Goal: Task Accomplishment & Management: Complete application form

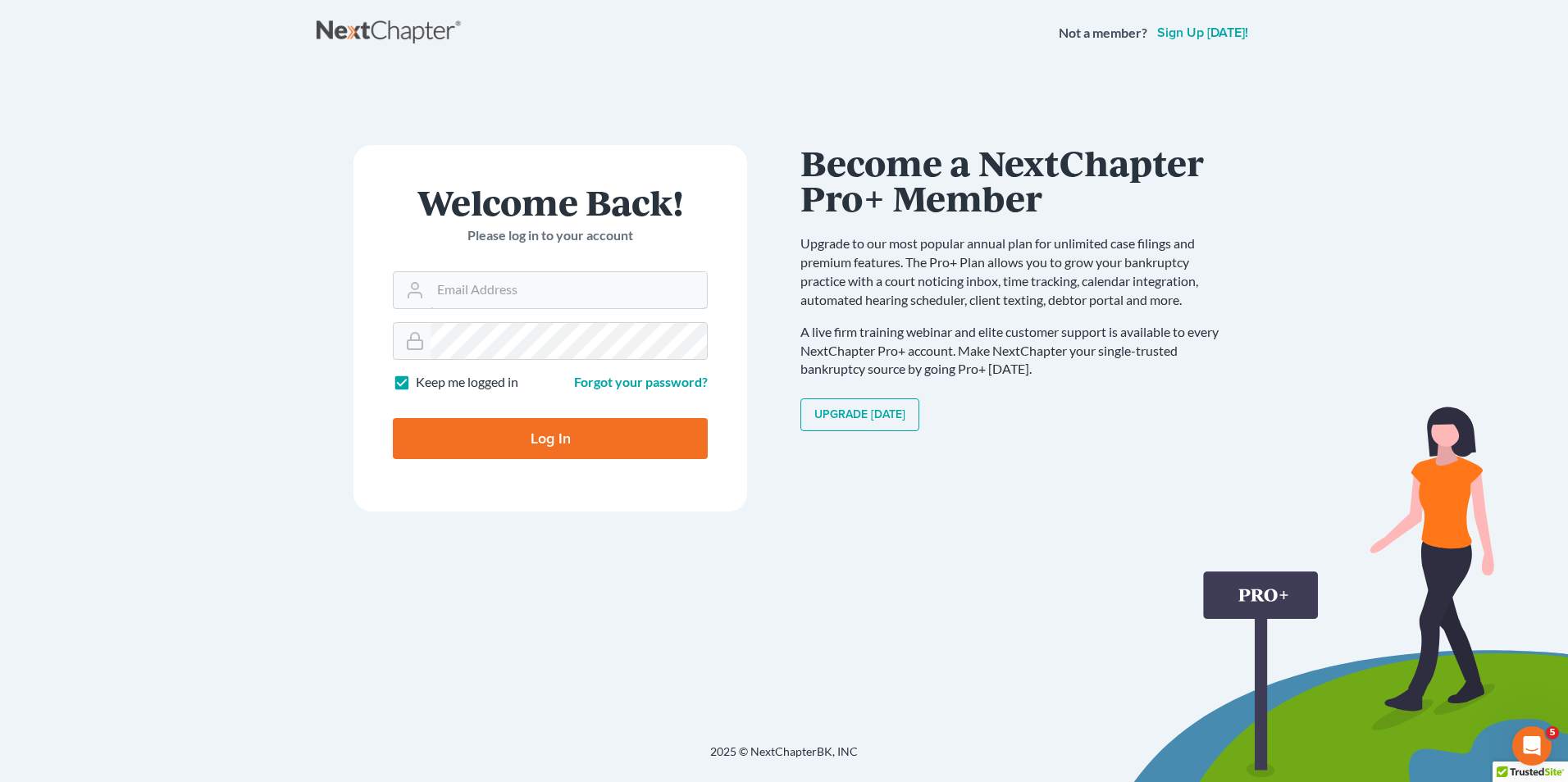
type input "davis_roxanne@levislawfirmllc.com"
drag, startPoint x: 537, startPoint y: 429, endPoint x: 623, endPoint y: 426, distance: 86.1
click at [536, 429] on input "Log In" at bounding box center [550, 439] width 315 height 41
type input "Thinking..."
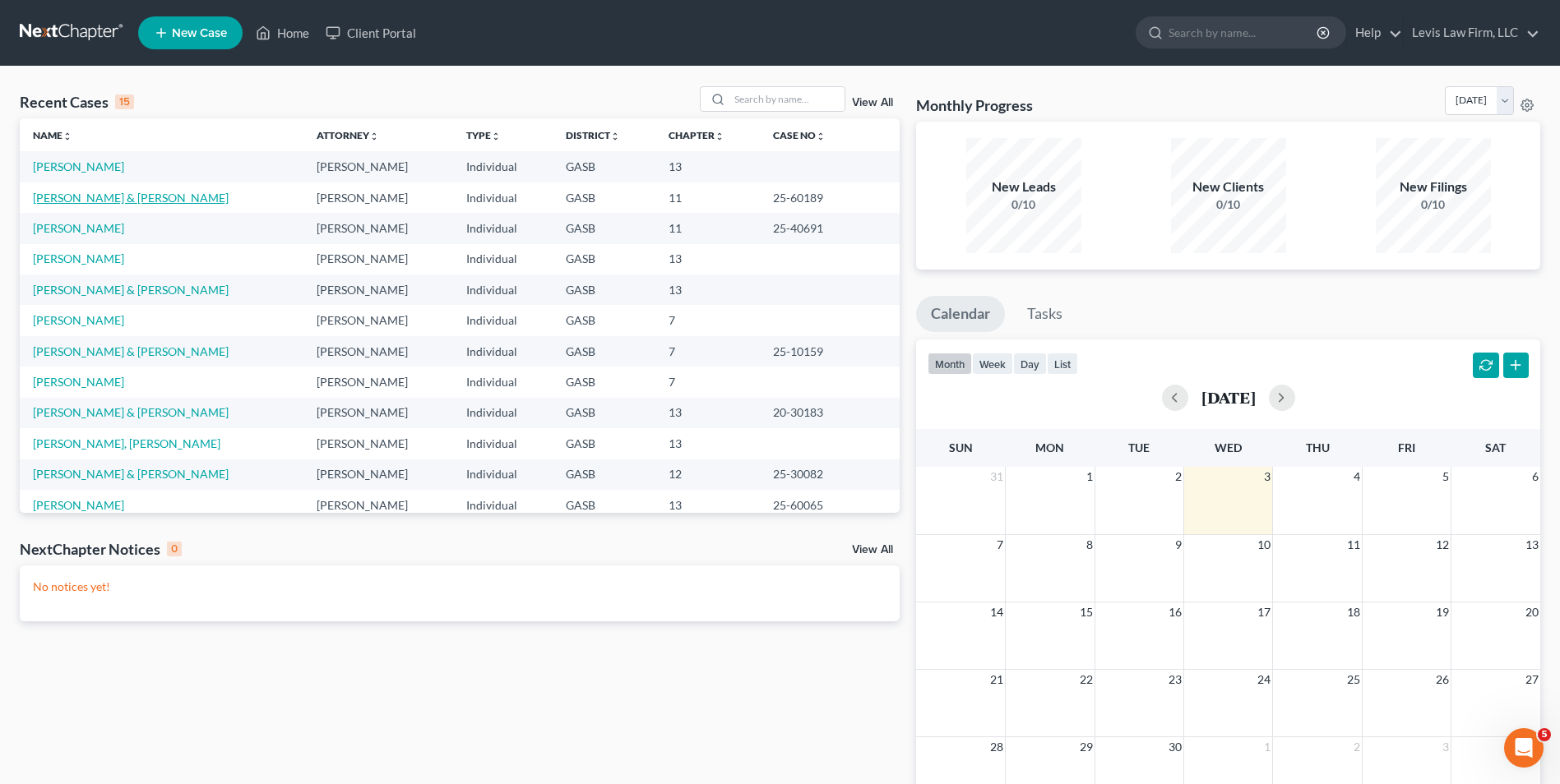
click at [107, 194] on link "Petrocci, Mark & Connie" at bounding box center [130, 197] width 195 height 14
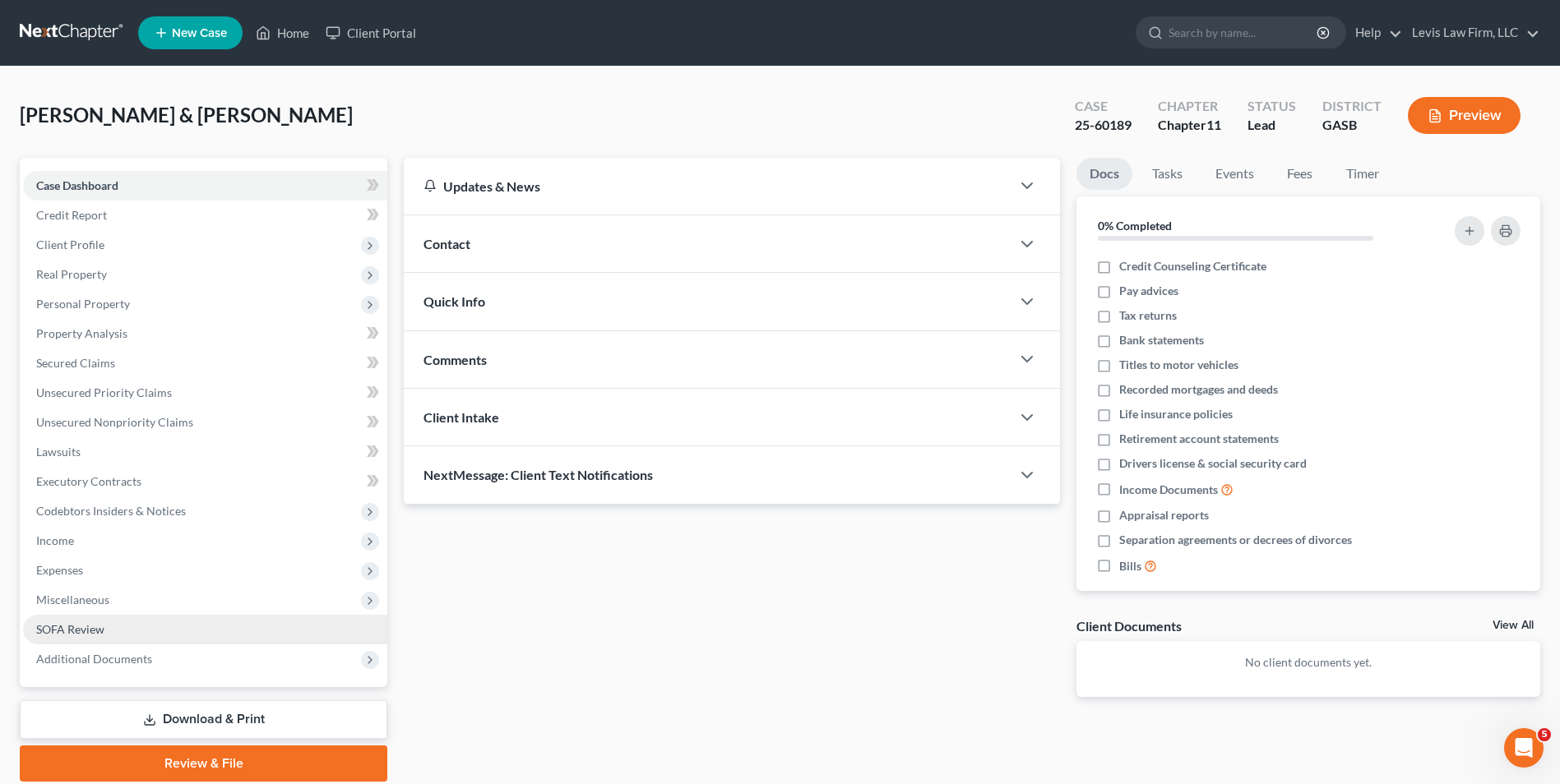
click at [88, 619] on link "SOFA Review" at bounding box center [205, 629] width 365 height 30
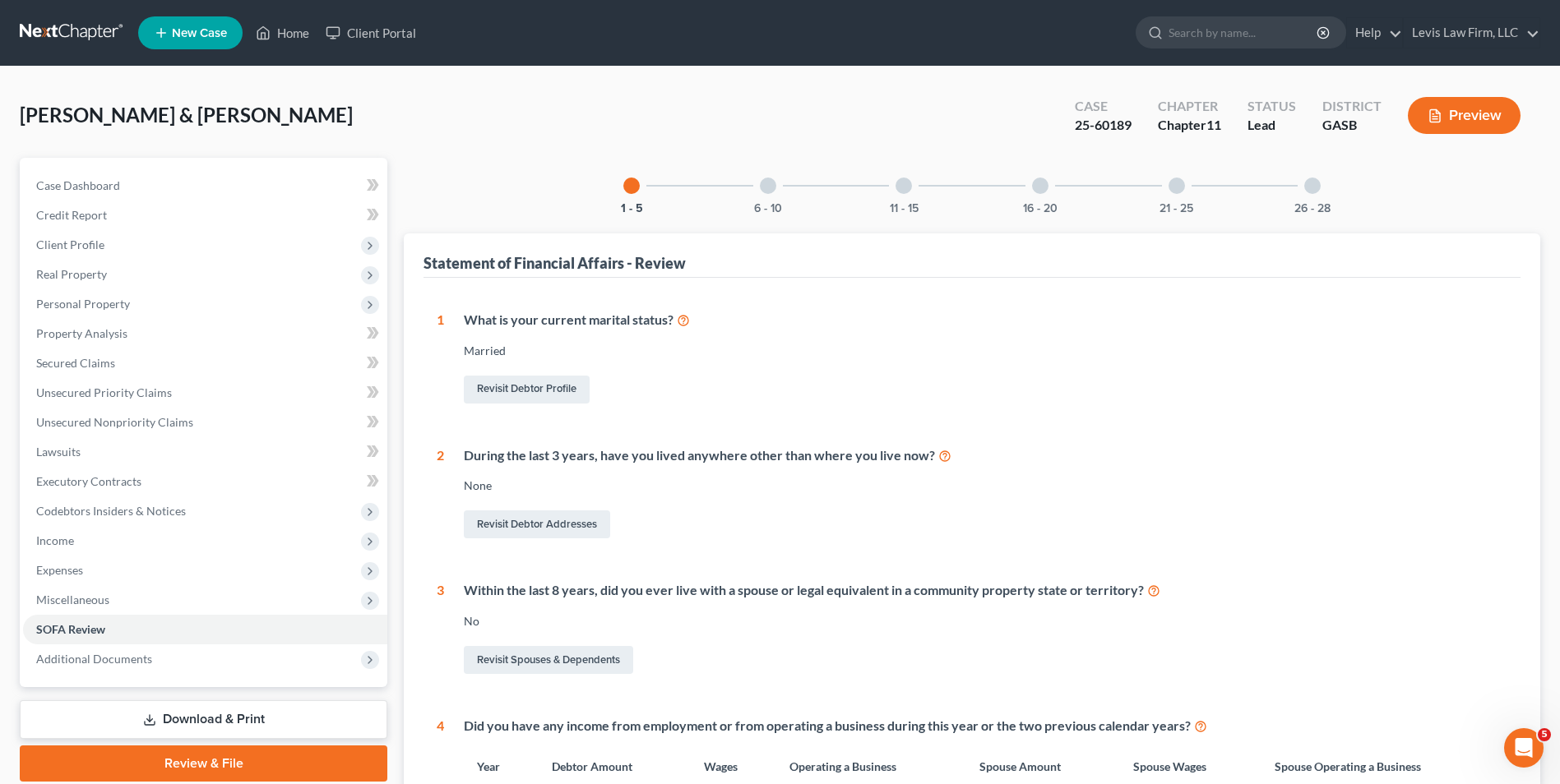
click at [766, 187] on div at bounding box center [767, 185] width 16 height 16
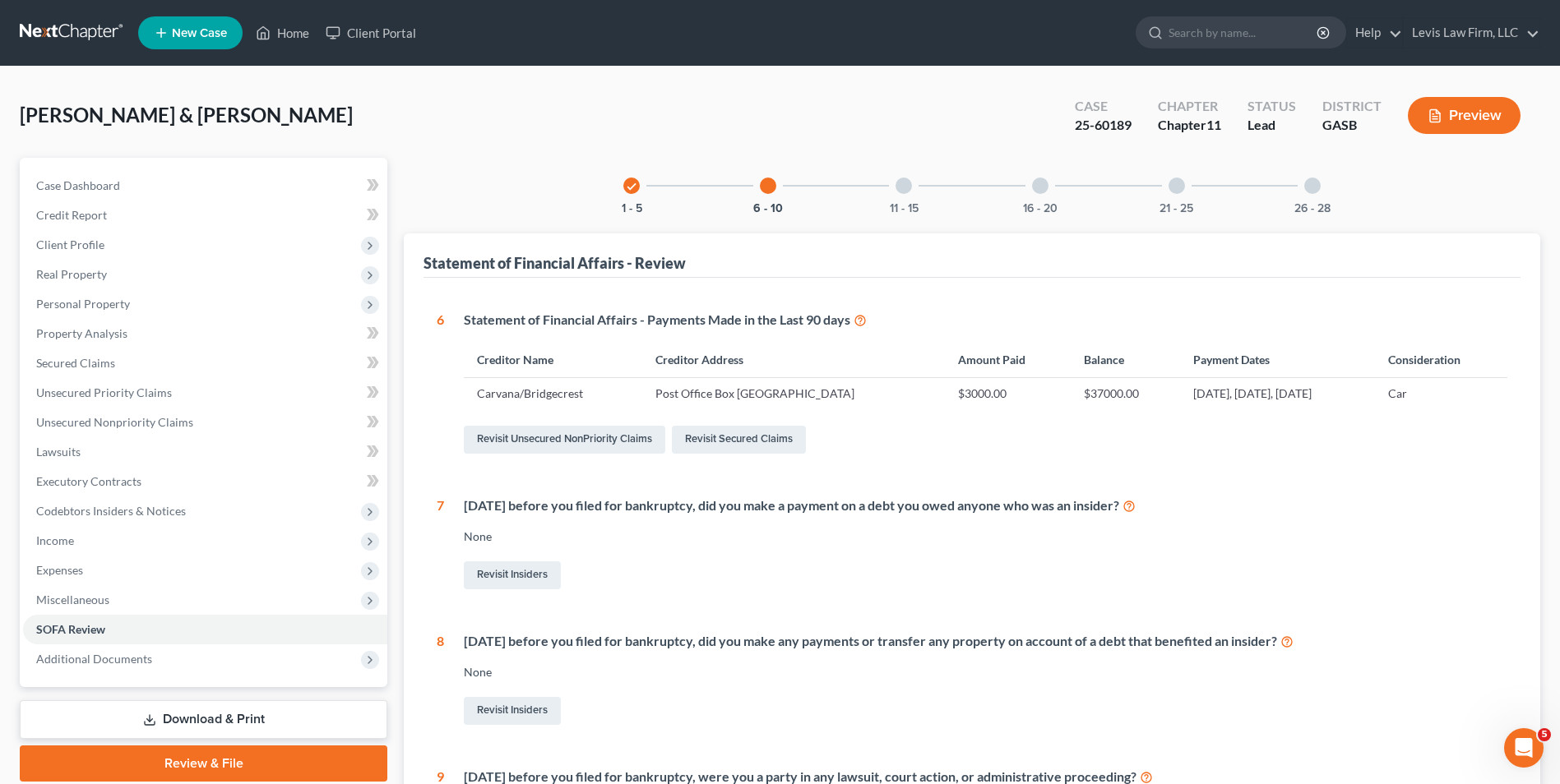
click at [905, 181] on div at bounding box center [903, 185] width 16 height 16
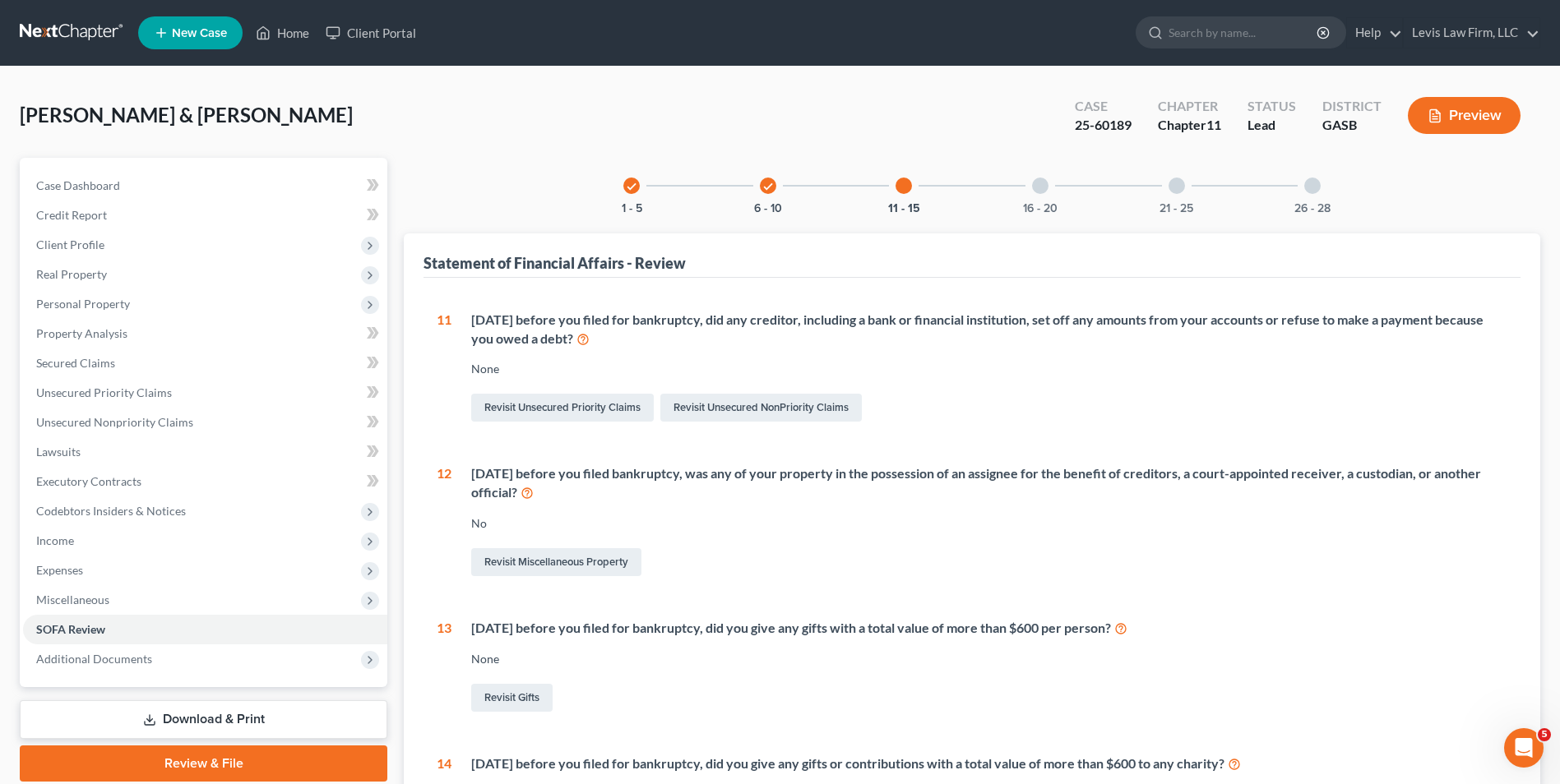
click at [1041, 185] on div at bounding box center [1040, 185] width 16 height 16
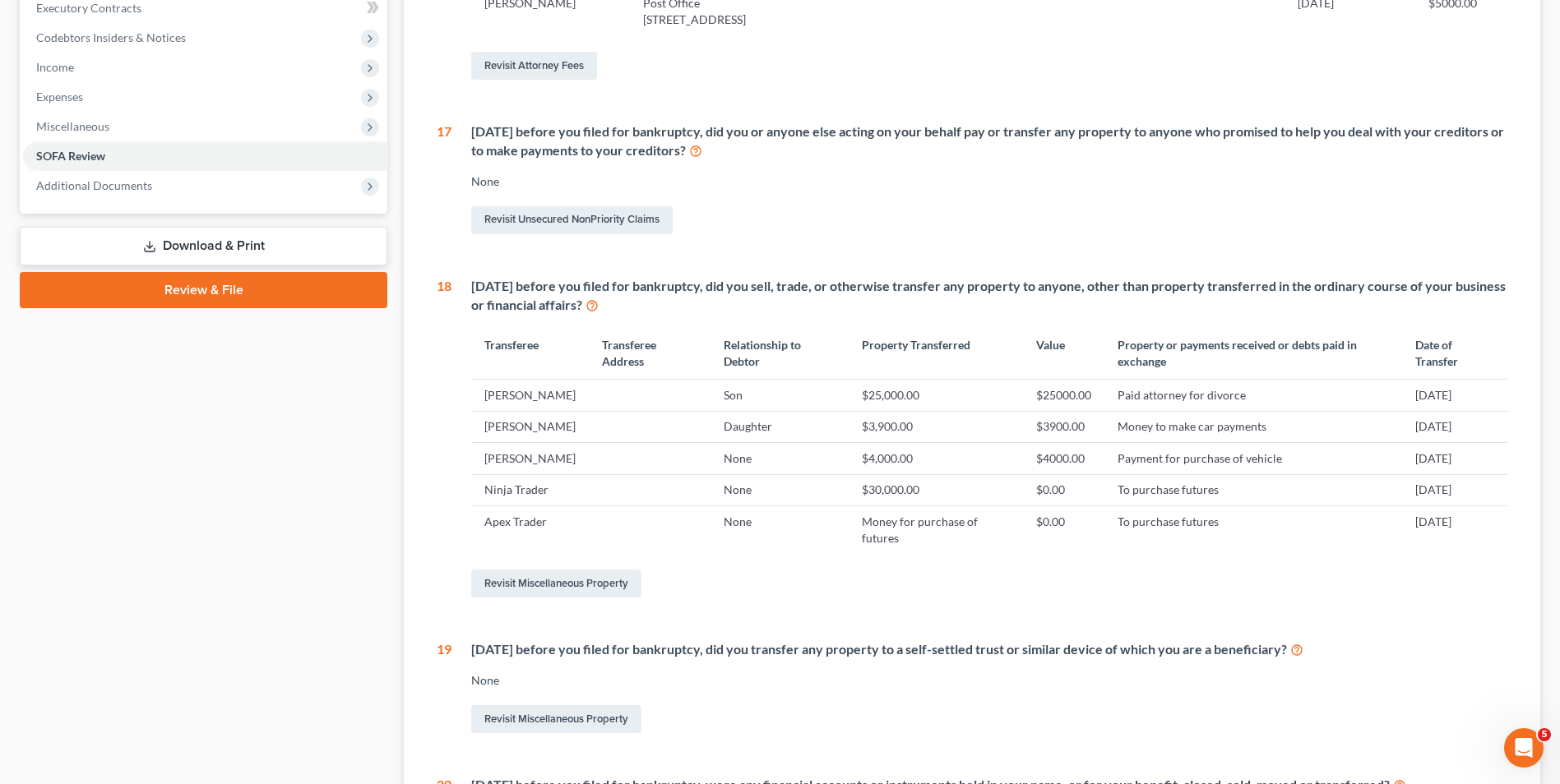
scroll to position [493, 0]
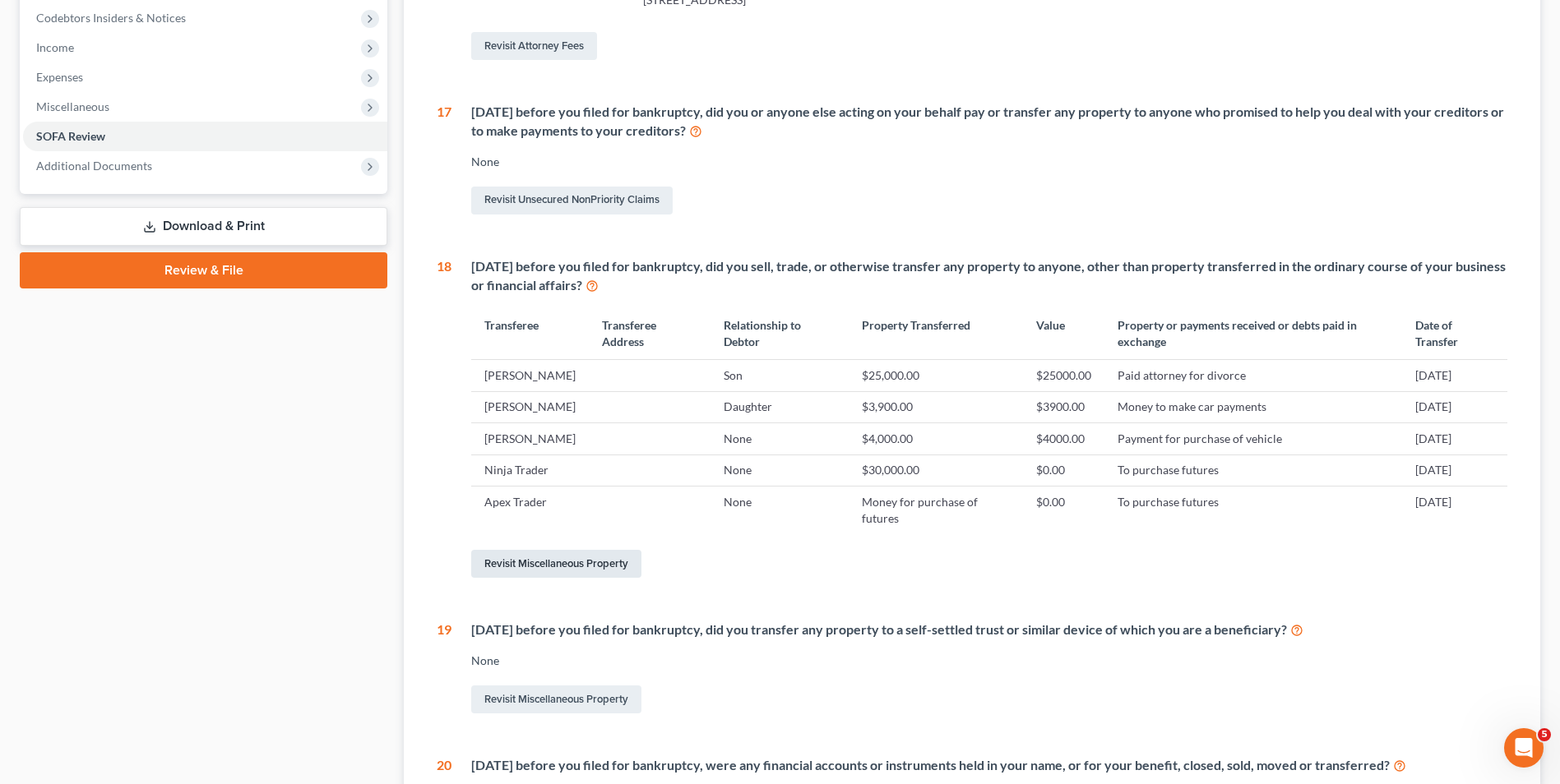
click at [574, 578] on link "Revisit Miscellaneous Property" at bounding box center [556, 563] width 170 height 28
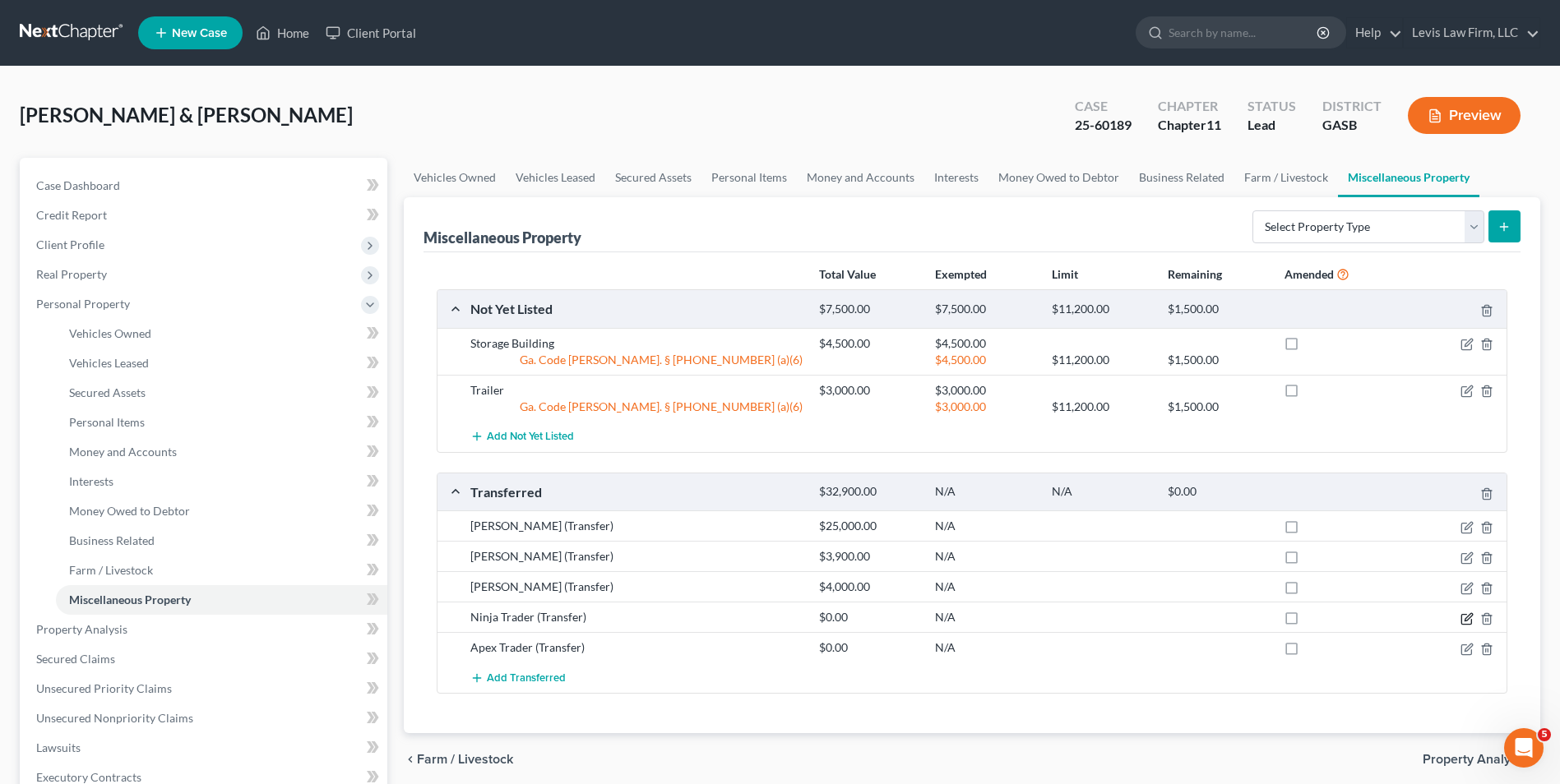
click at [1465, 619] on icon "button" at bounding box center [1468, 617] width 8 height 8
select select "Ordinary (within 2 years)"
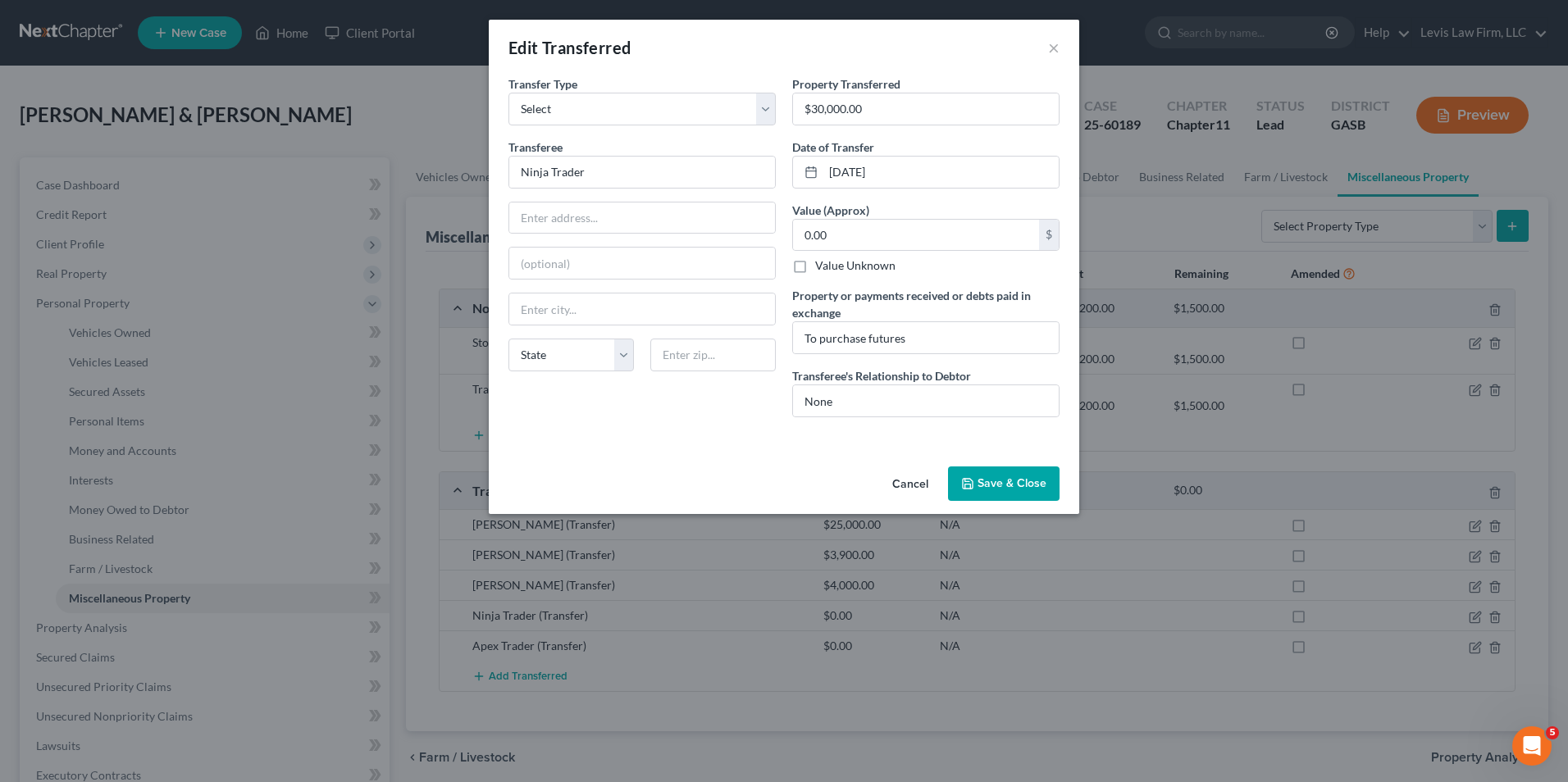
click at [996, 491] on button "Save & Close" at bounding box center [1004, 483] width 111 height 35
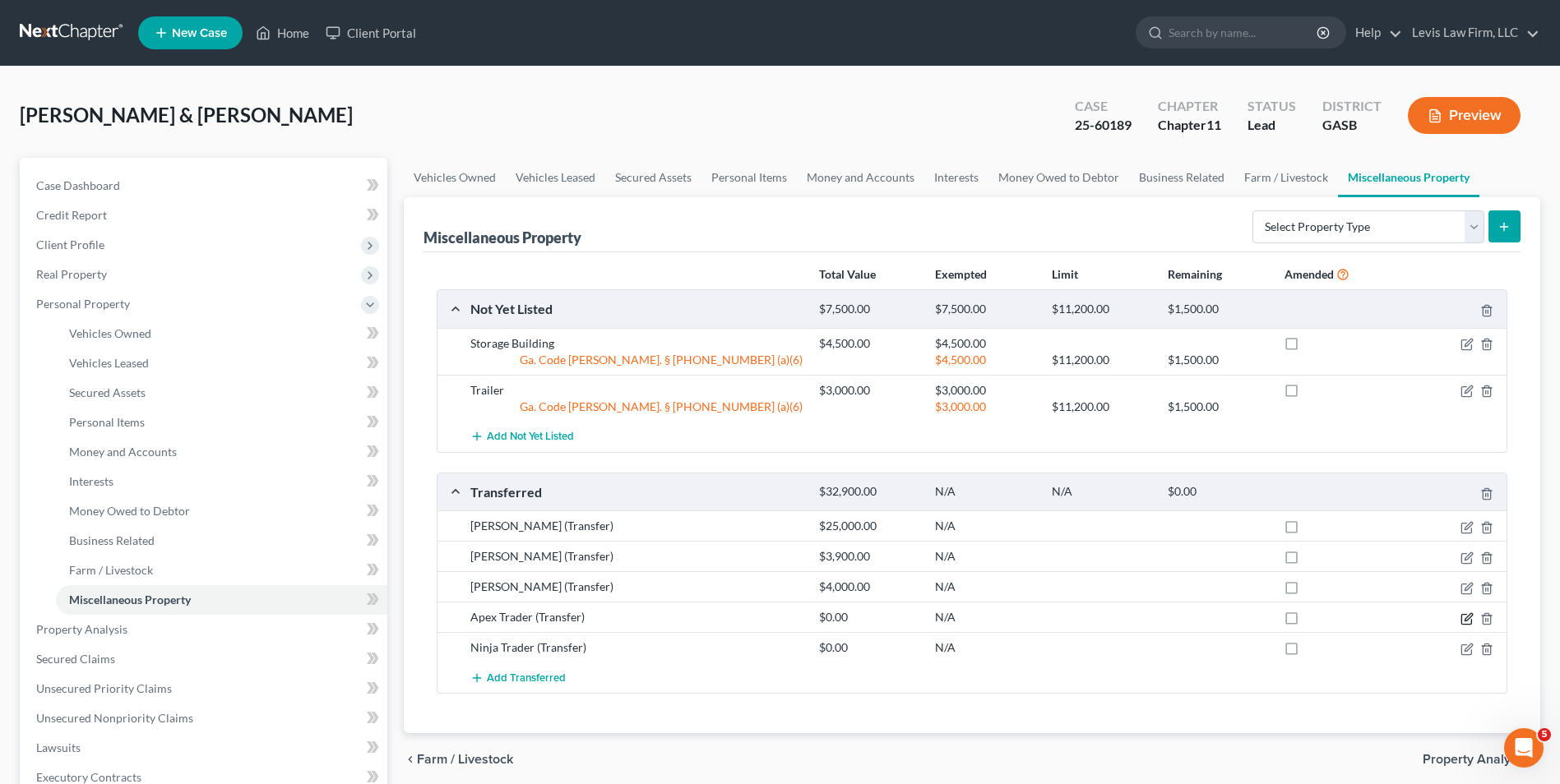
click at [1463, 618] on icon "button" at bounding box center [1467, 619] width 14 height 14
select select "Ordinary (within 2 years)"
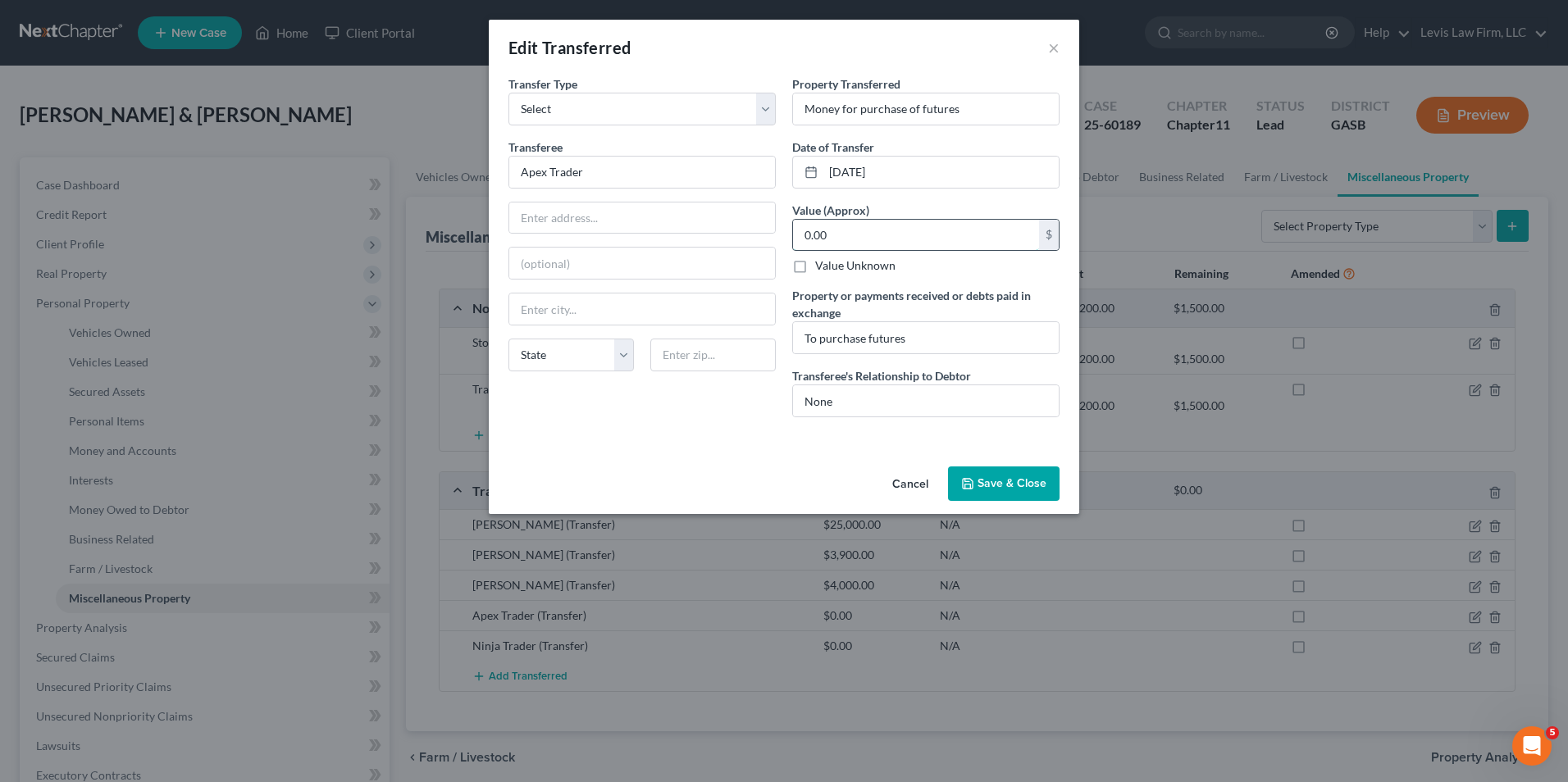
click at [806, 233] on input "0.00" at bounding box center [916, 235] width 246 height 31
type input "5,611.76"
click at [1014, 483] on button "Save & Close" at bounding box center [1004, 483] width 111 height 35
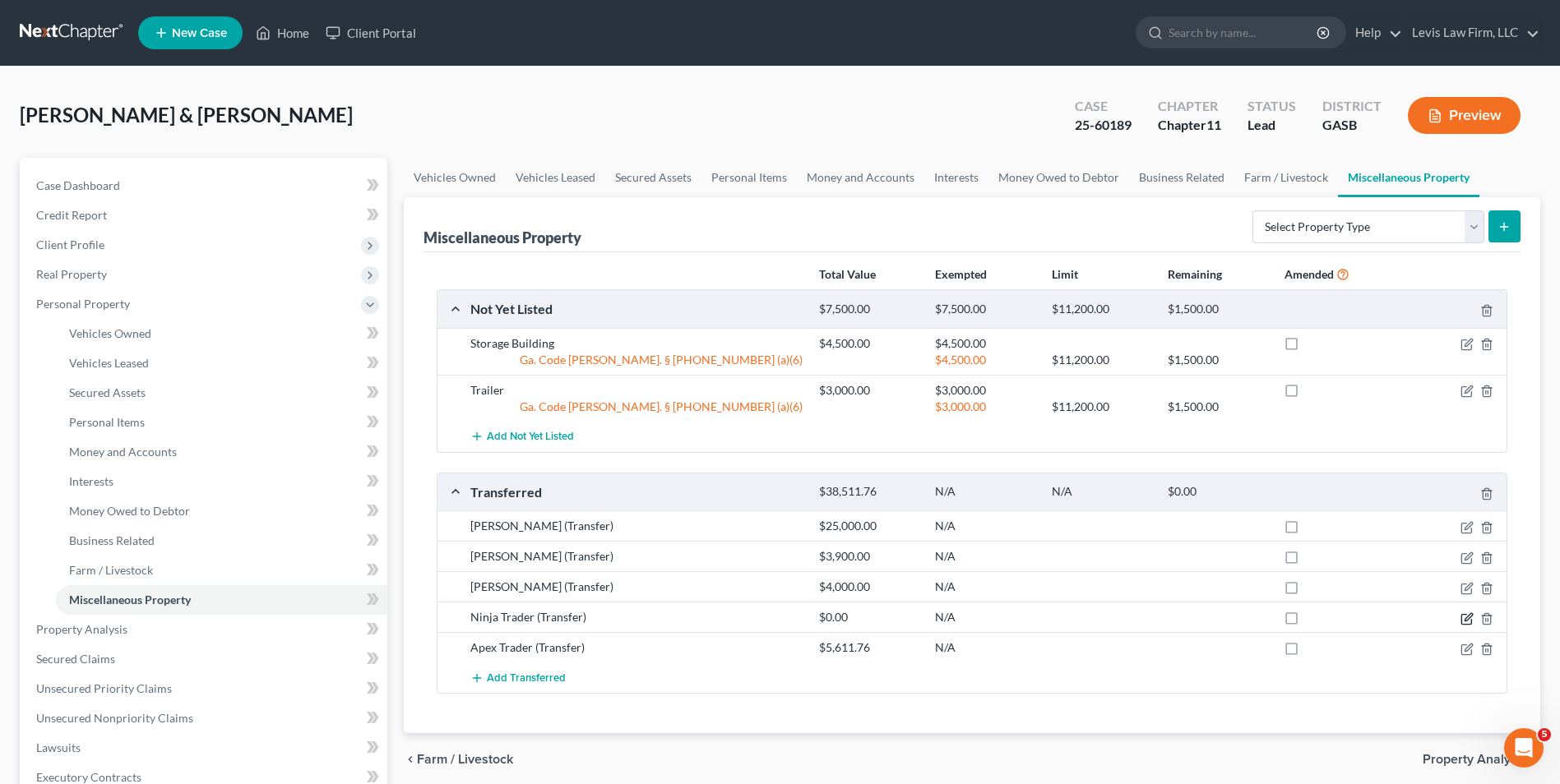
click at [1470, 616] on icon "button" at bounding box center [1467, 619] width 14 height 14
select select "Ordinary (within 2 years)"
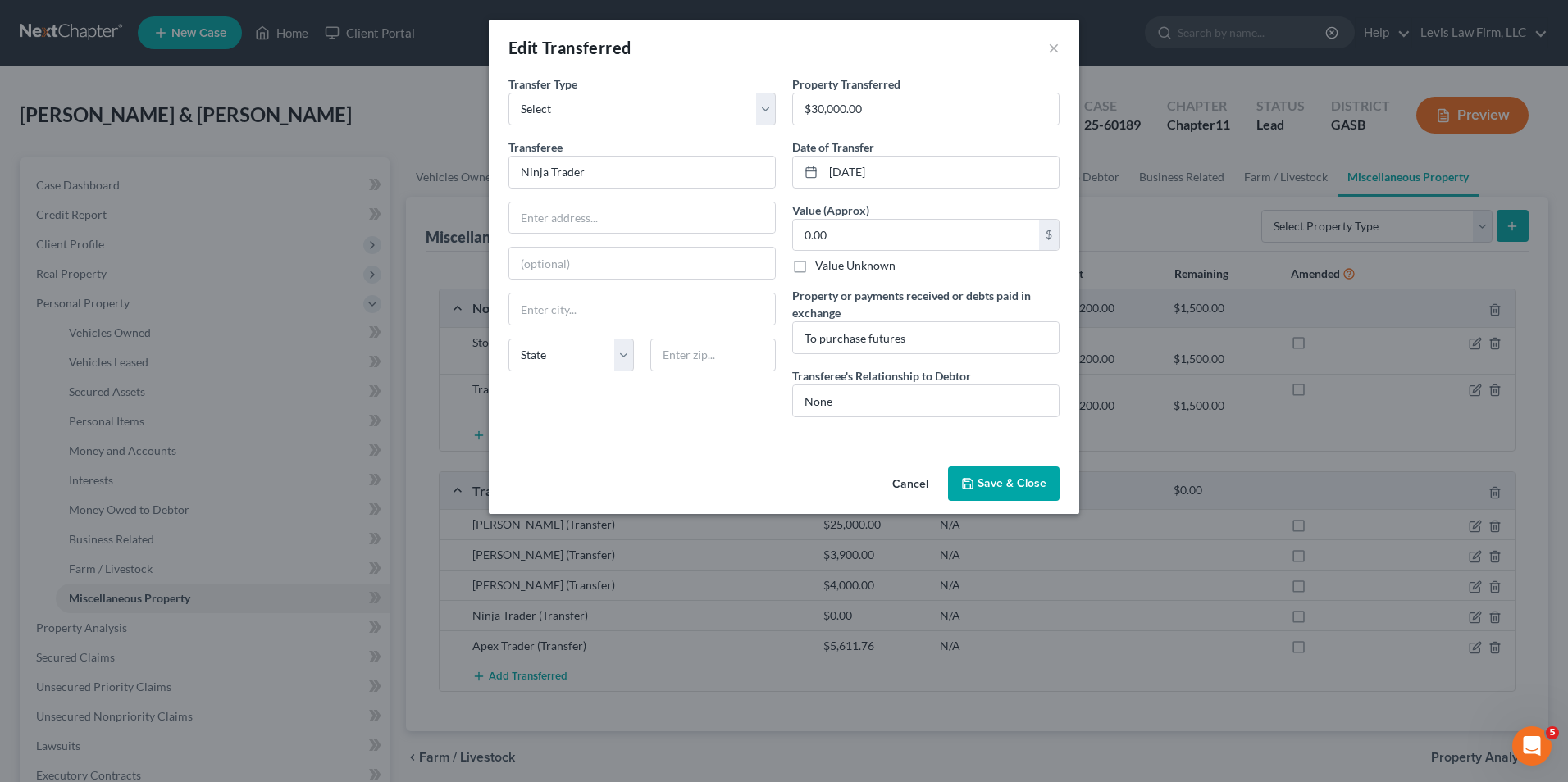
click at [1007, 485] on button "Save & Close" at bounding box center [1004, 483] width 111 height 35
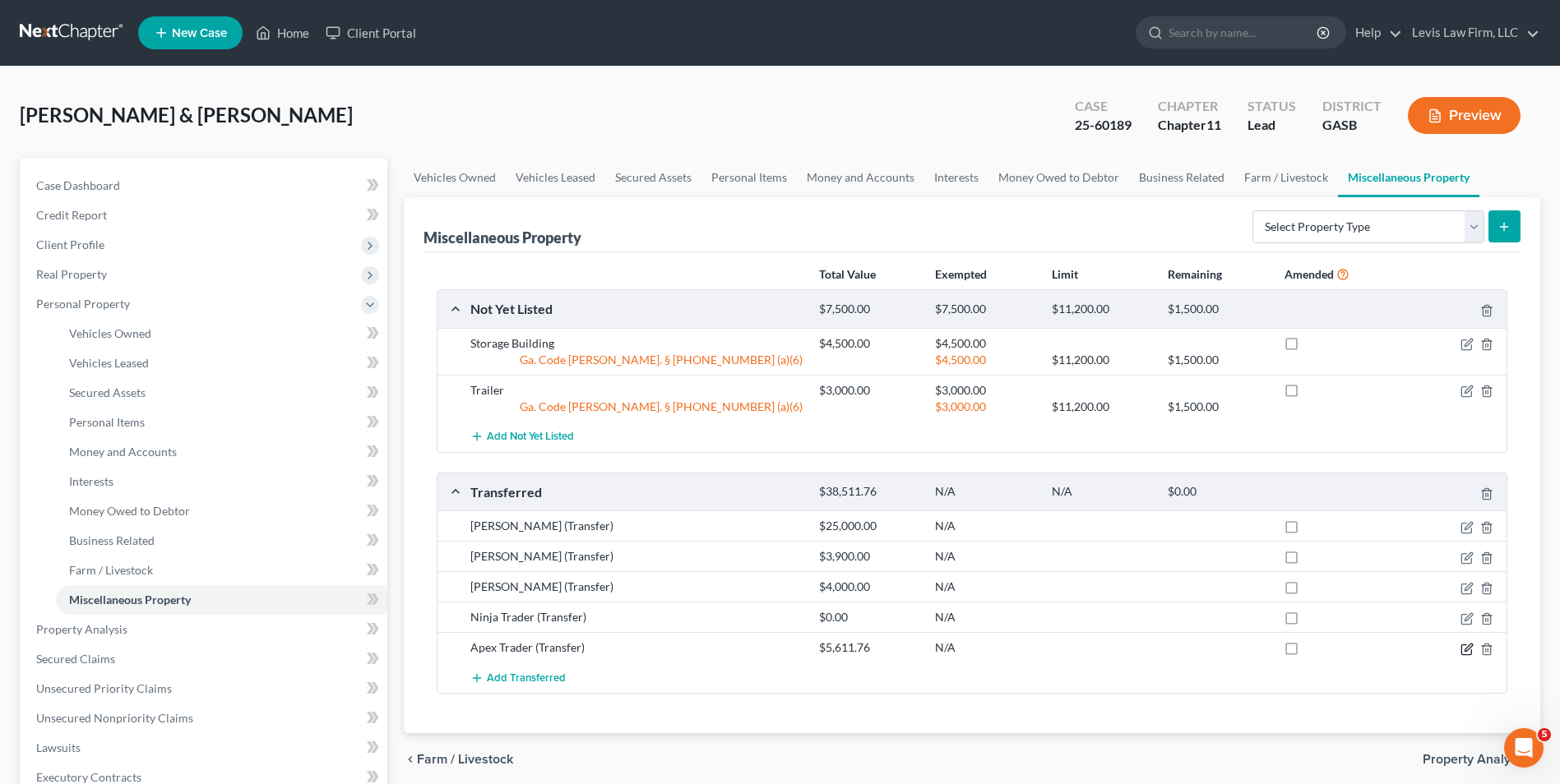
click at [1468, 651] on icon "button" at bounding box center [1467, 650] width 14 height 14
select select "Ordinary (within 2 years)"
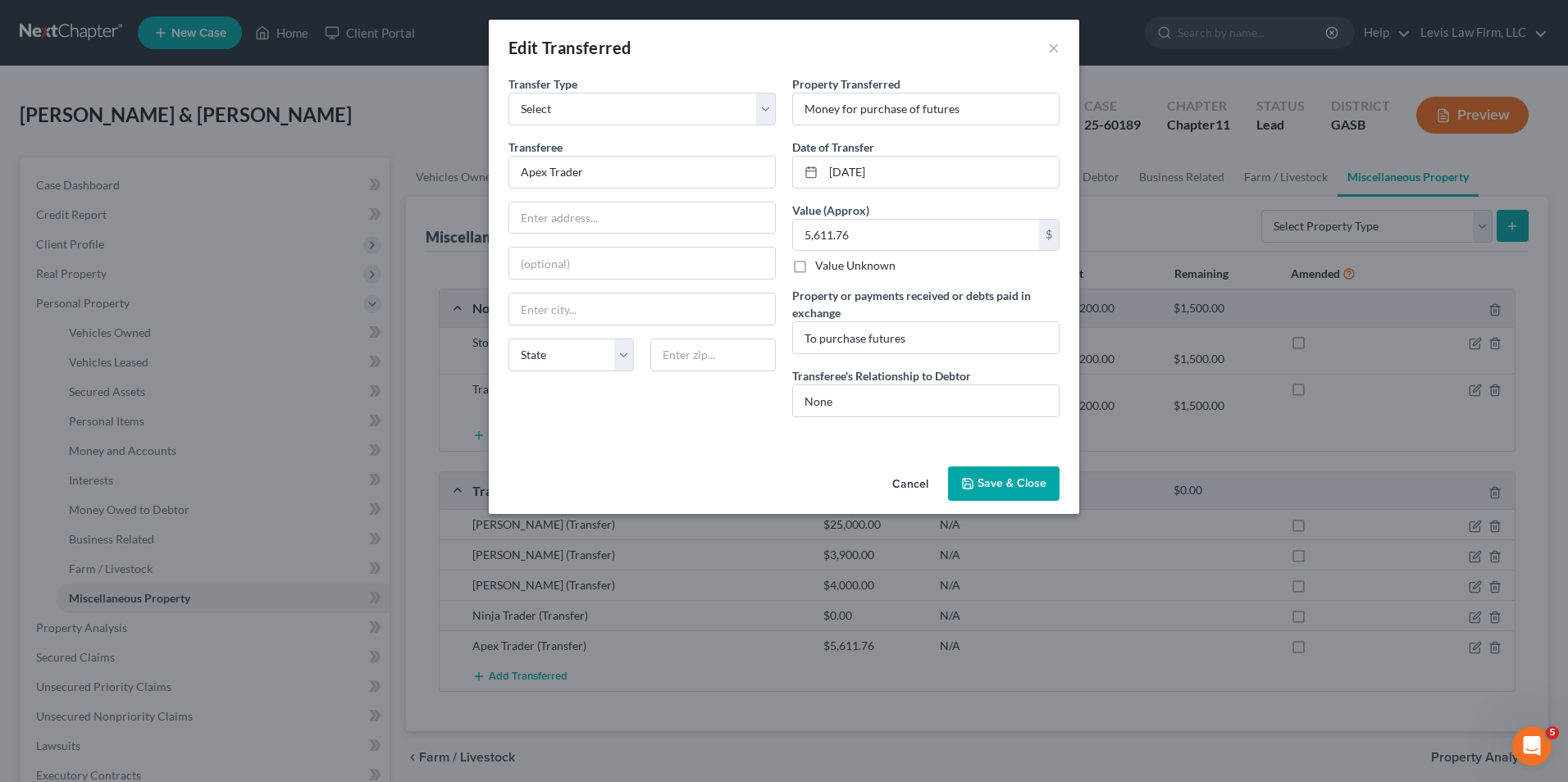
click at [1009, 493] on button "Save & Close" at bounding box center [1004, 483] width 111 height 35
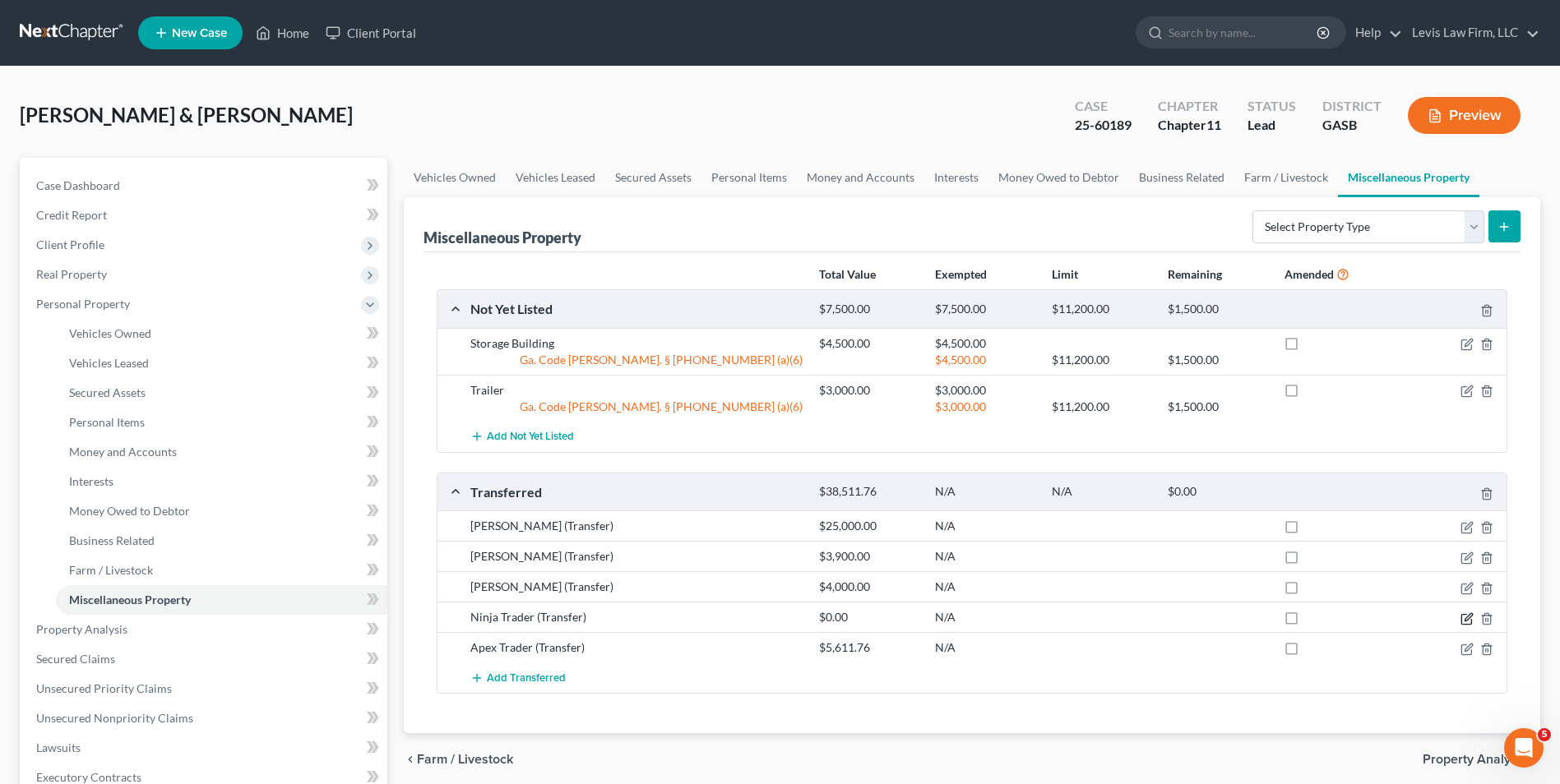
click at [1466, 619] on icon "button" at bounding box center [1467, 619] width 14 height 14
select select "Ordinary (within 2 years)"
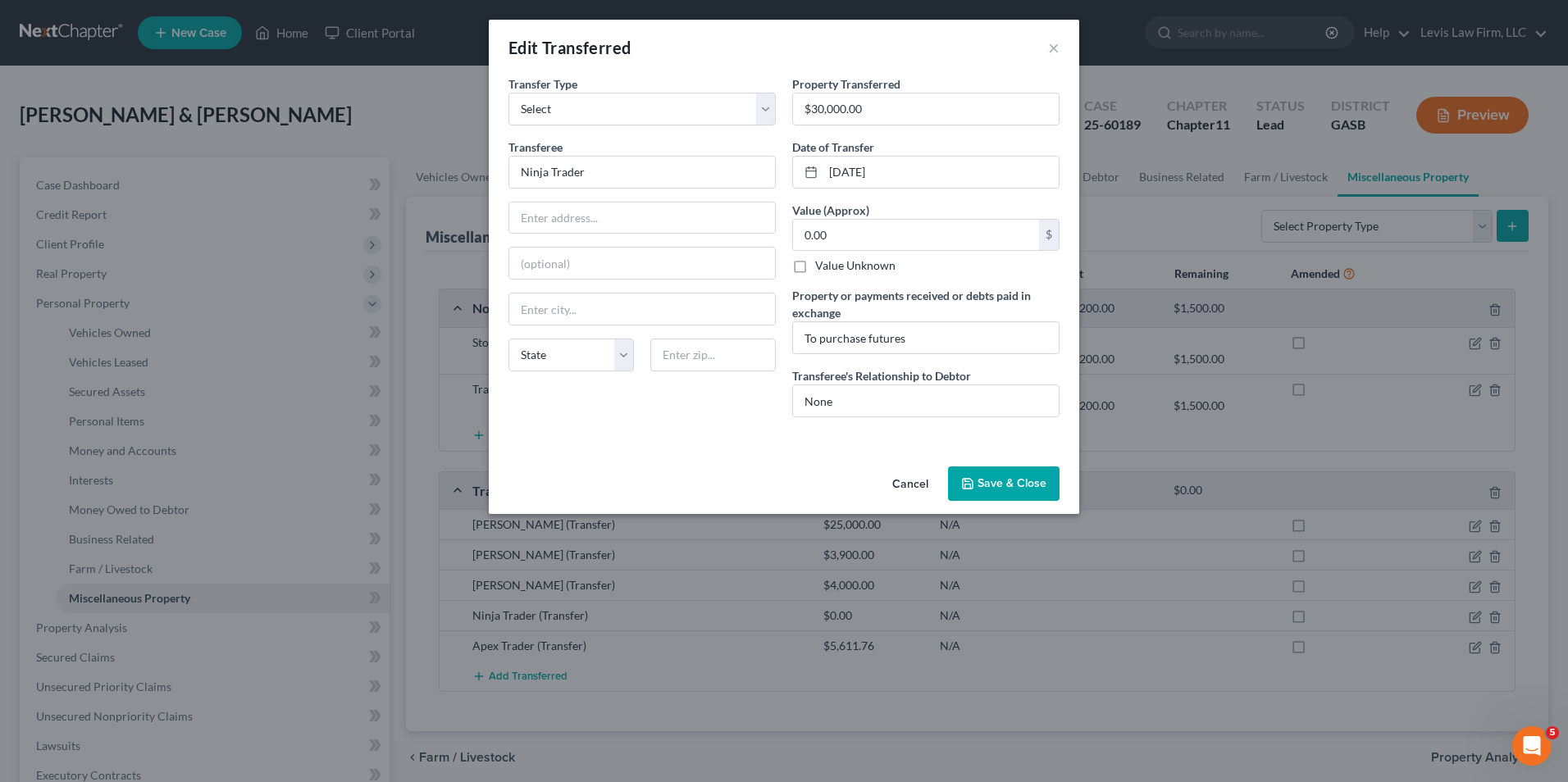
click at [1002, 479] on button "Save & Close" at bounding box center [1004, 483] width 111 height 35
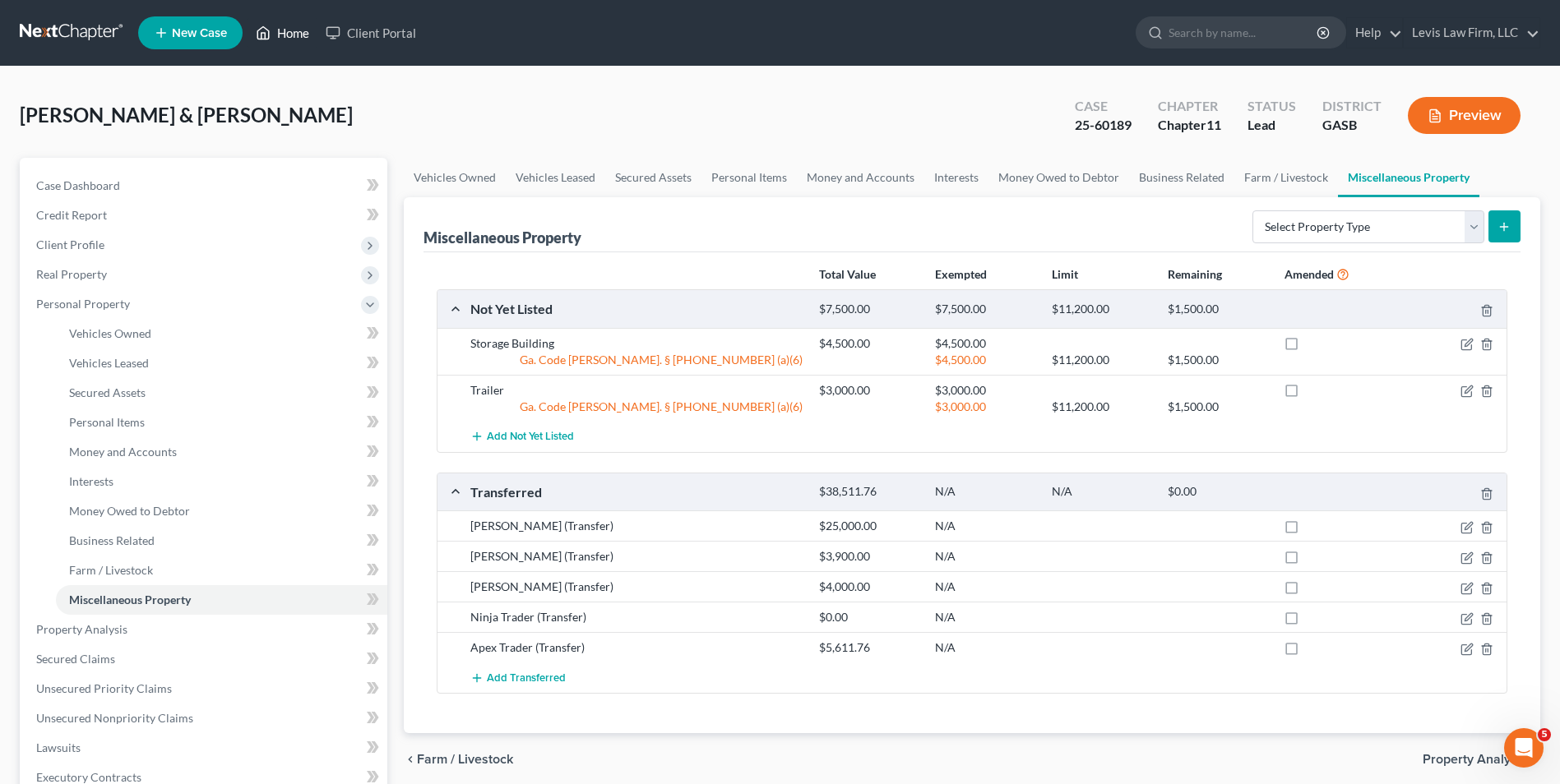
click at [277, 25] on link "Home" at bounding box center [283, 32] width 70 height 30
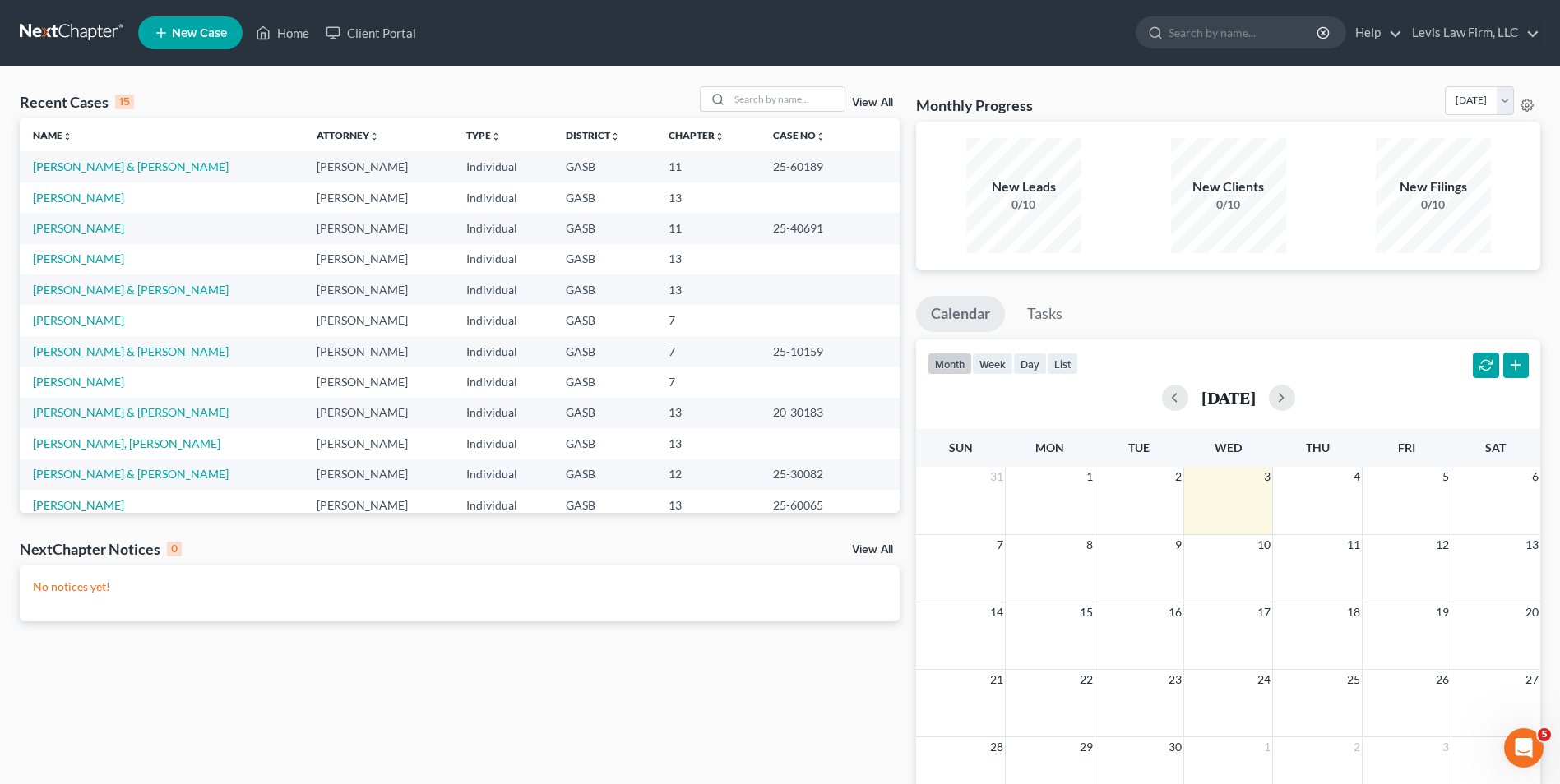
click at [879, 99] on link "View All" at bounding box center [872, 103] width 41 height 12
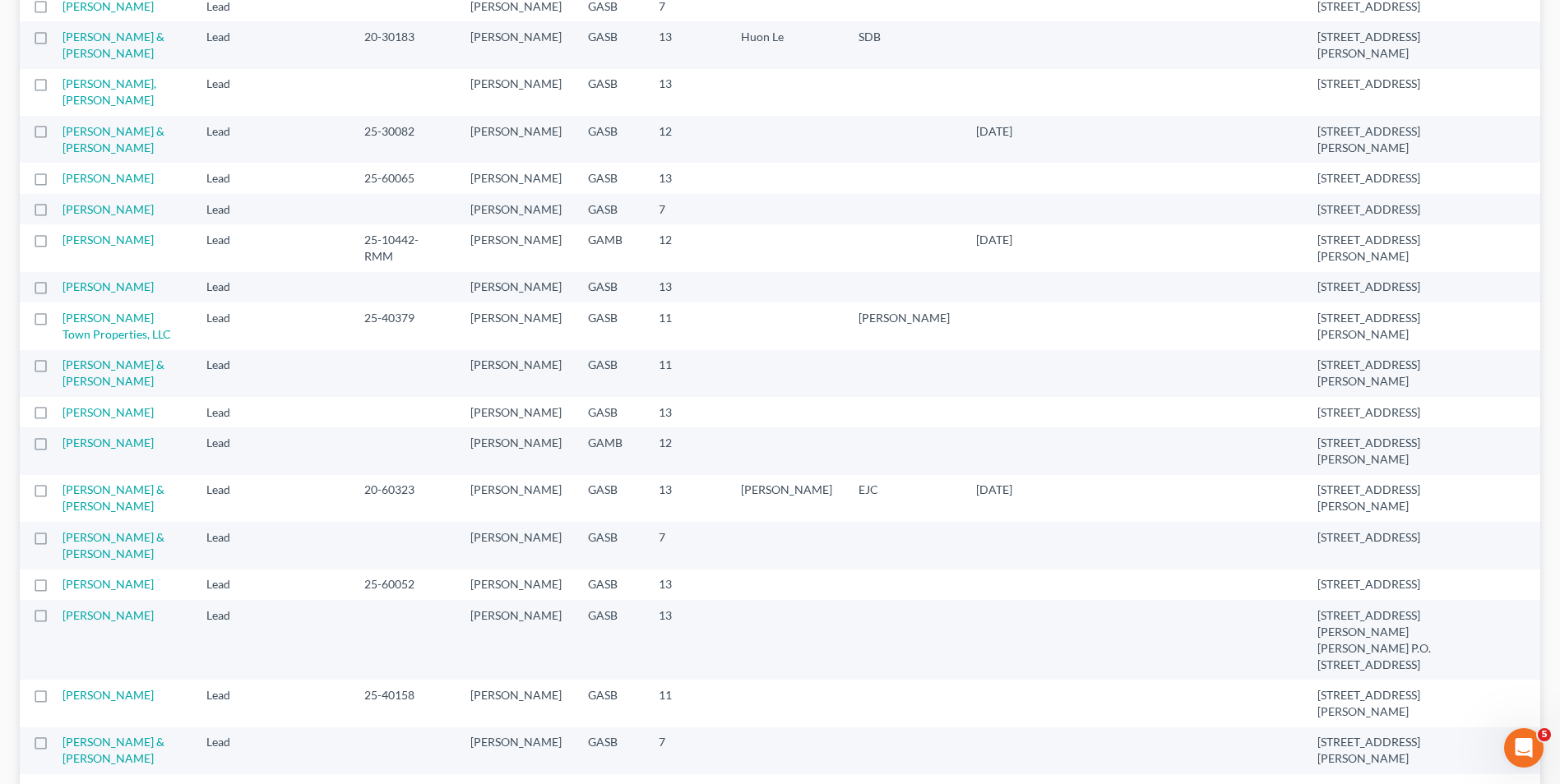
scroll to position [575, 0]
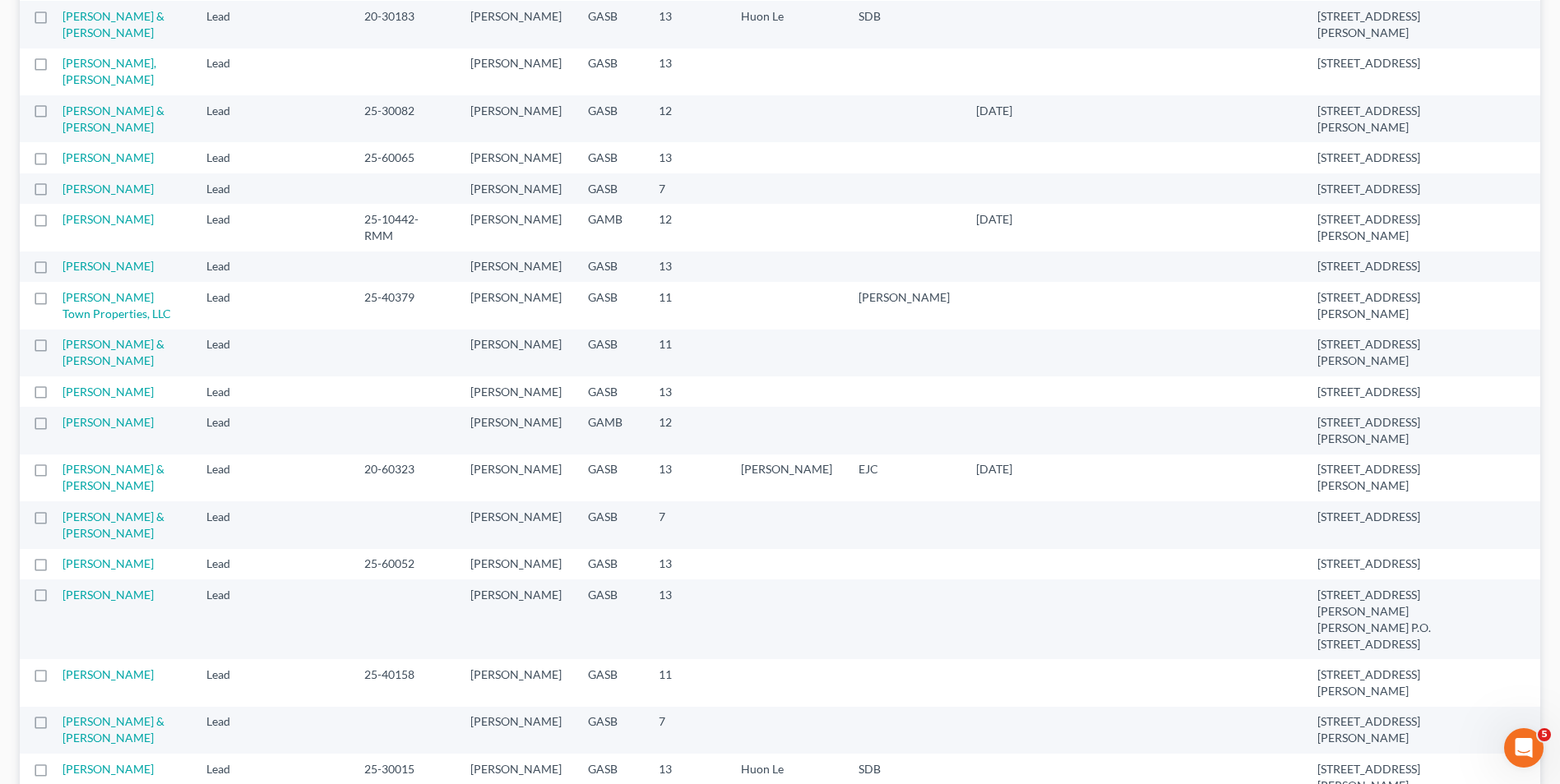
click at [90, 454] on td "Hall, Grayson" at bounding box center [128, 430] width 131 height 47
click at [102, 429] on link "Hall, Grayson" at bounding box center [108, 422] width 91 height 14
click at [92, 454] on td "Hall, Grayson" at bounding box center [128, 430] width 131 height 47
click at [107, 429] on link "Hall, Grayson" at bounding box center [108, 422] width 91 height 14
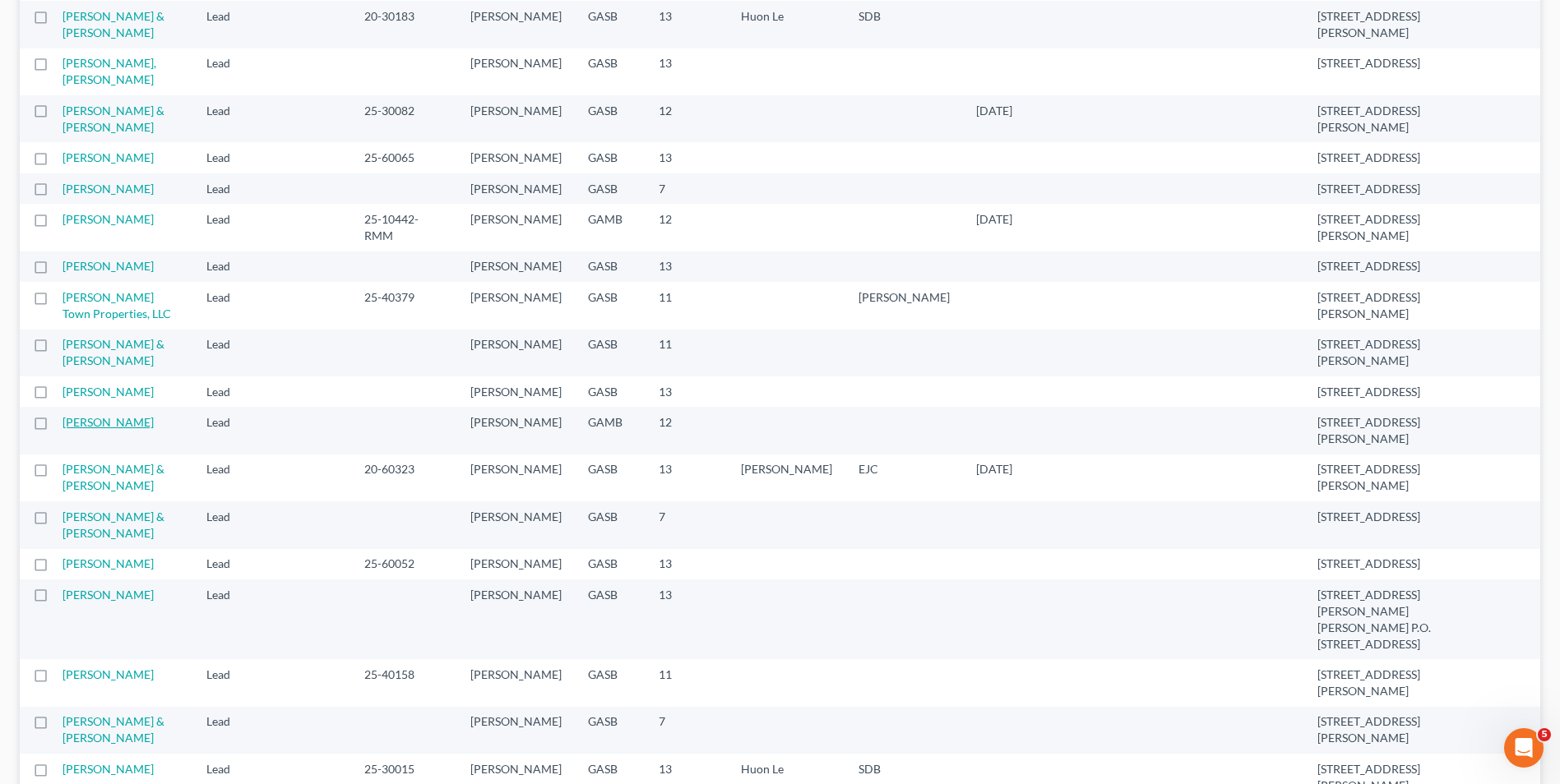
click at [107, 429] on link "Hall, Grayson" at bounding box center [108, 422] width 91 height 14
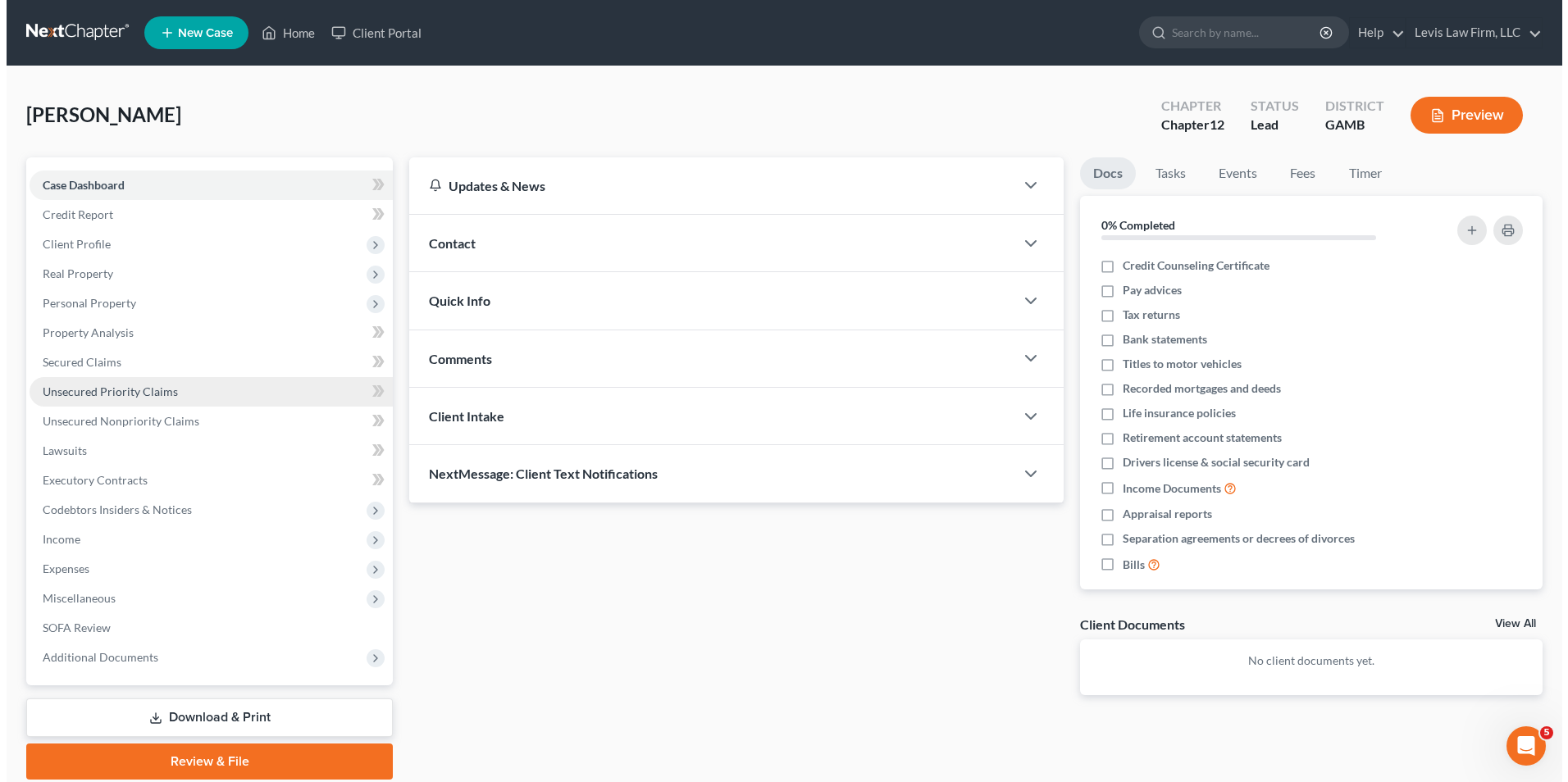
scroll to position [3, 0]
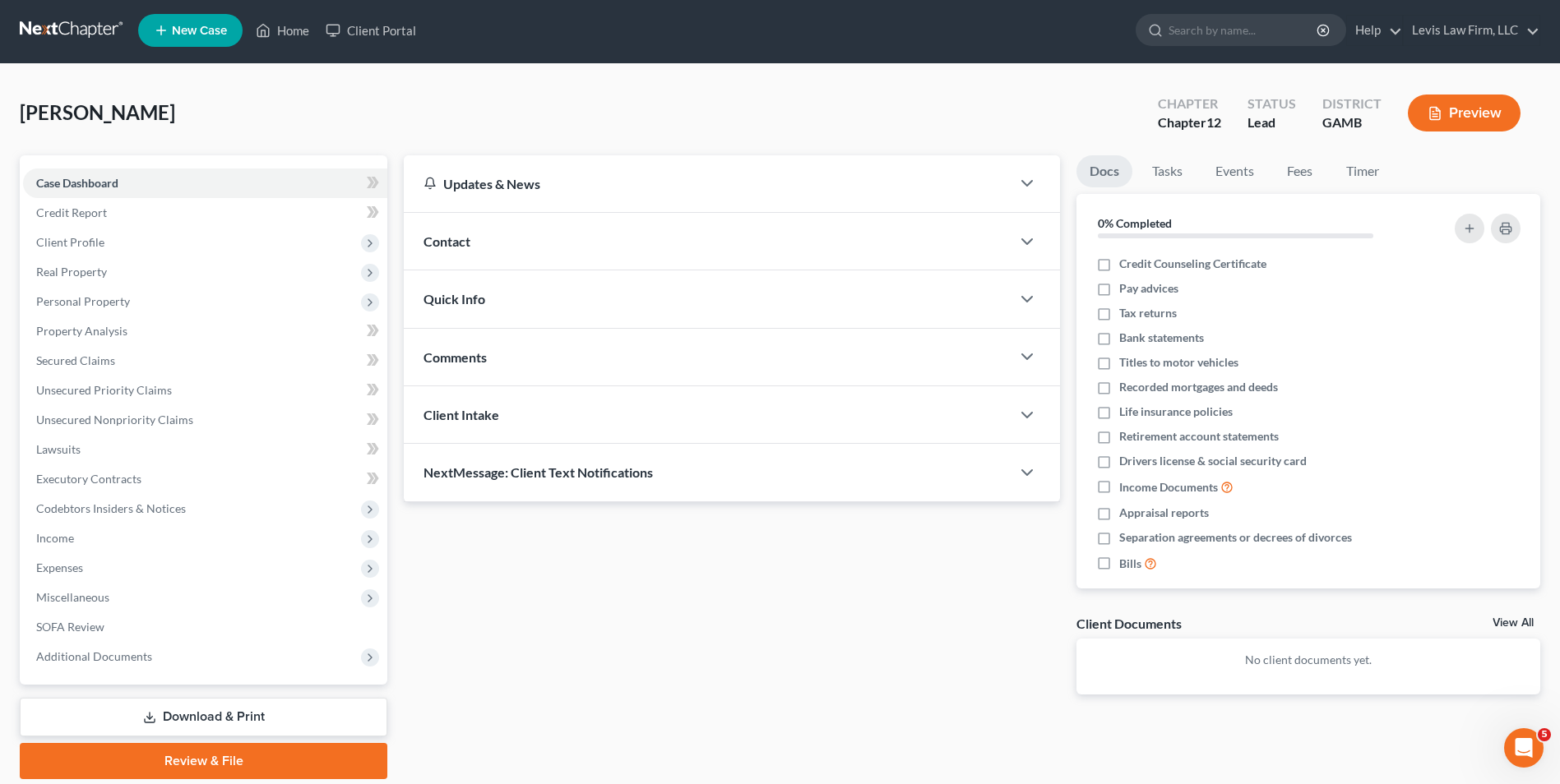
click at [1473, 107] on button "Preview" at bounding box center [1464, 113] width 113 height 37
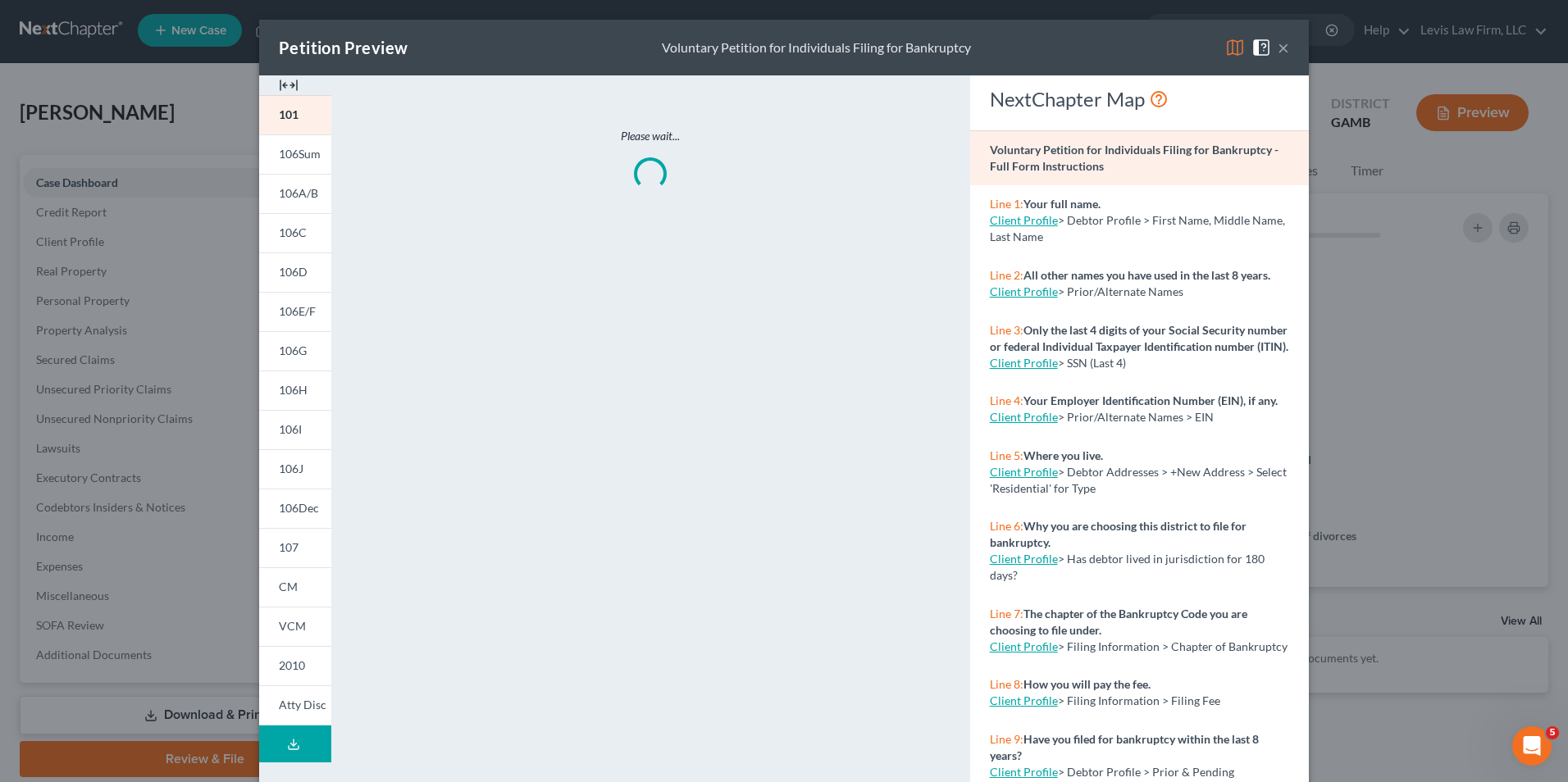
click at [1225, 43] on img at bounding box center [1235, 47] width 19 height 19
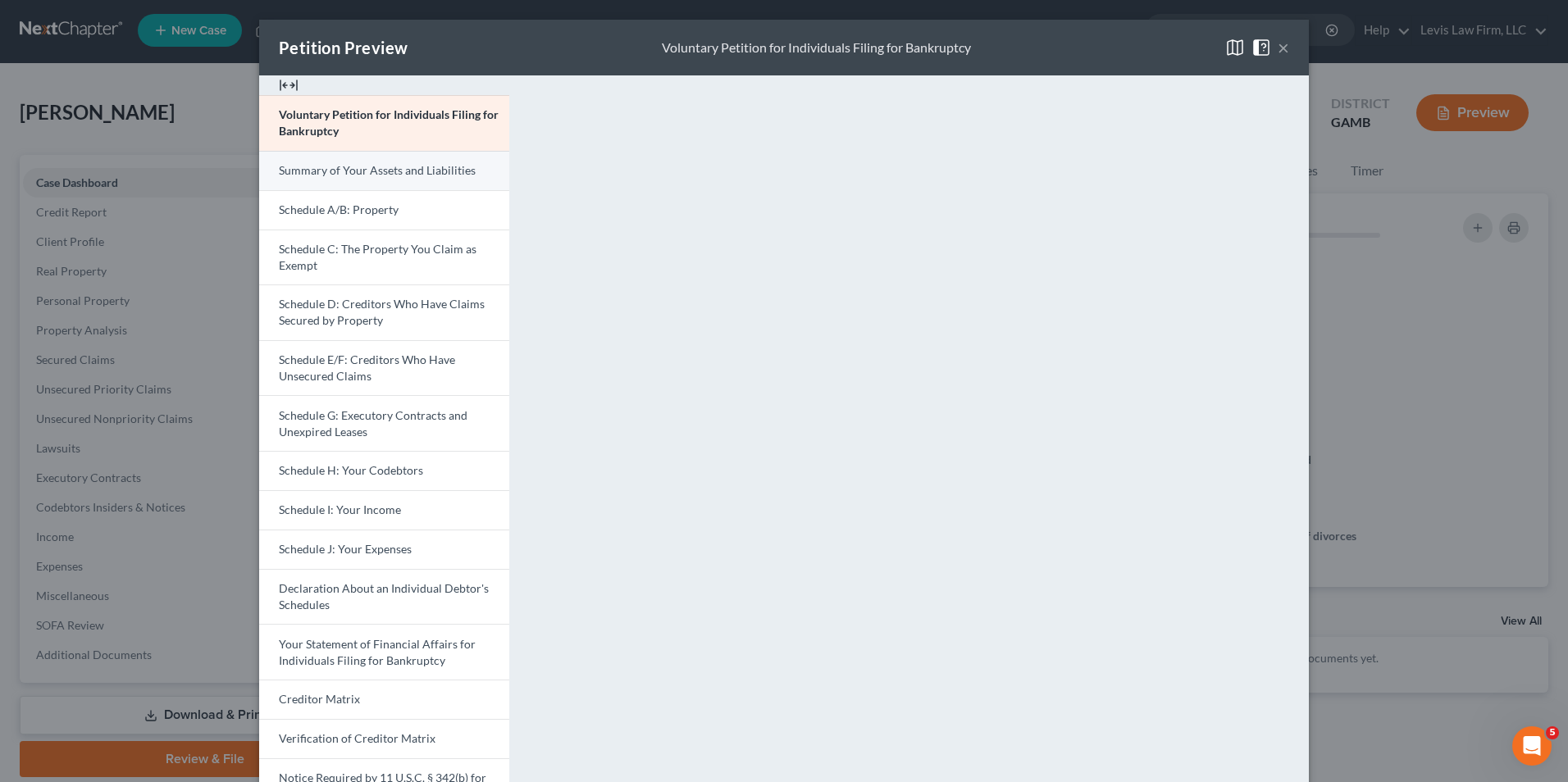
click at [382, 166] on span "Summary of Your Assets and Liabilities" at bounding box center [376, 170] width 197 height 14
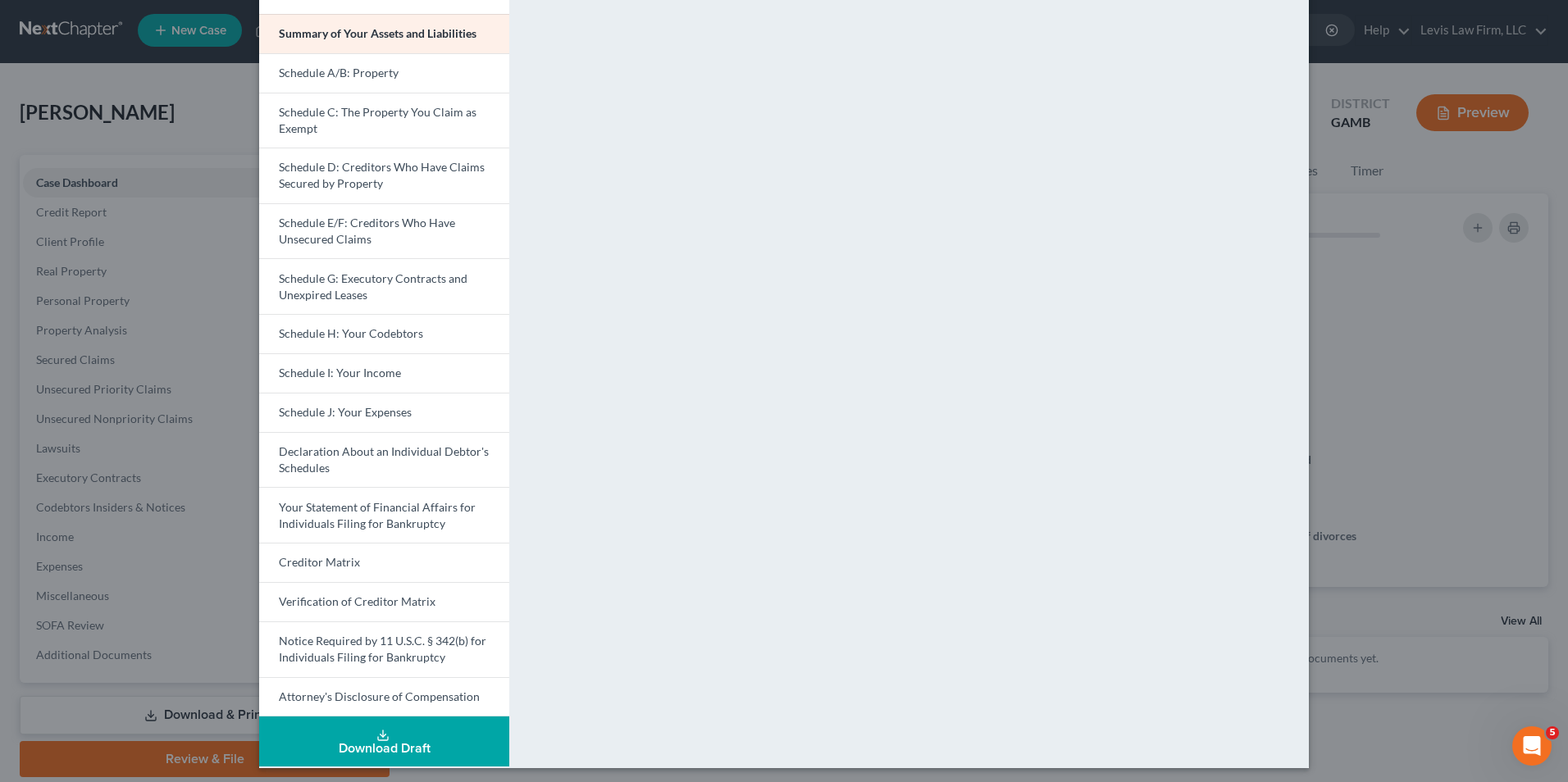
scroll to position [143, 0]
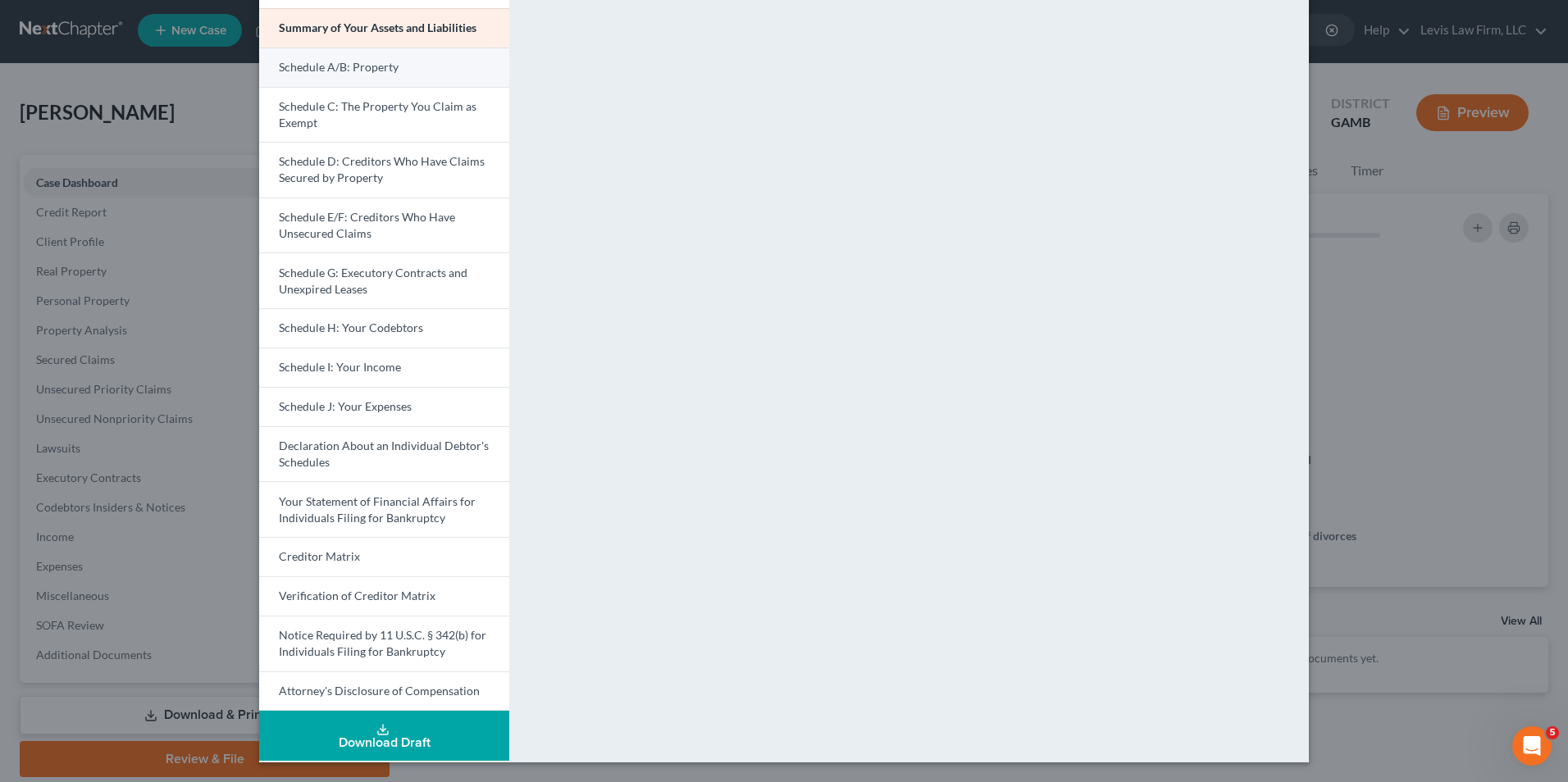
click at [374, 65] on span "Schedule A/B: Property" at bounding box center [338, 67] width 120 height 14
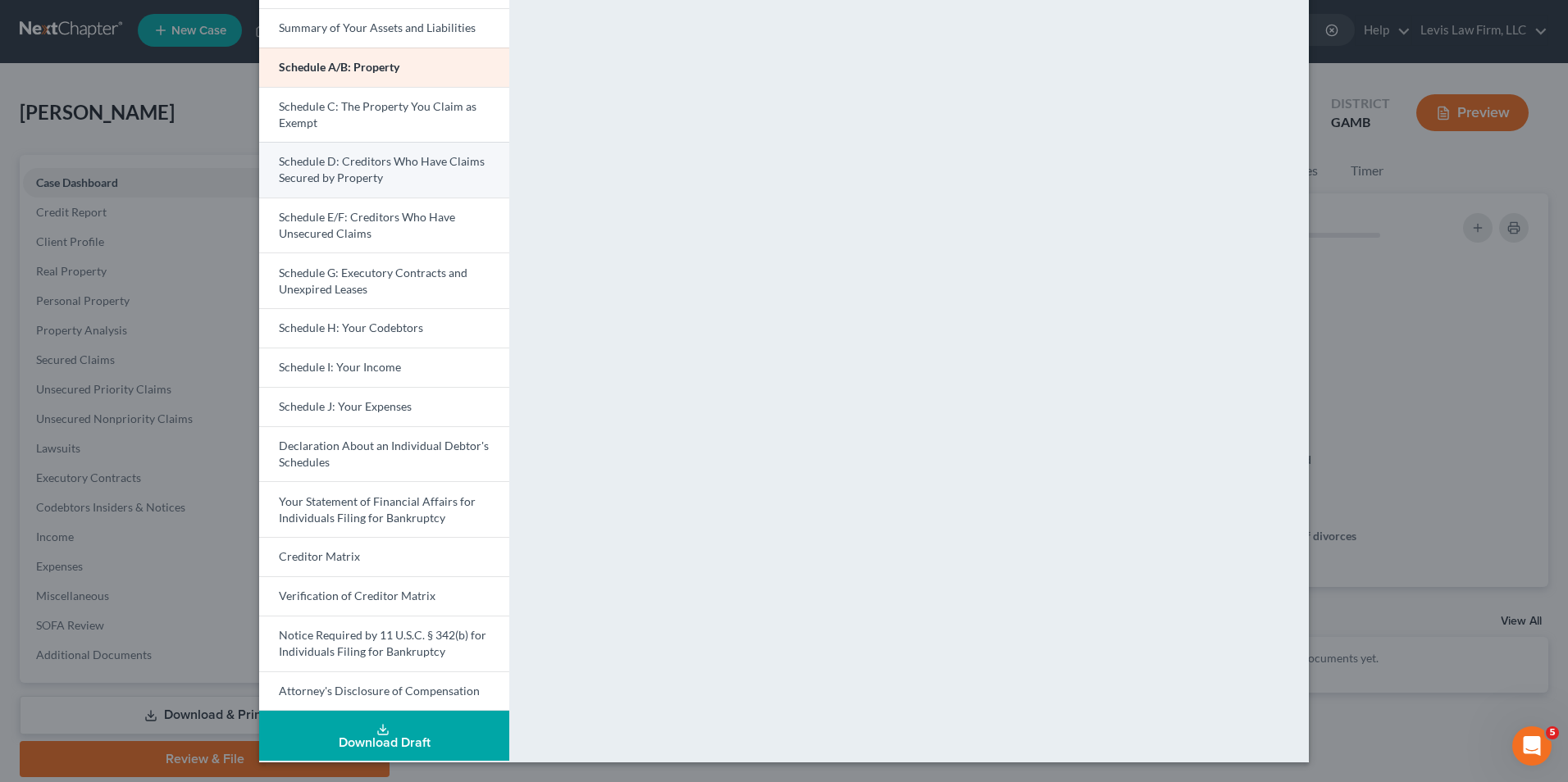
click at [385, 163] on span "Schedule D: Creditors Who Have Claims Secured by Property" at bounding box center [381, 170] width 206 height 30
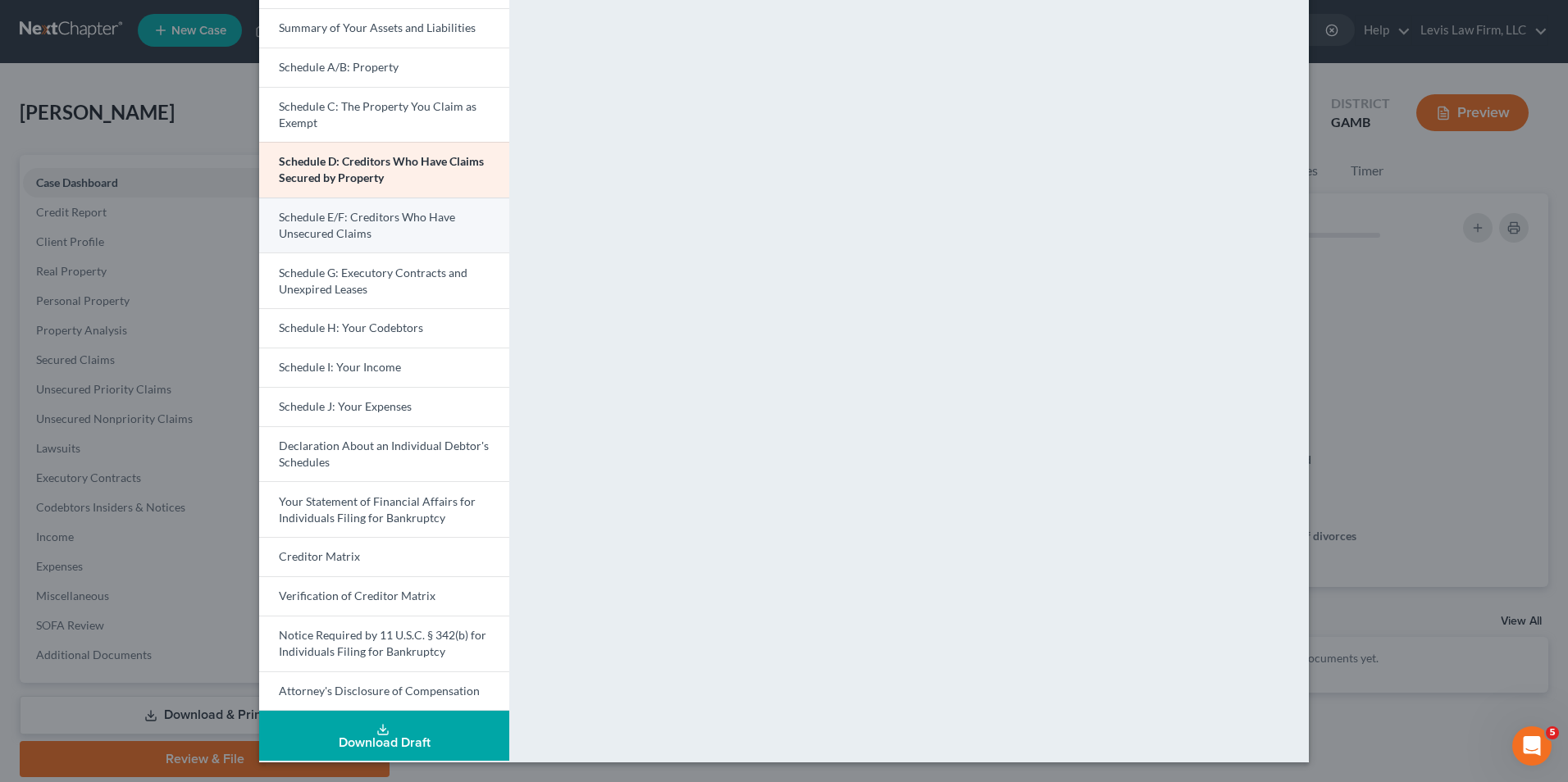
drag, startPoint x: 365, startPoint y: 226, endPoint x: 421, endPoint y: 235, distance: 56.7
click at [365, 224] on link "Schedule E/F: Creditors Who Have Unsecured Claims" at bounding box center [384, 225] width 250 height 56
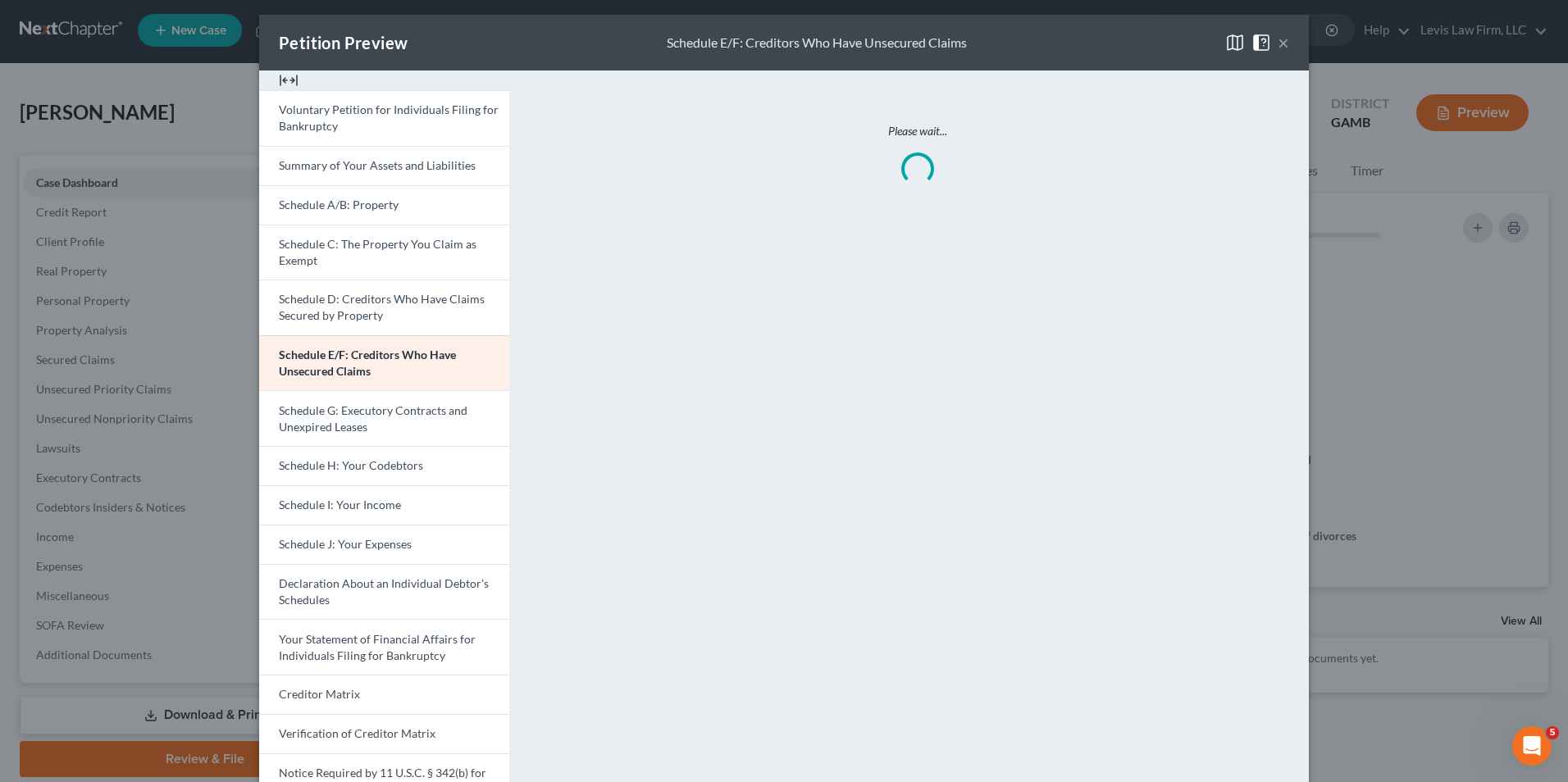
scroll to position [0, 0]
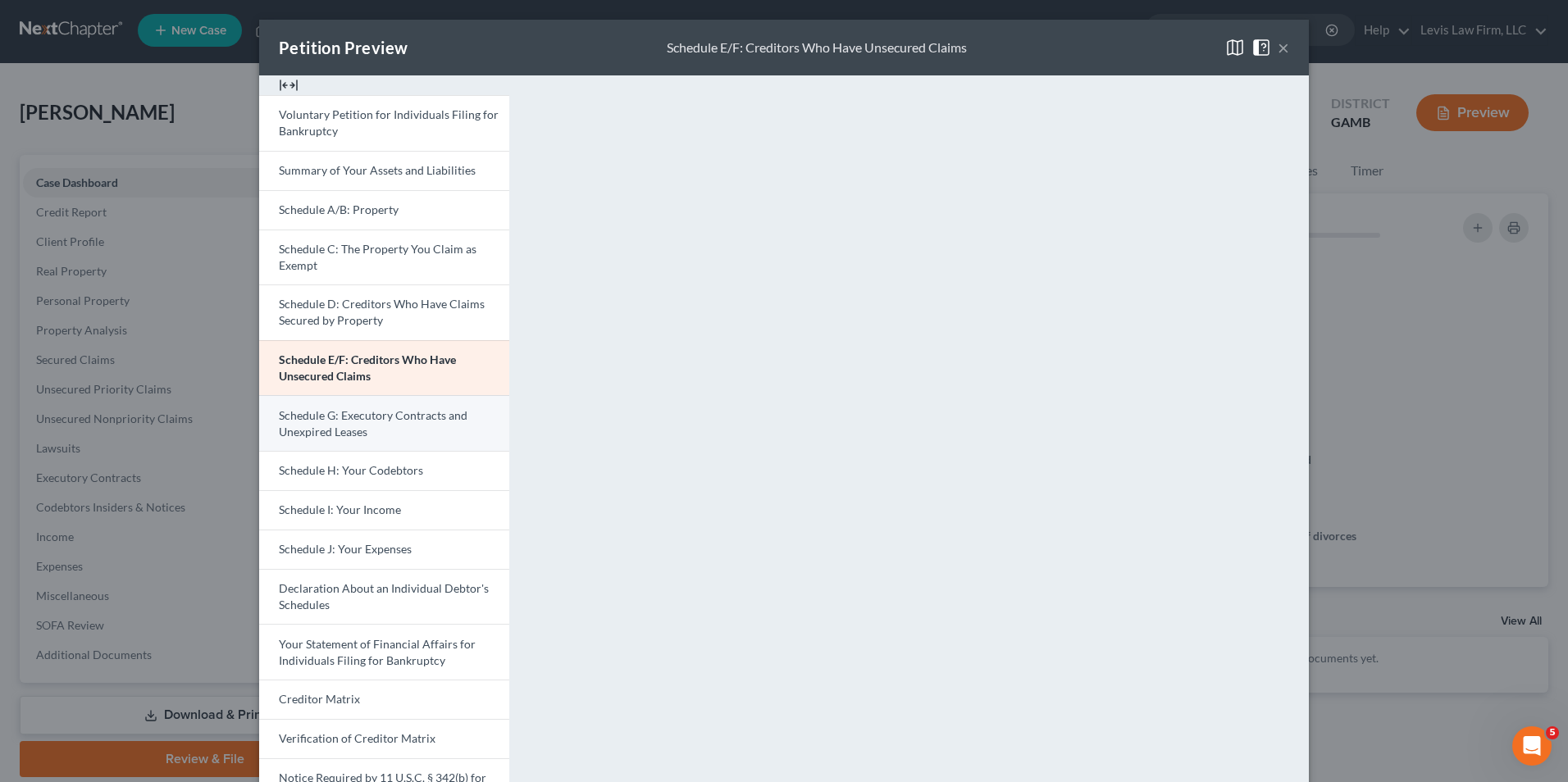
click at [392, 416] on span "Schedule G: Executory Contracts and Unexpired Leases" at bounding box center [373, 423] width 189 height 30
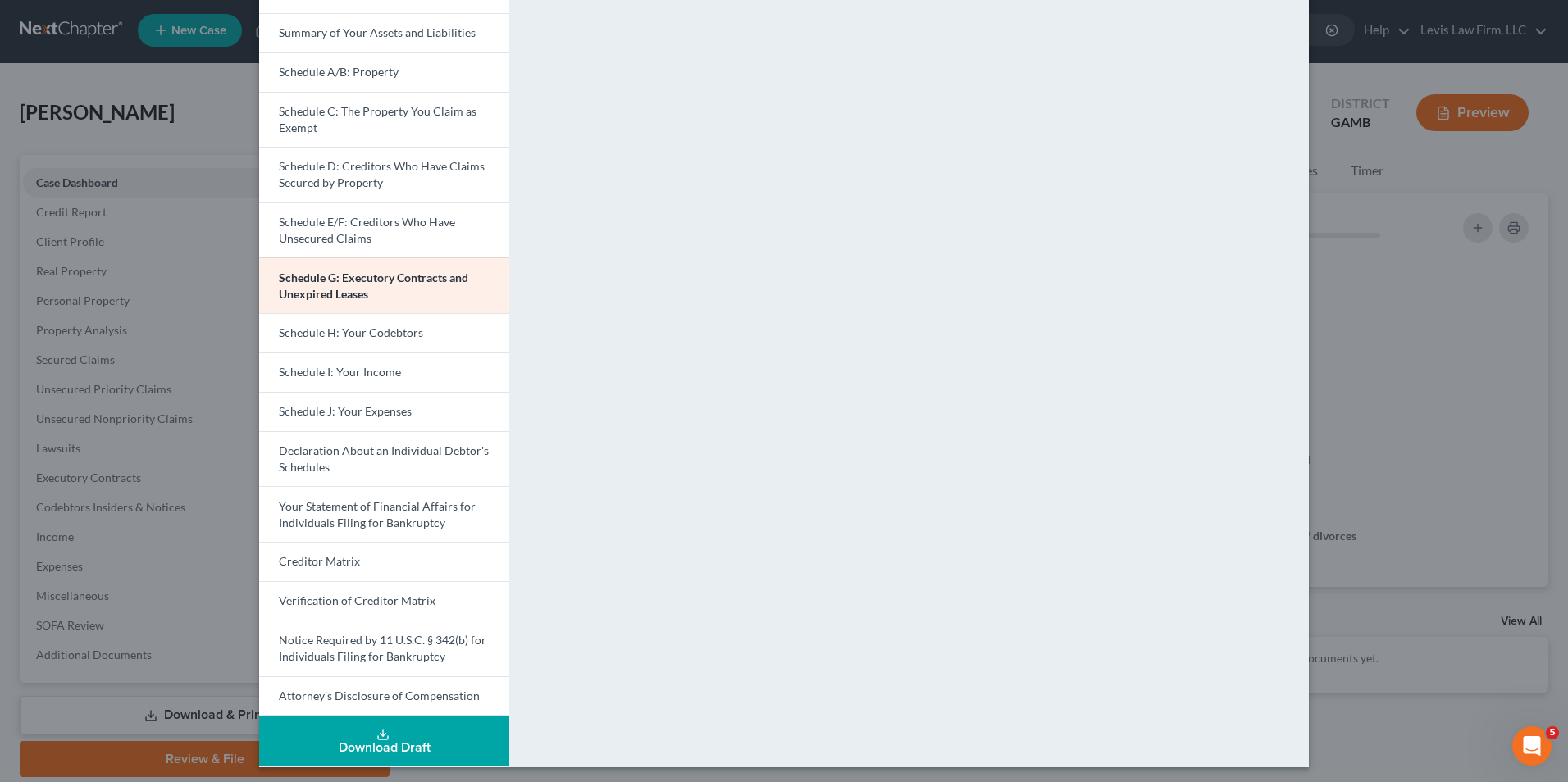
scroll to position [143, 0]
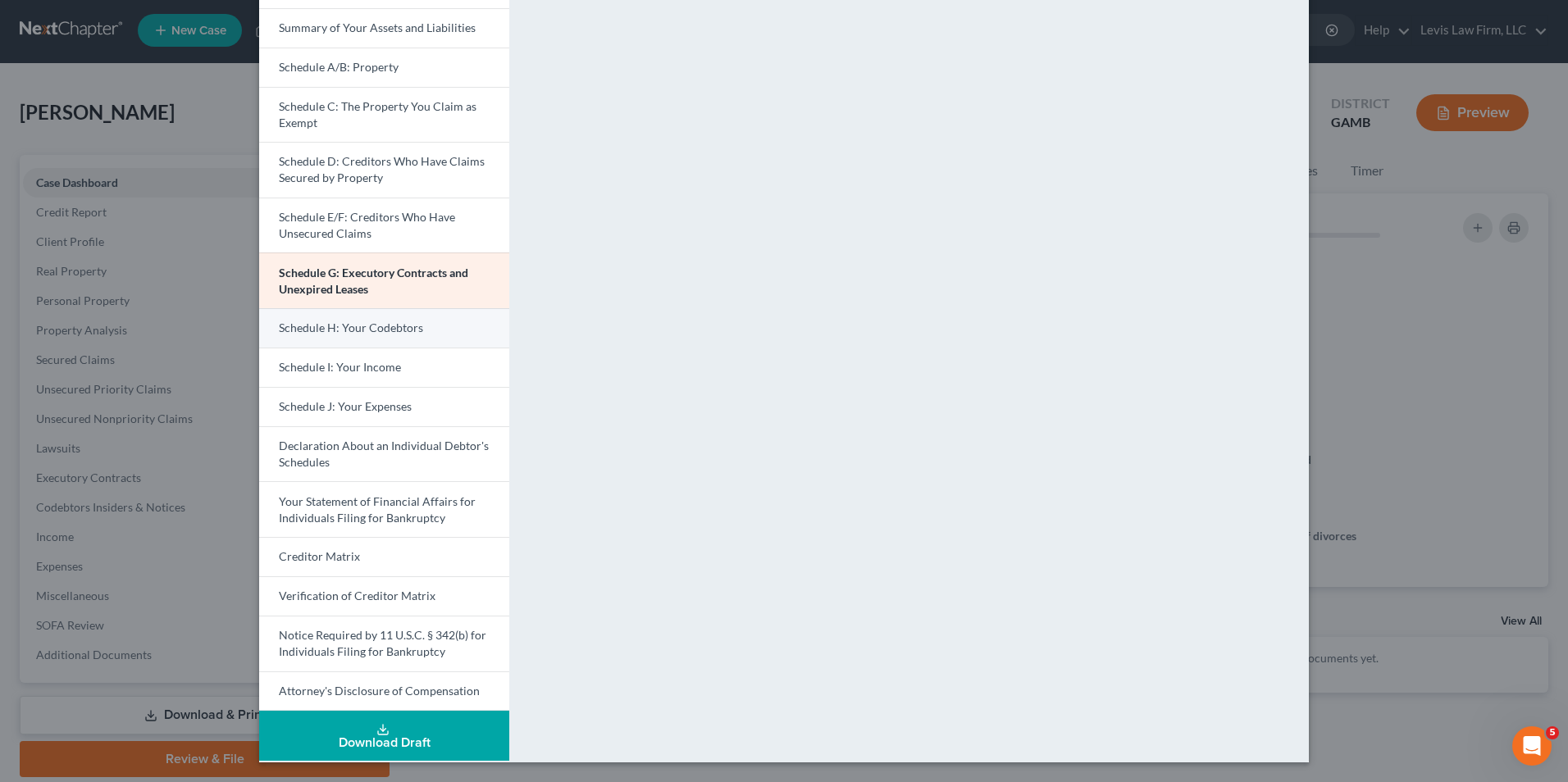
click at [389, 333] on span "Schedule H: Your Codebtors" at bounding box center [350, 327] width 144 height 14
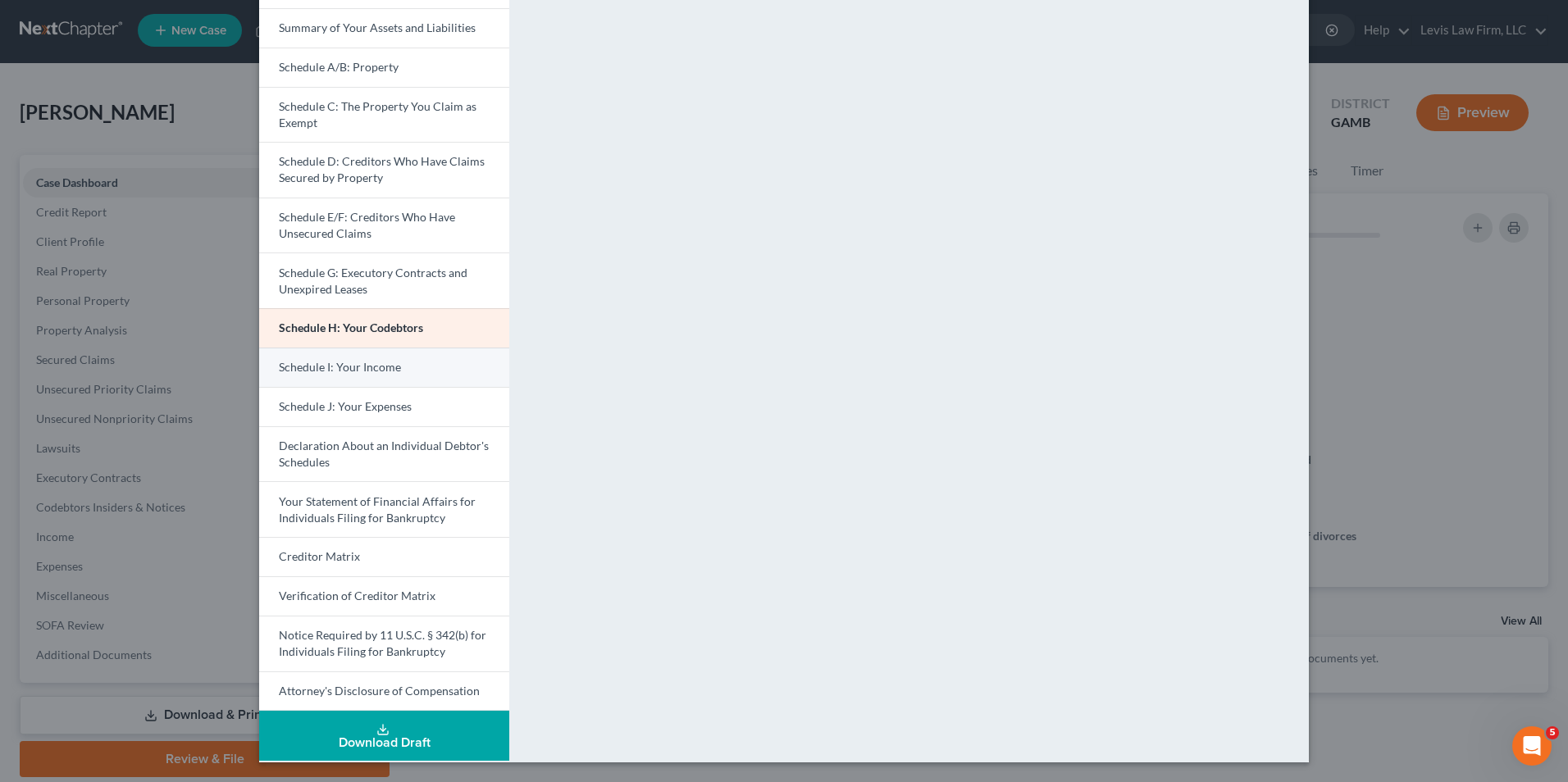
click at [378, 371] on span "Schedule I: Your Income" at bounding box center [339, 367] width 122 height 14
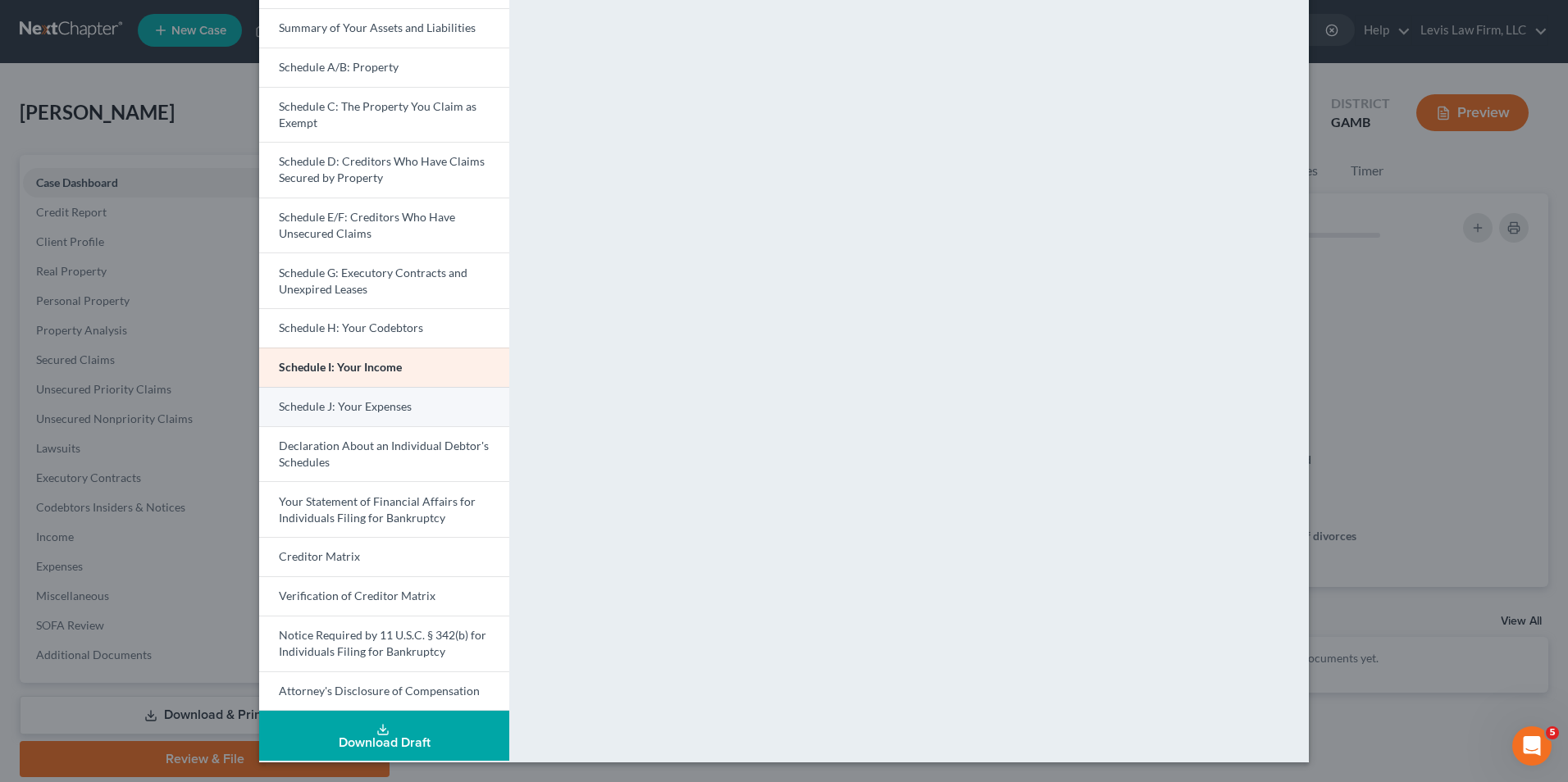
click at [325, 401] on span "Schedule J: Your Expenses" at bounding box center [344, 406] width 132 height 14
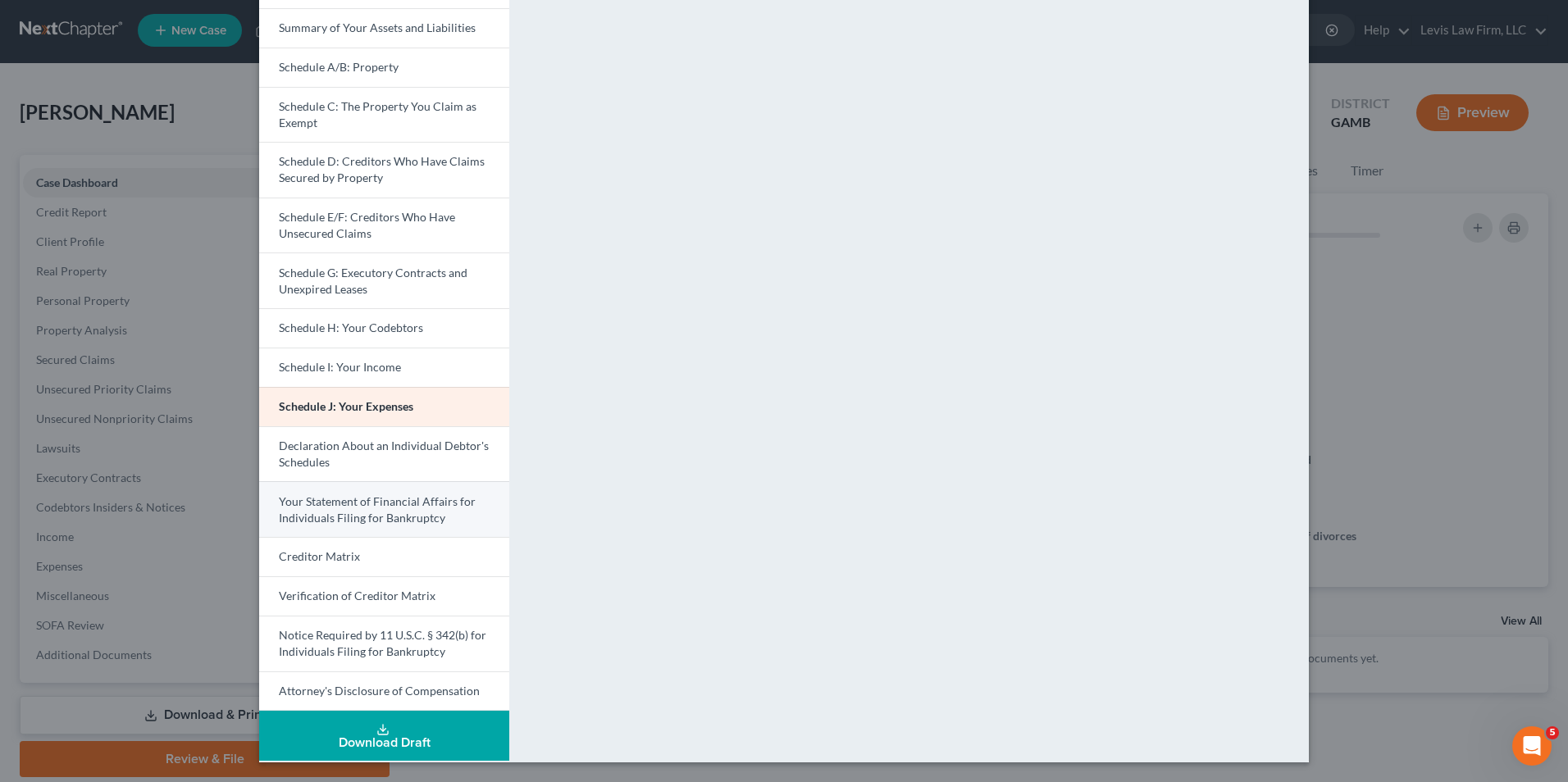
click at [424, 517] on span "Your Statement of Financial Affairs for Individuals Filing for Bankruptcy" at bounding box center [376, 510] width 197 height 30
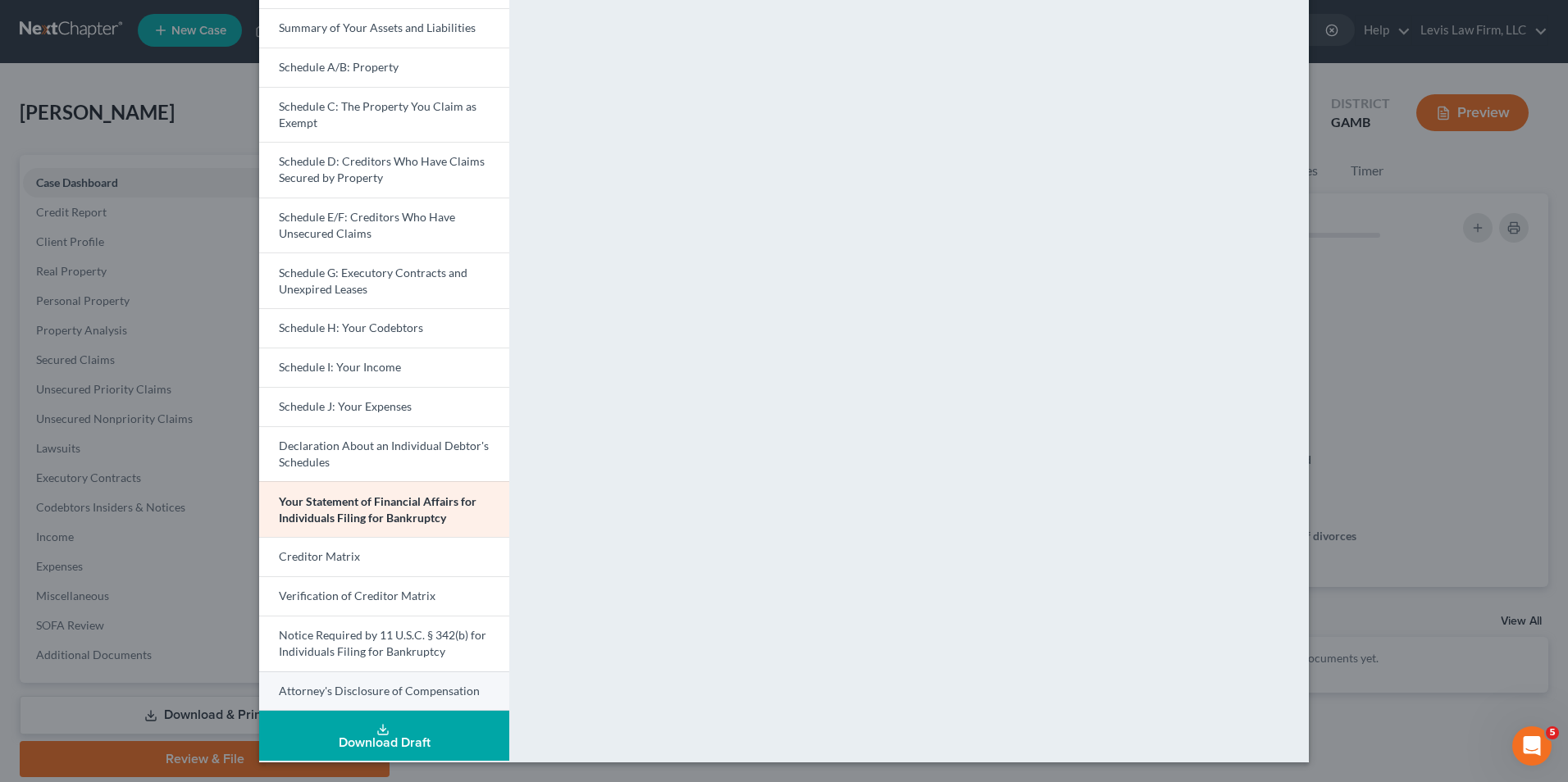
click at [367, 695] on span "Attorney's Disclosure of Compensation" at bounding box center [379, 691] width 201 height 14
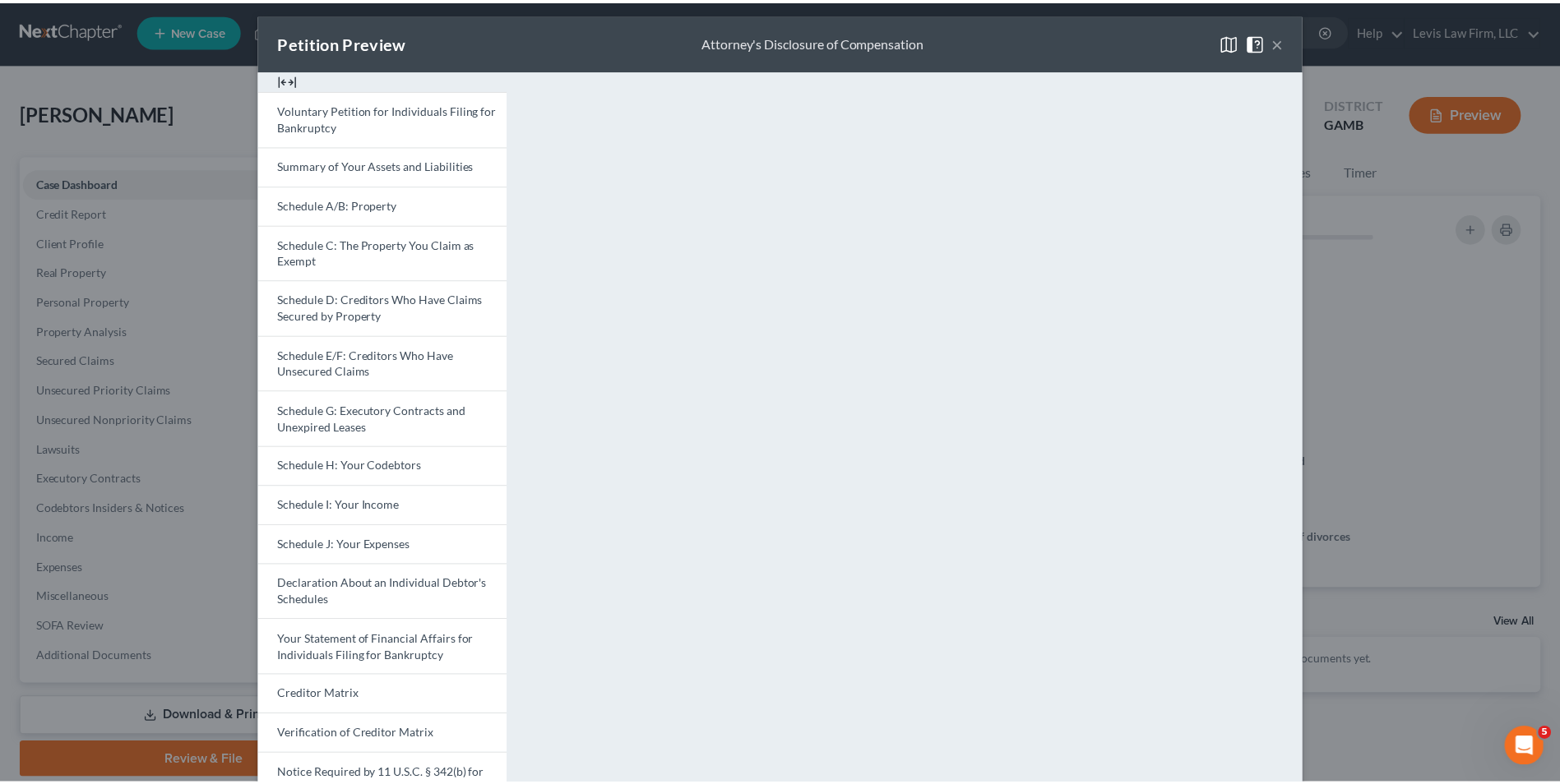
scroll to position [0, 0]
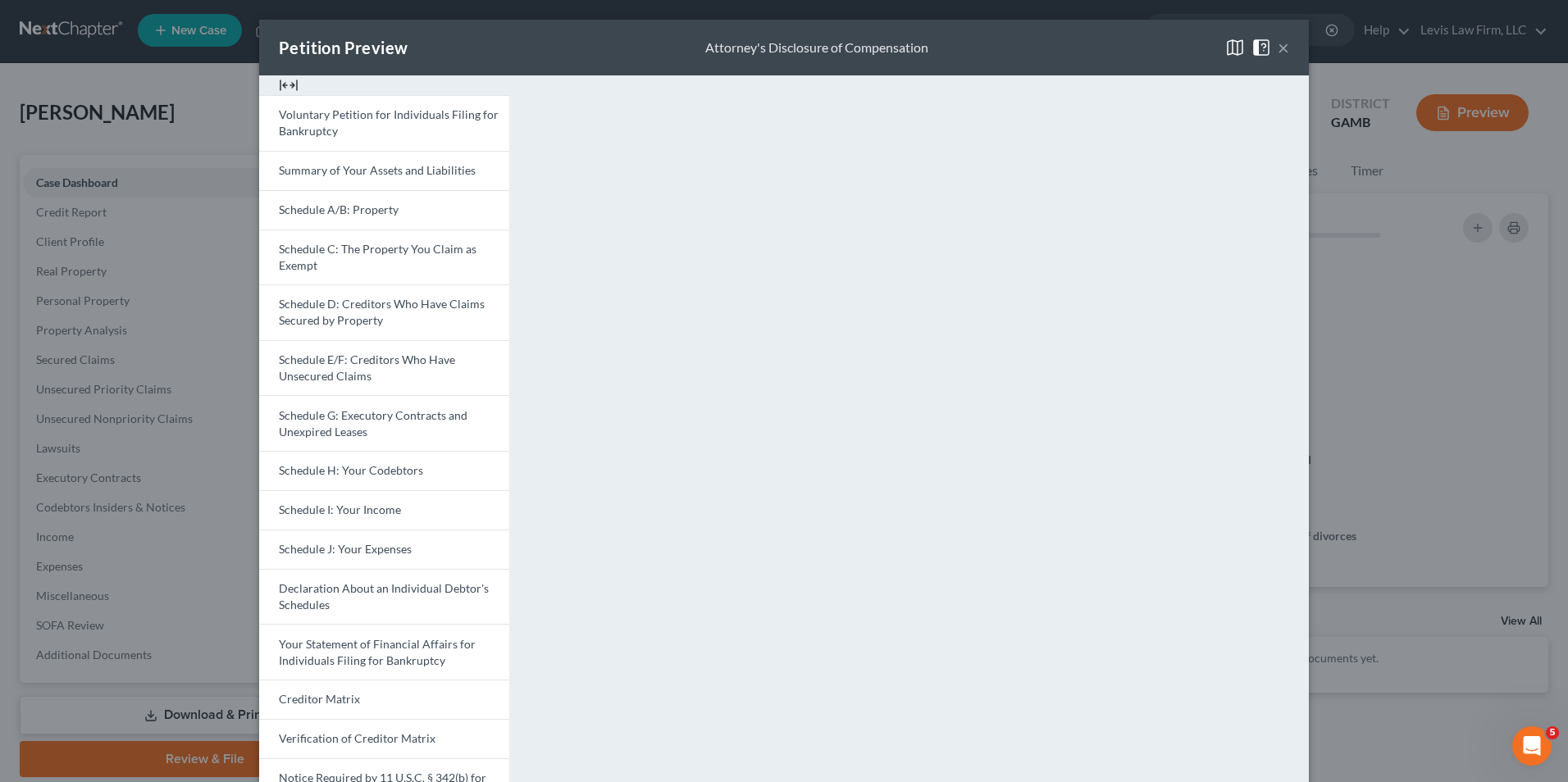
drag, startPoint x: 1276, startPoint y: 46, endPoint x: 1263, endPoint y: 93, distance: 48.8
click at [1278, 46] on button "×" at bounding box center [1284, 47] width 12 height 19
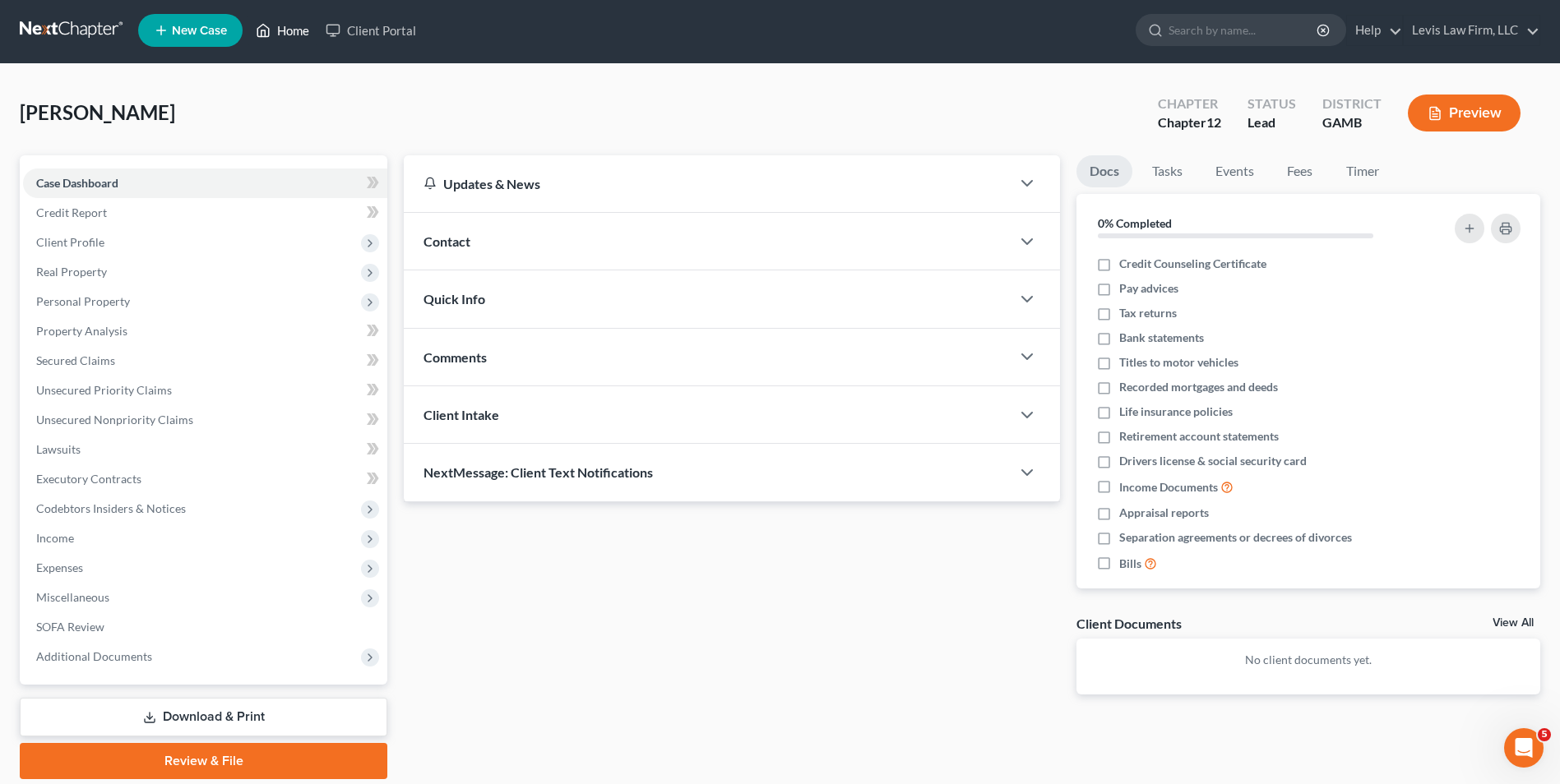
drag, startPoint x: 288, startPoint y: 28, endPoint x: 291, endPoint y: 41, distance: 13.3
click at [288, 28] on link "Home" at bounding box center [283, 30] width 70 height 30
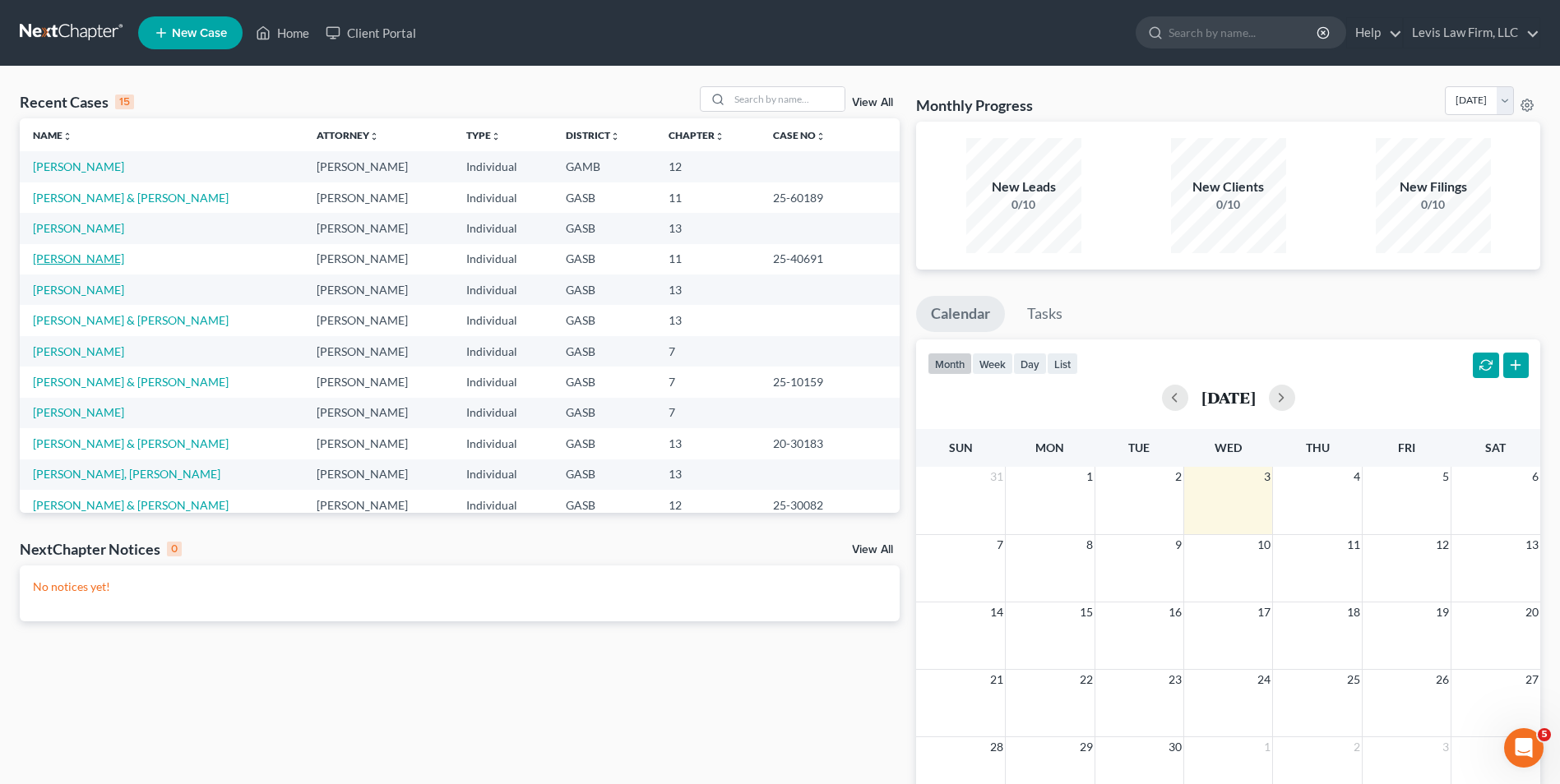
click at [59, 260] on link "Ward, Lynette" at bounding box center [79, 258] width 91 height 14
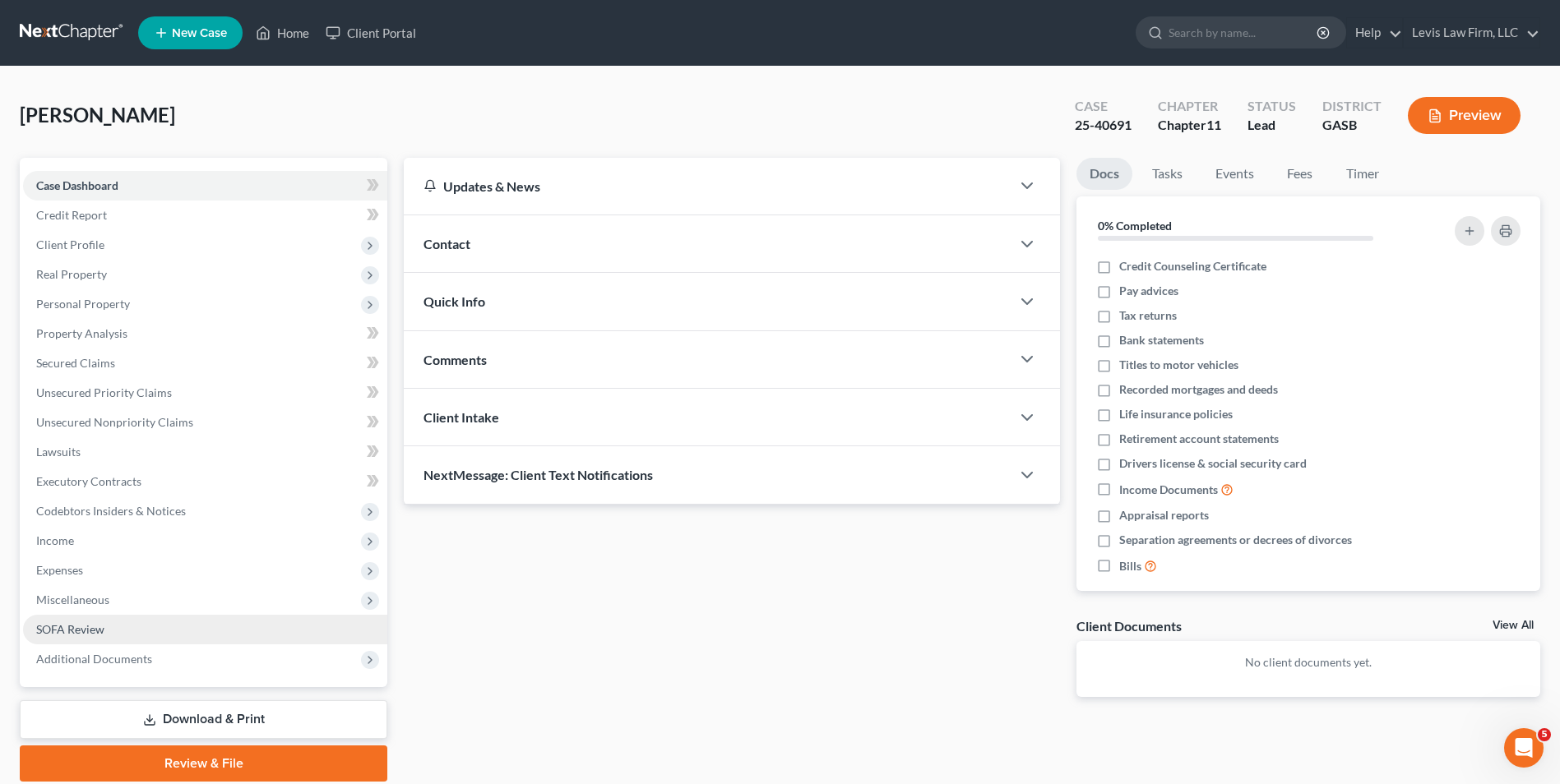
click at [74, 627] on span "SOFA Review" at bounding box center [70, 629] width 69 height 14
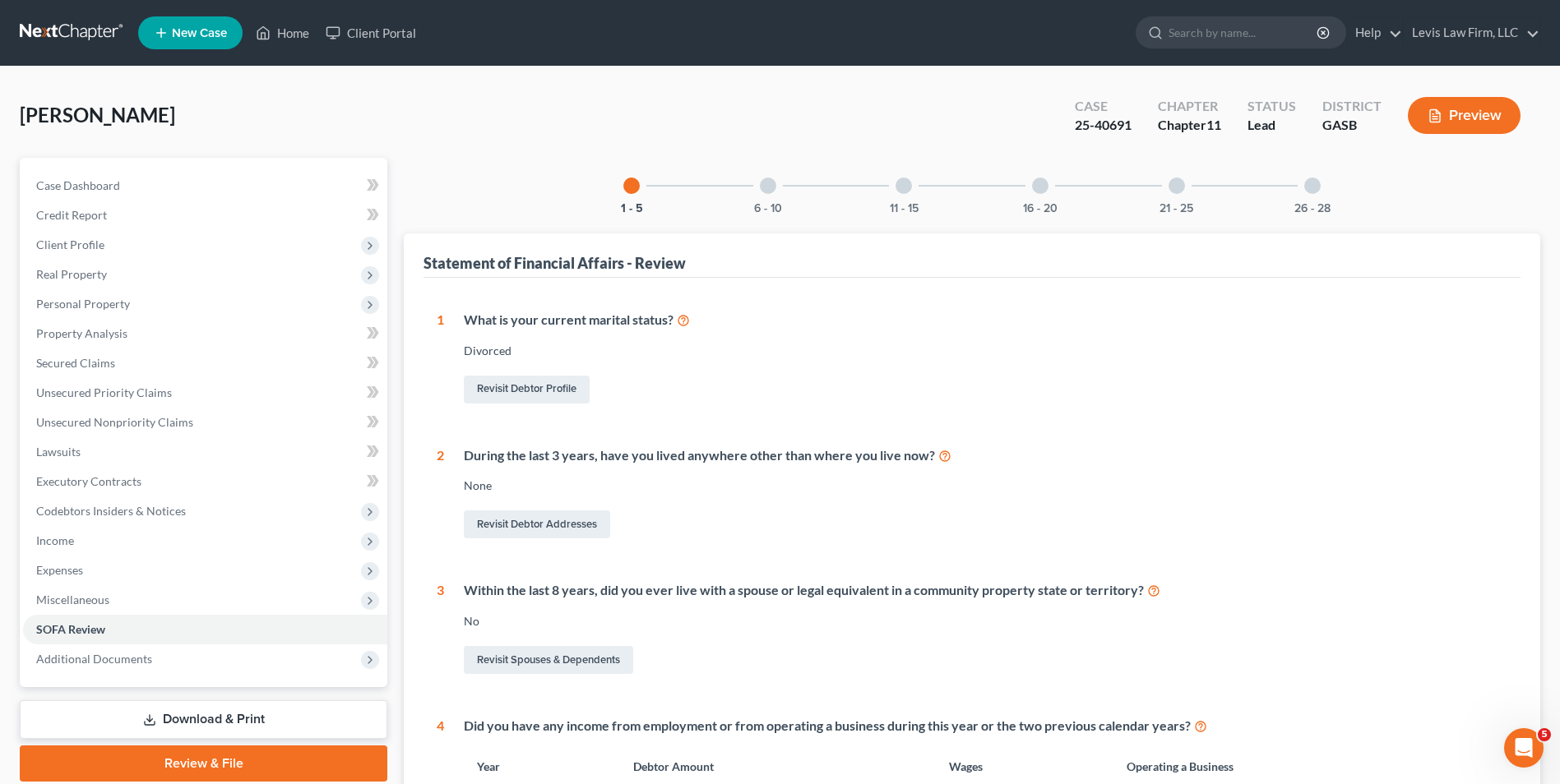
click at [769, 185] on div at bounding box center [767, 185] width 16 height 16
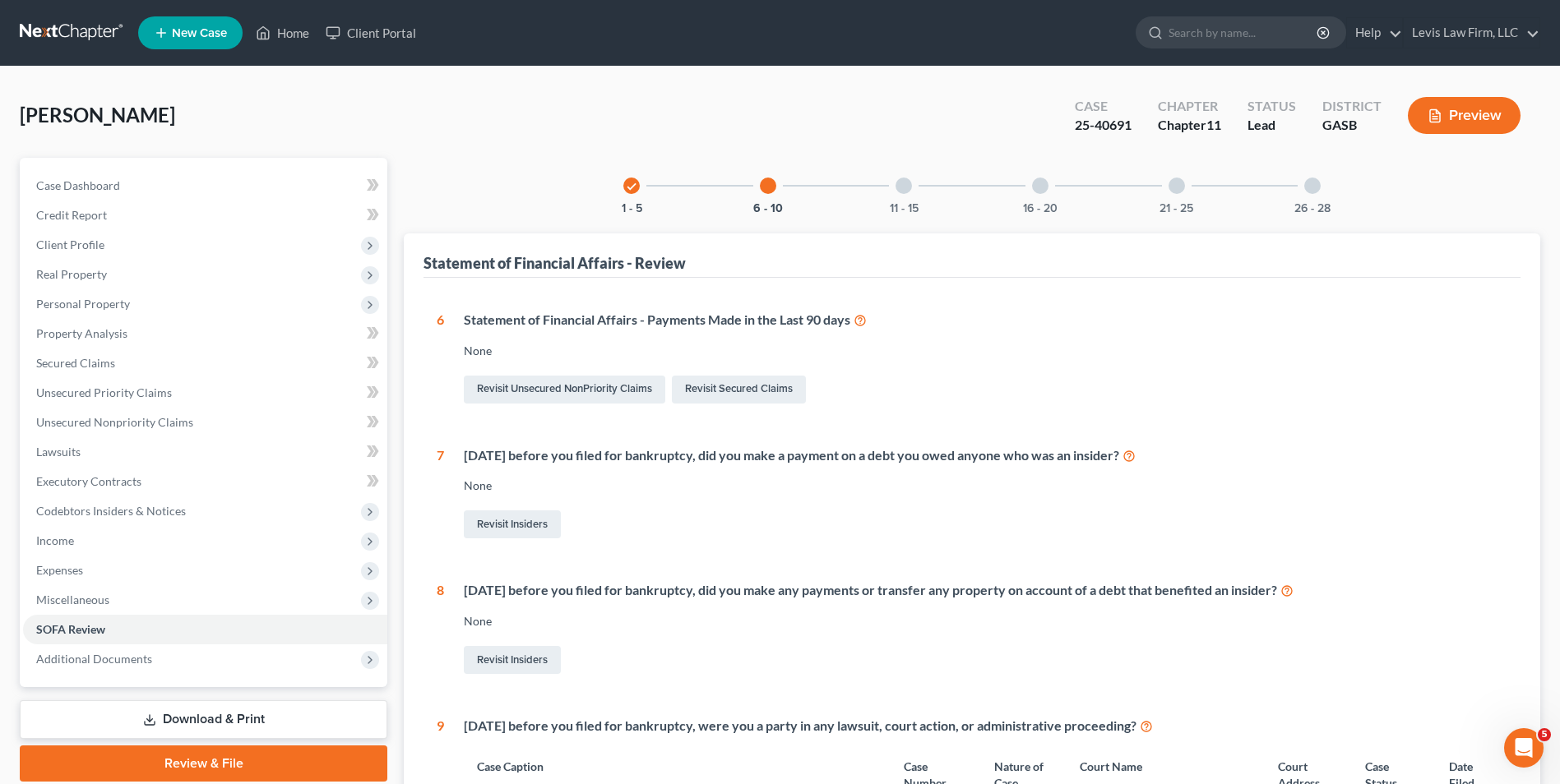
drag, startPoint x: 904, startPoint y: 184, endPoint x: 905, endPoint y: 191, distance: 7.1
click at [904, 183] on div at bounding box center [903, 185] width 16 height 16
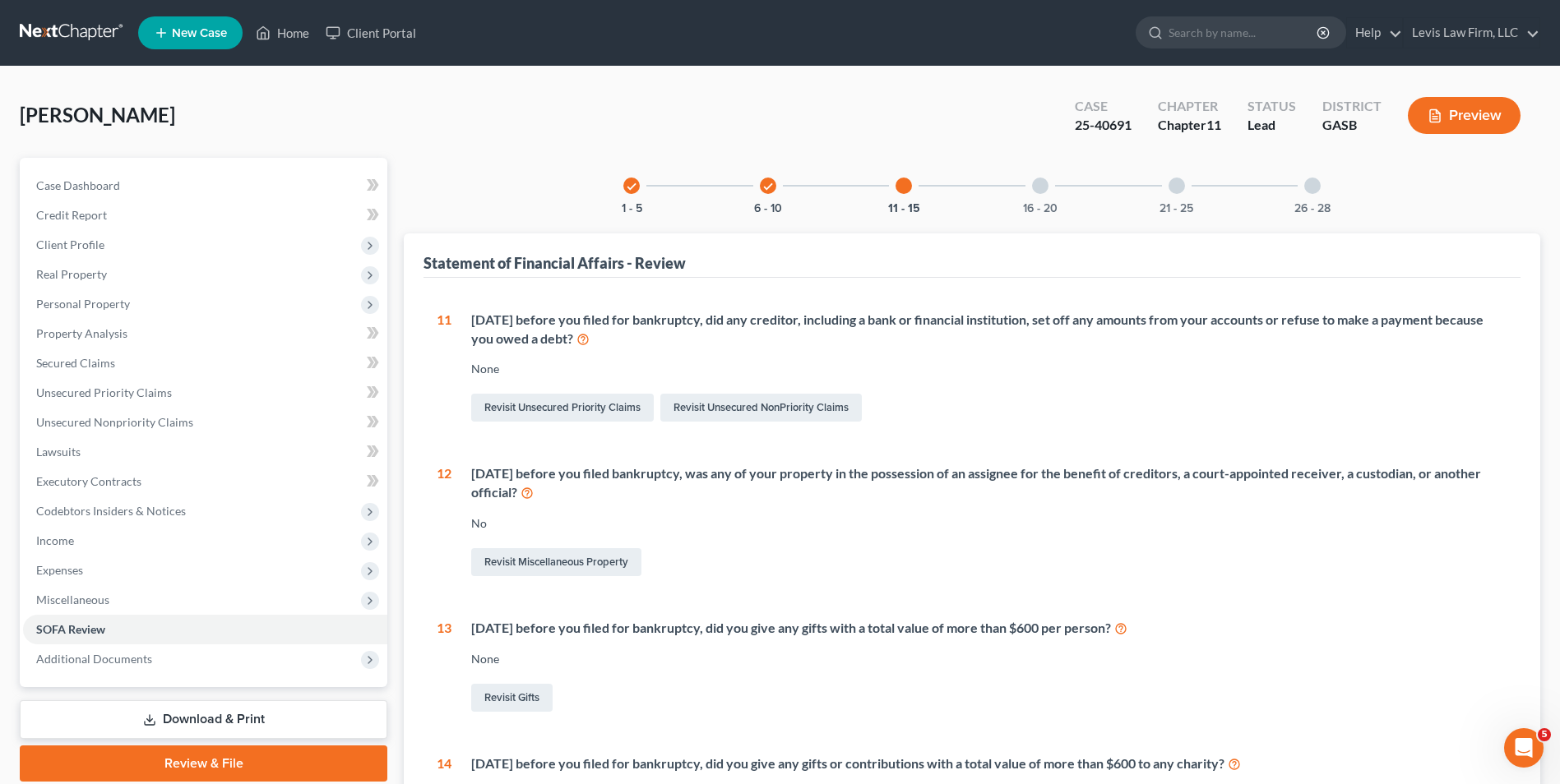
click at [1036, 186] on div at bounding box center [1040, 185] width 16 height 16
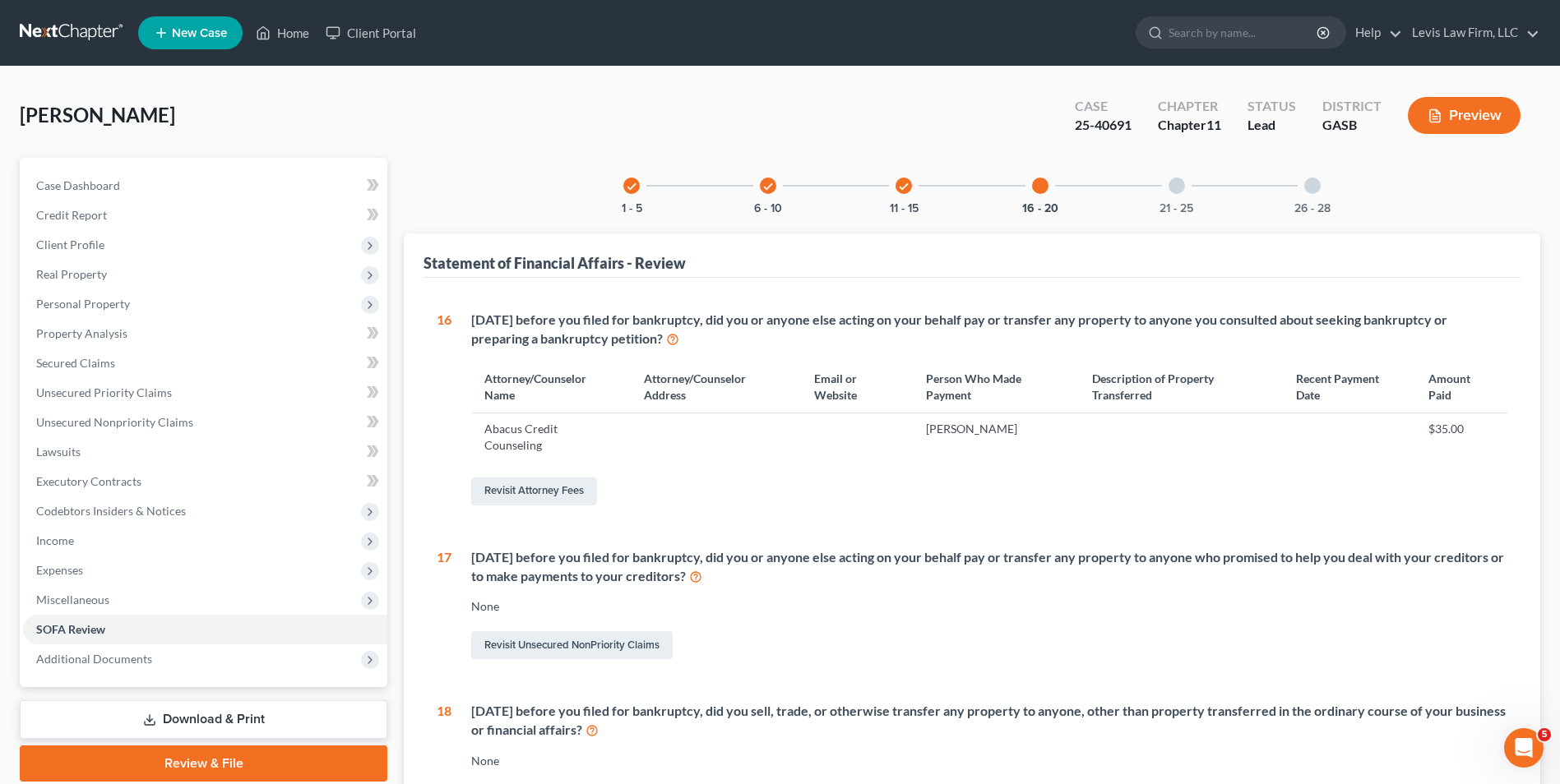
click at [1174, 186] on div at bounding box center [1176, 185] width 16 height 16
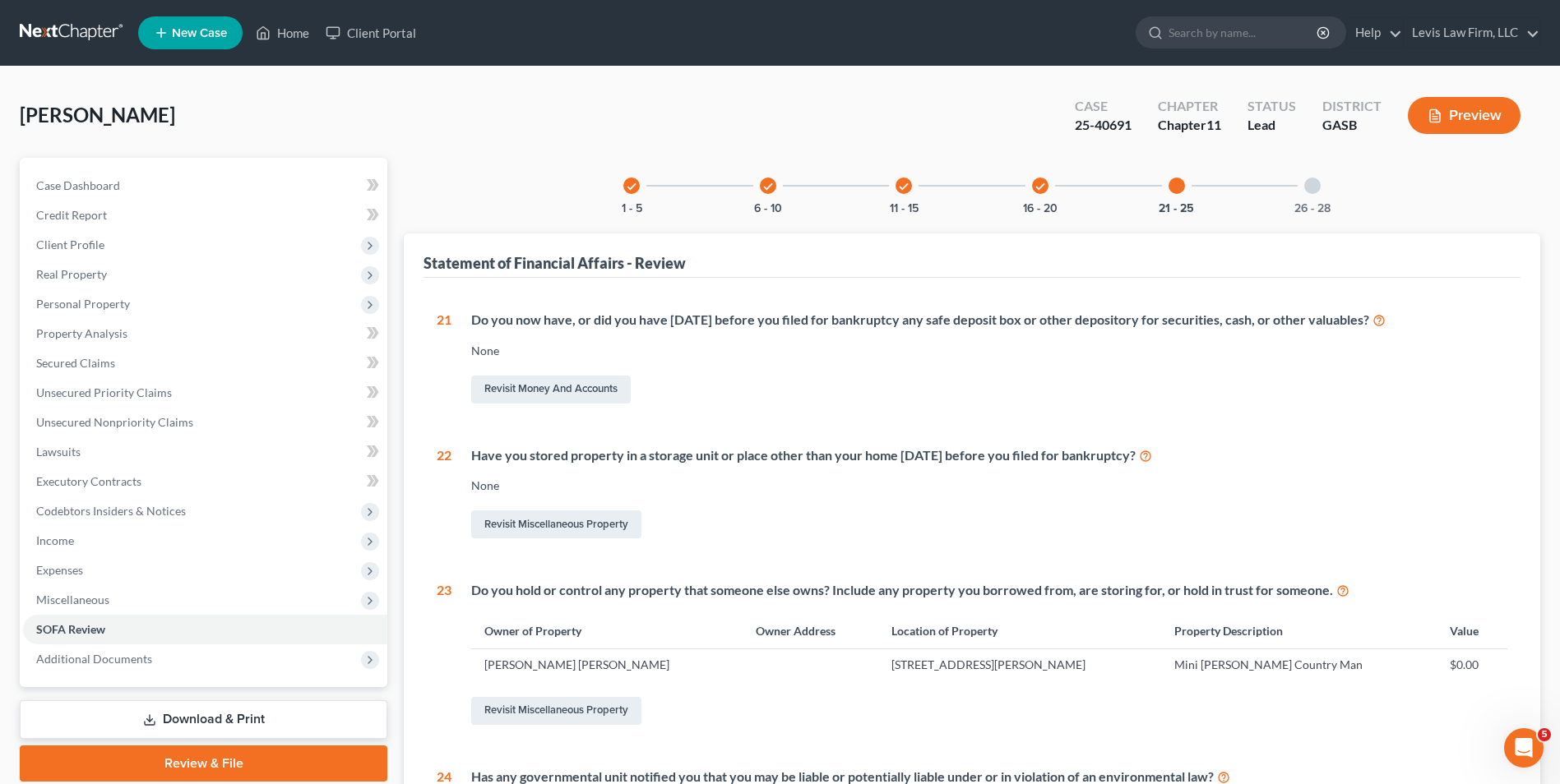
click at [1310, 187] on div at bounding box center [1312, 185] width 16 height 16
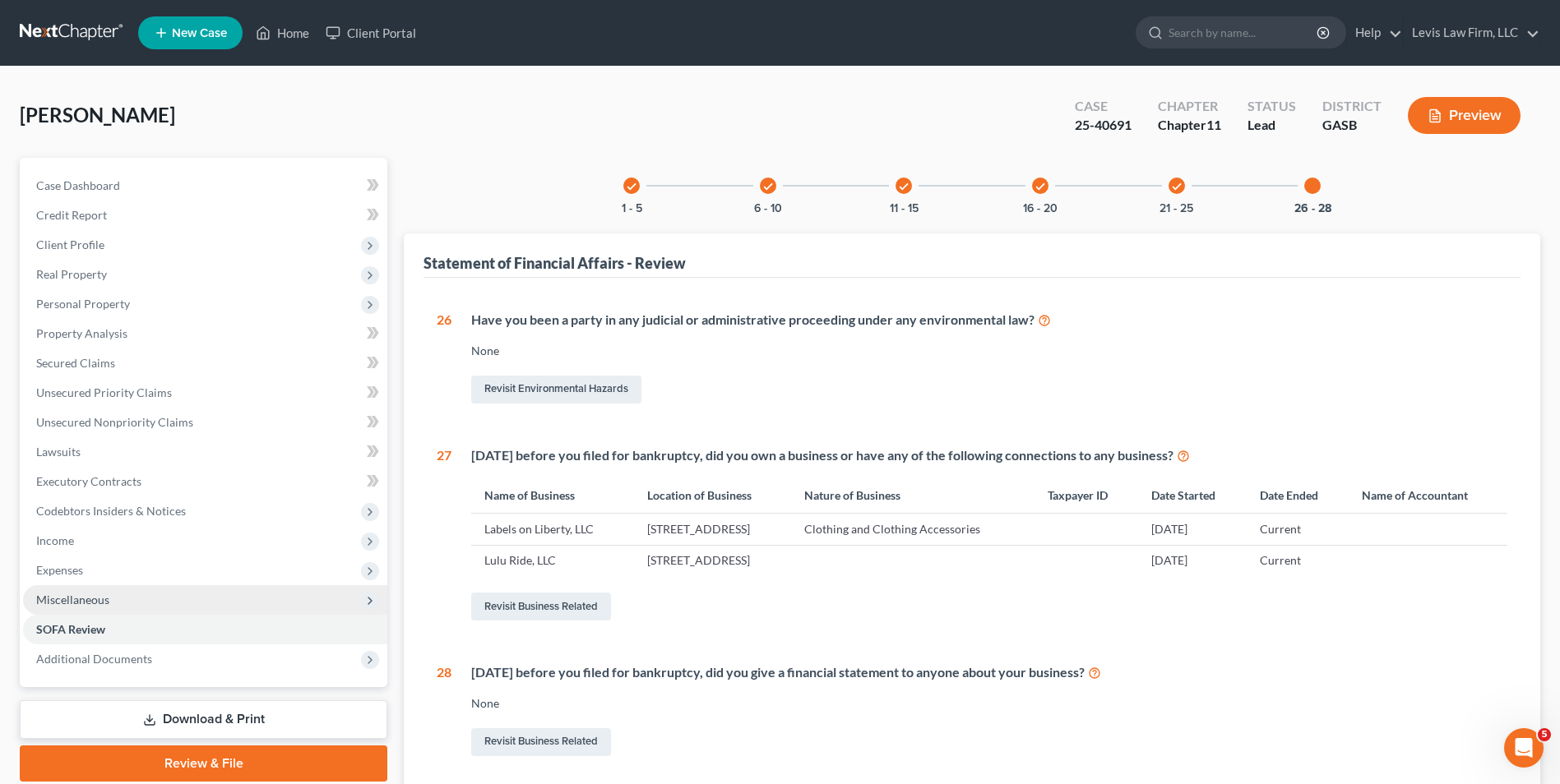
click at [88, 596] on span "Miscellaneous" at bounding box center [73, 600] width 74 height 14
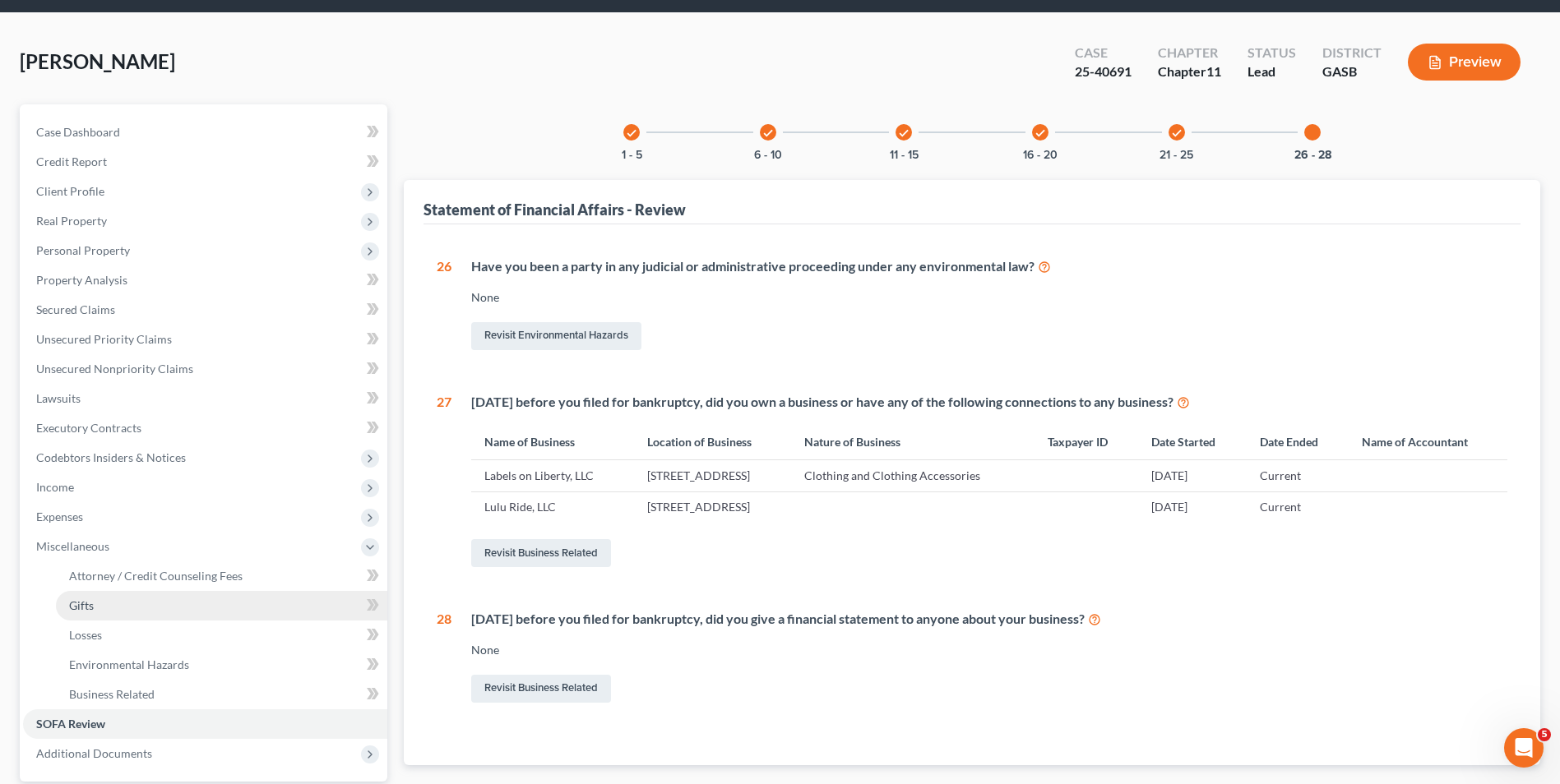
scroll to position [82, 0]
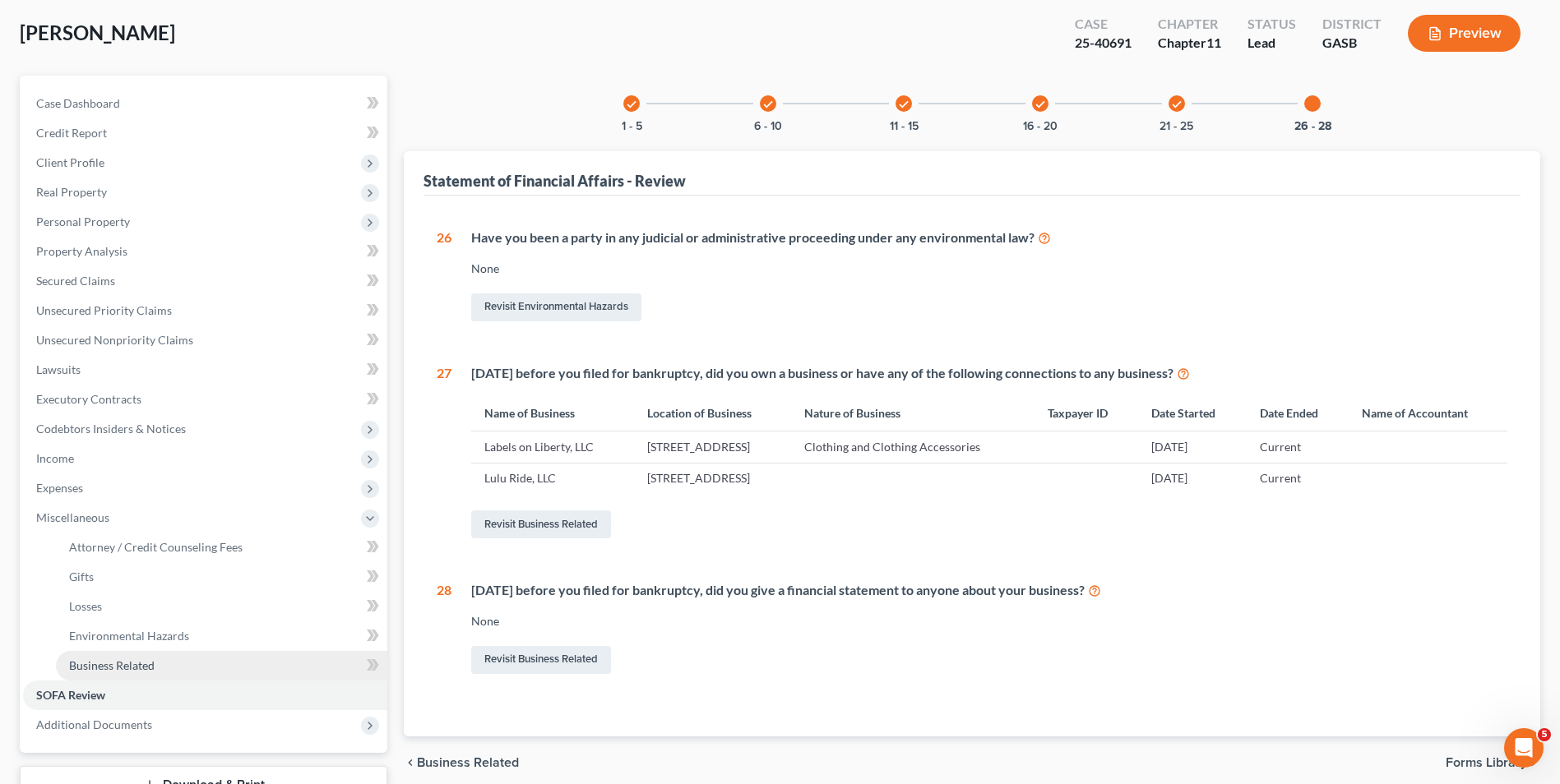
click at [129, 665] on span "Business Related" at bounding box center [112, 666] width 85 height 14
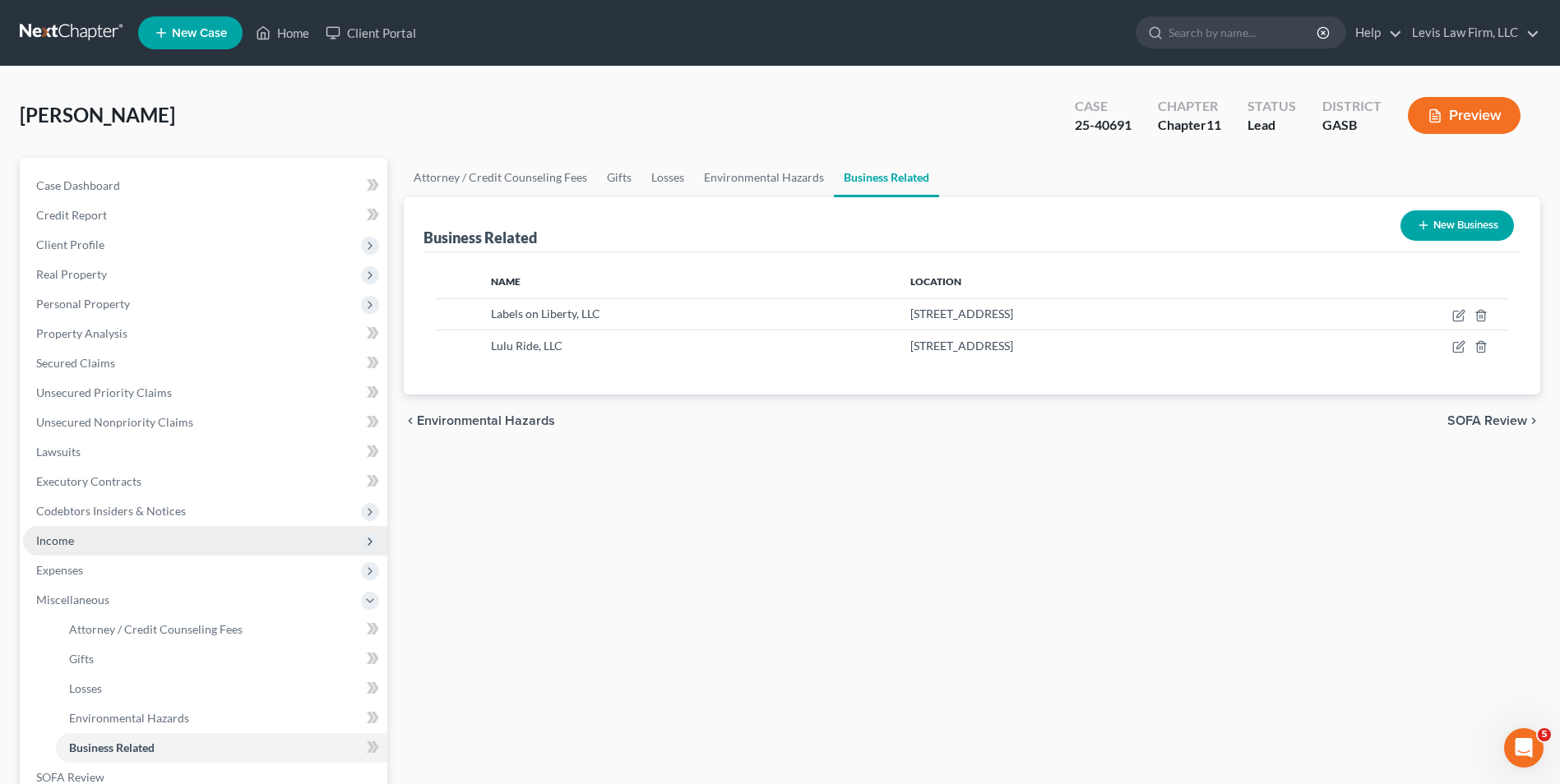
click at [57, 537] on span "Income" at bounding box center [55, 540] width 38 height 14
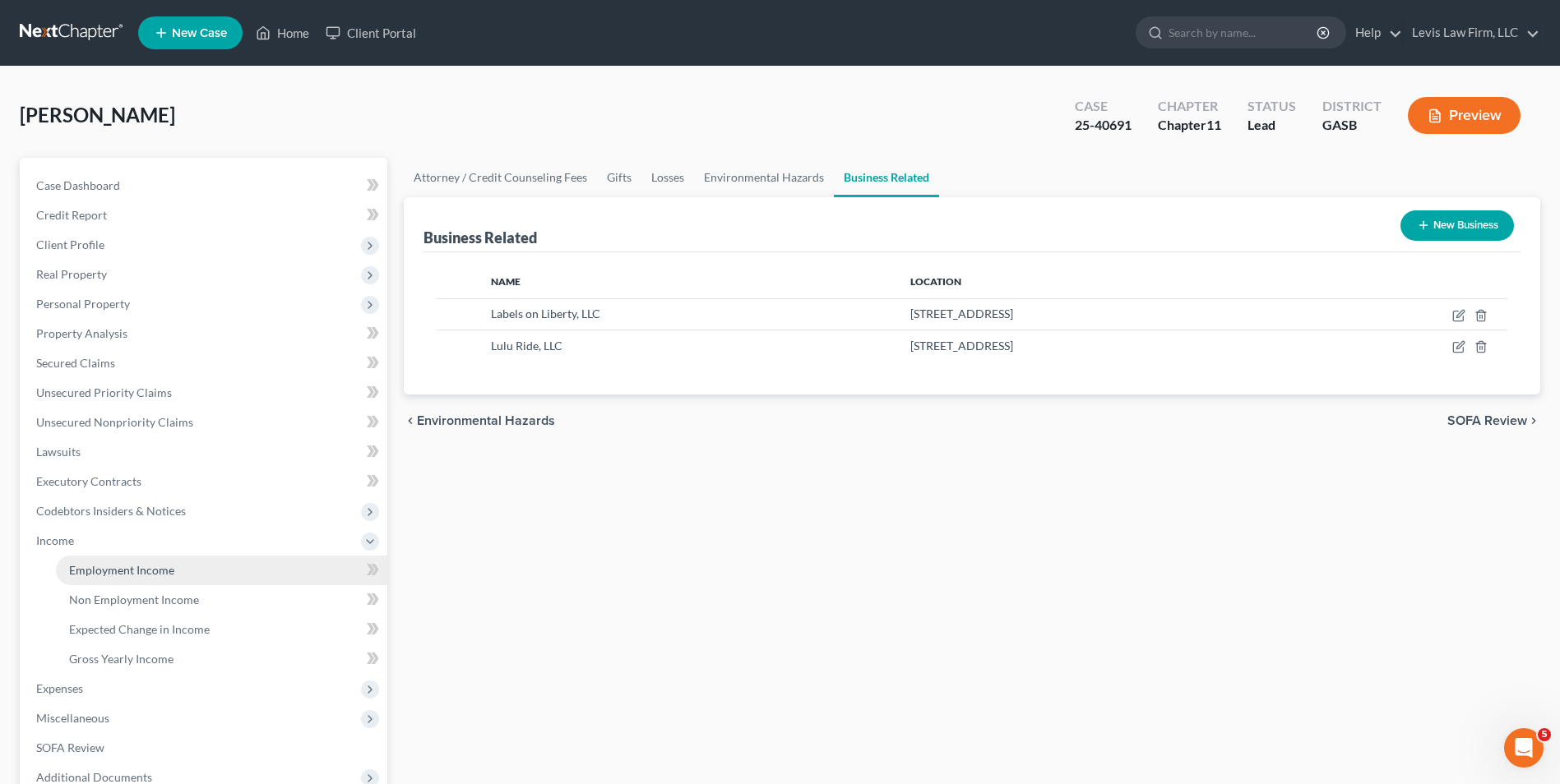
click at [129, 572] on span "Employment Income" at bounding box center [122, 570] width 105 height 14
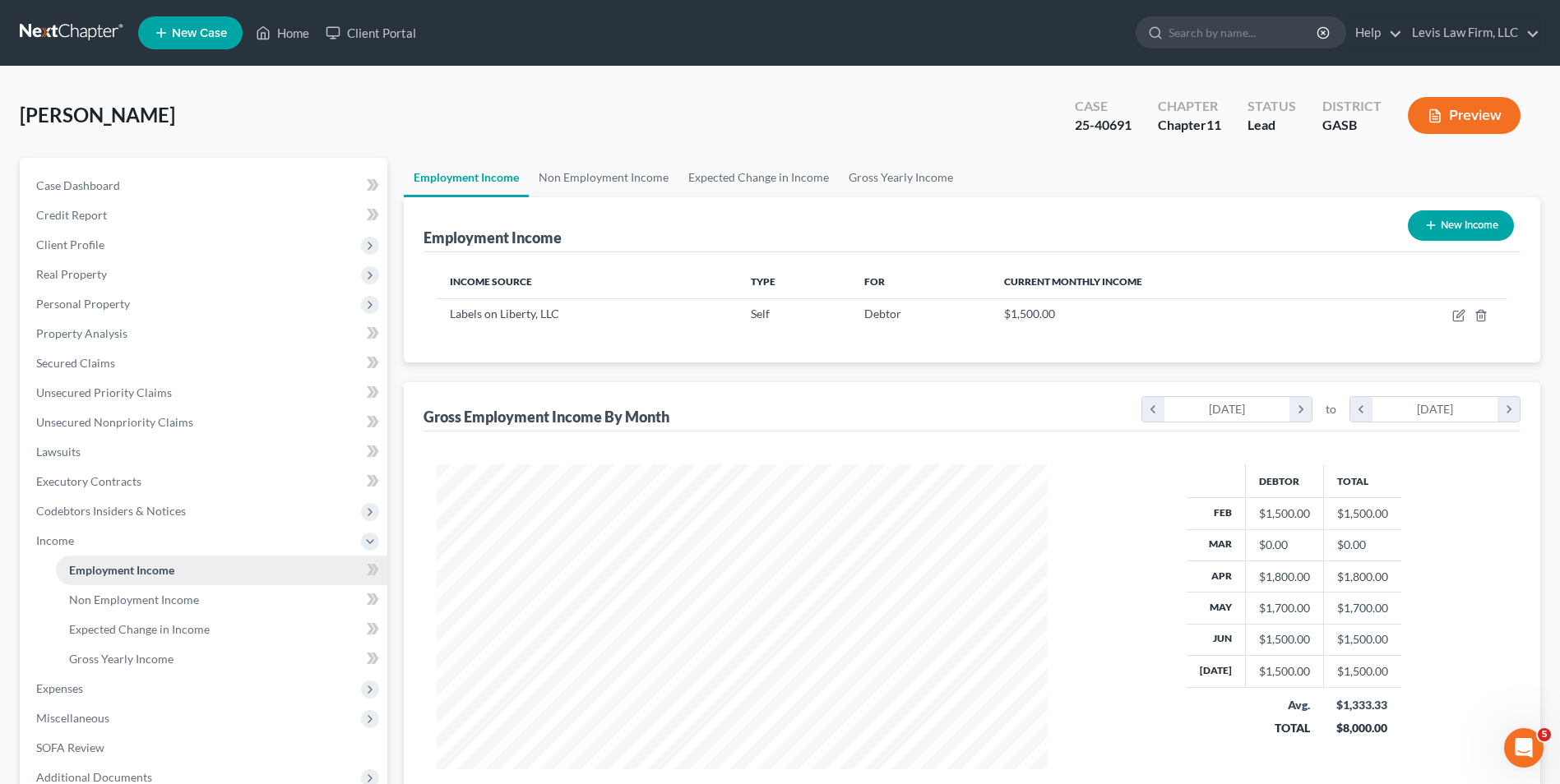
scroll to position [305, 643]
click at [84, 273] on span "Real Property" at bounding box center [72, 274] width 71 height 14
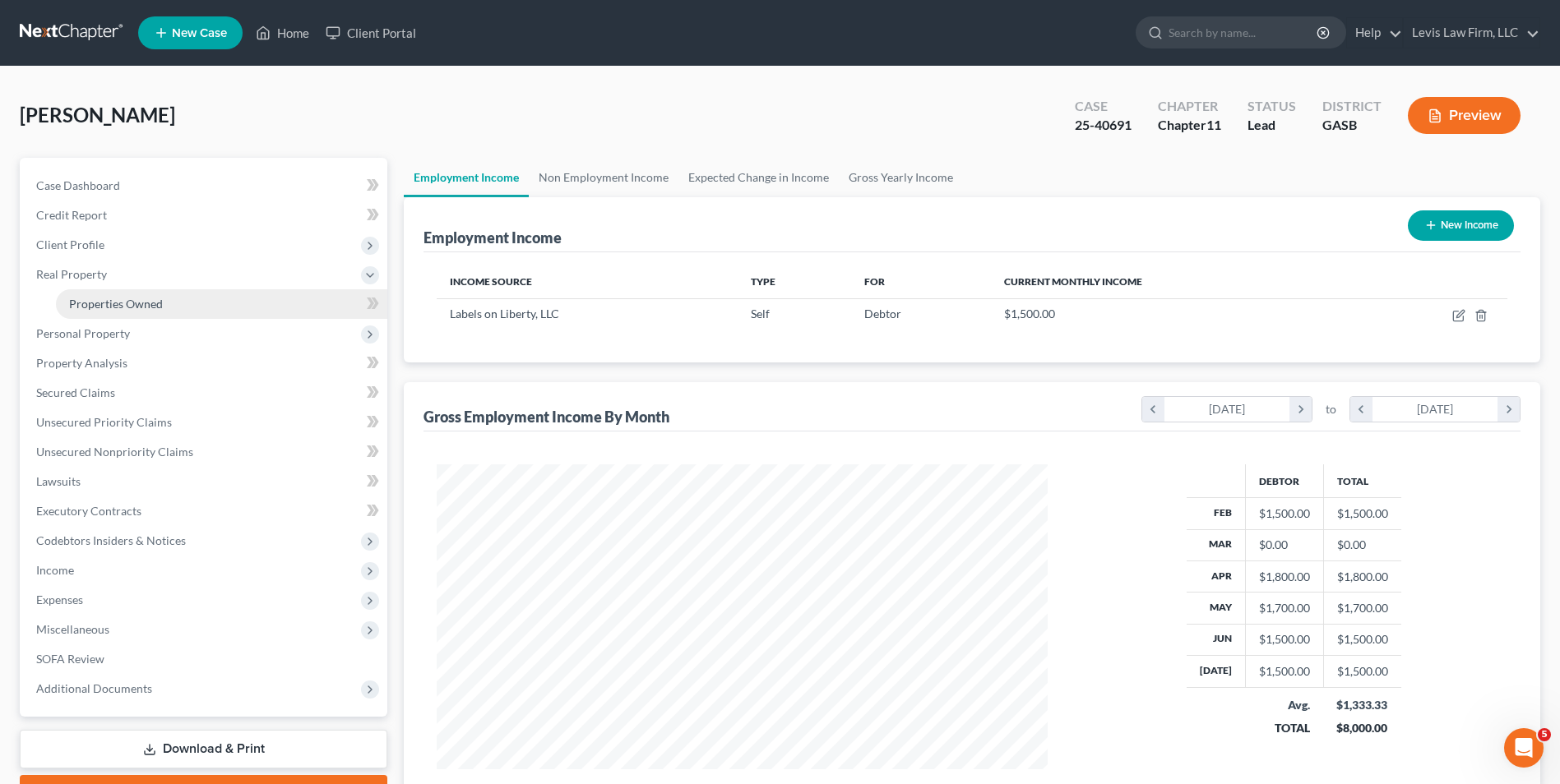
click at [124, 307] on span "Properties Owned" at bounding box center [116, 304] width 94 height 14
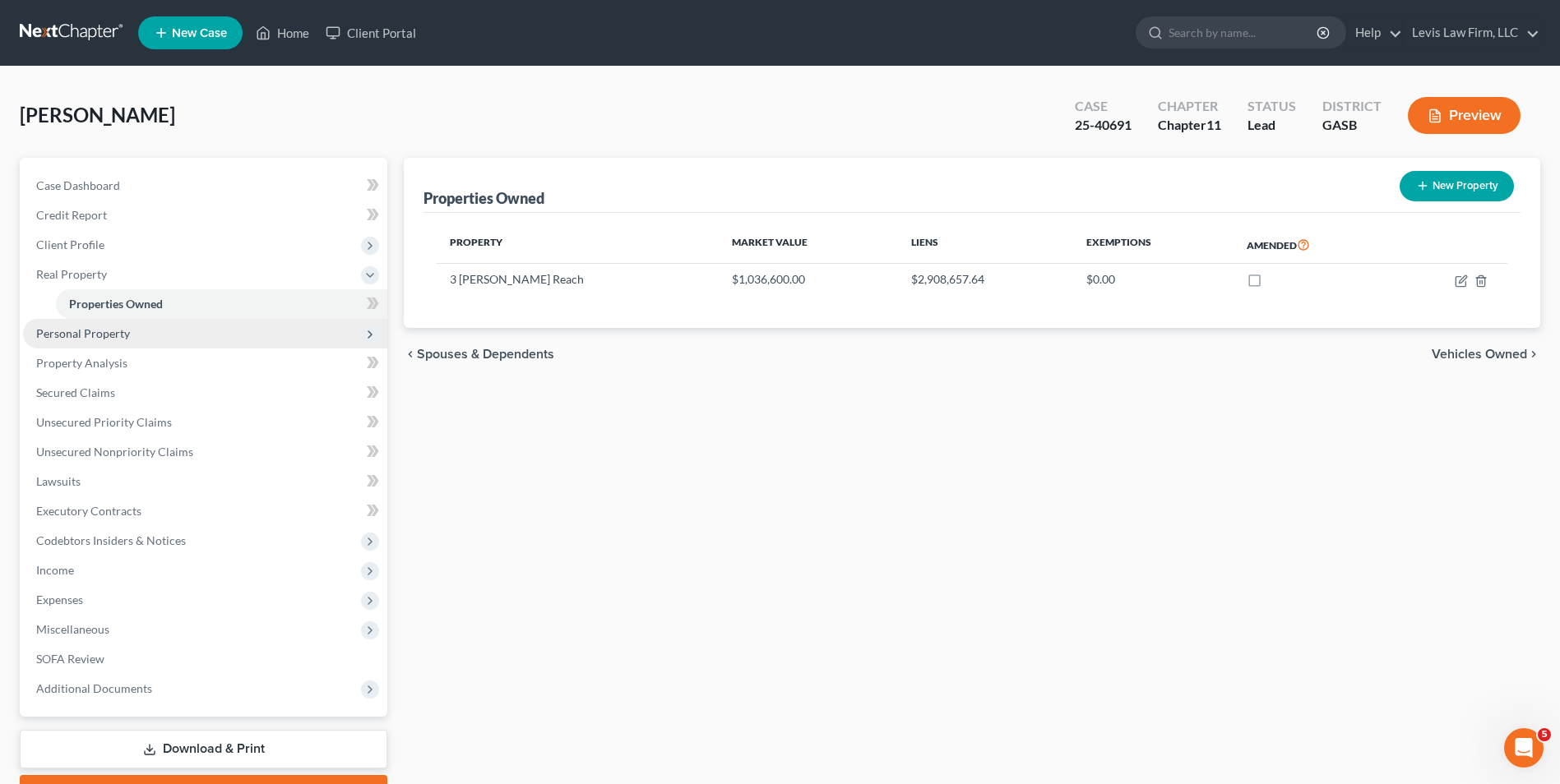
click at [108, 330] on span "Personal Property" at bounding box center [83, 333] width 94 height 14
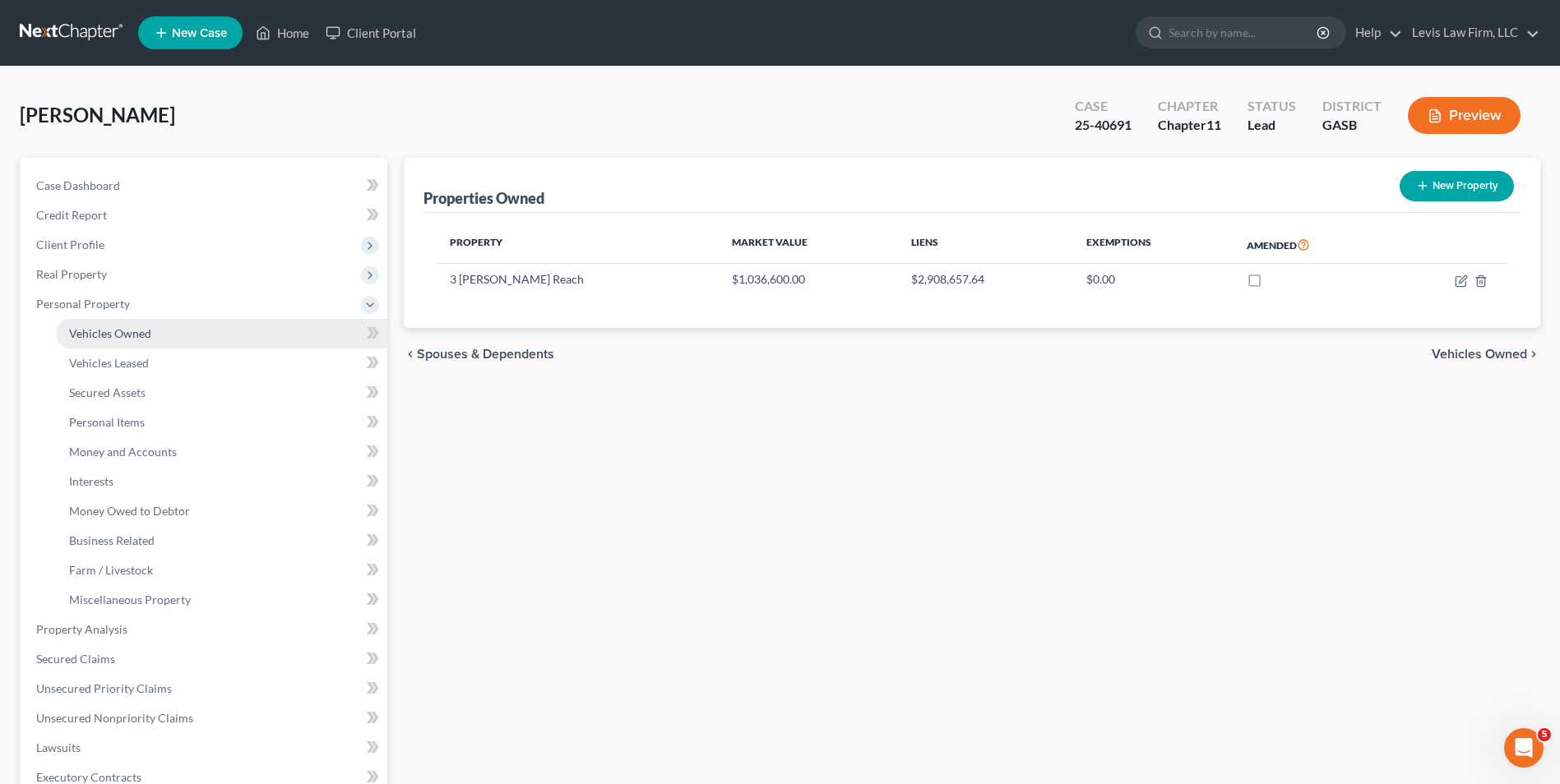
click at [107, 329] on span "Vehicles Owned" at bounding box center [110, 333] width 82 height 14
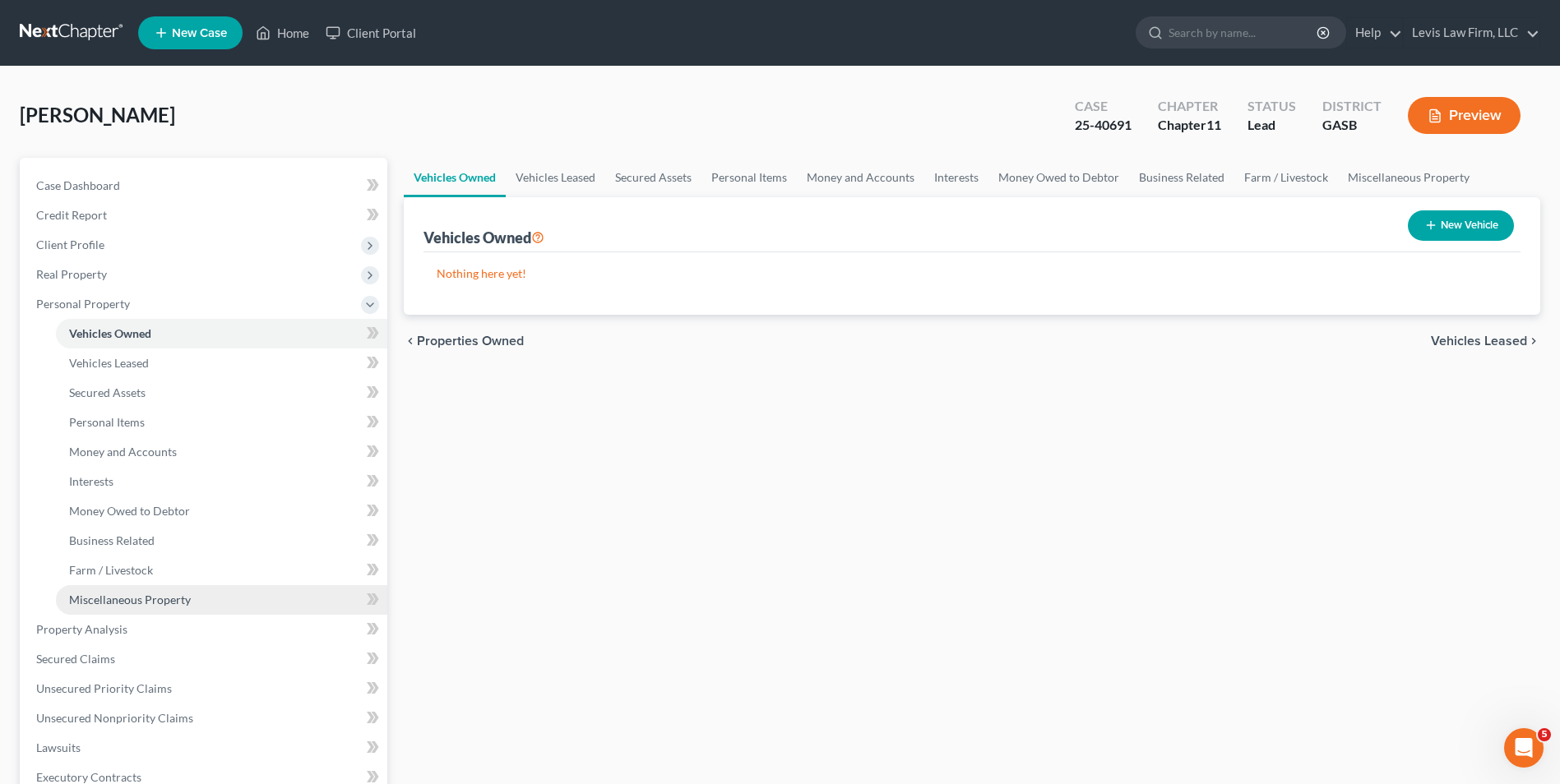
click at [186, 598] on span "Miscellaneous Property" at bounding box center [130, 600] width 122 height 14
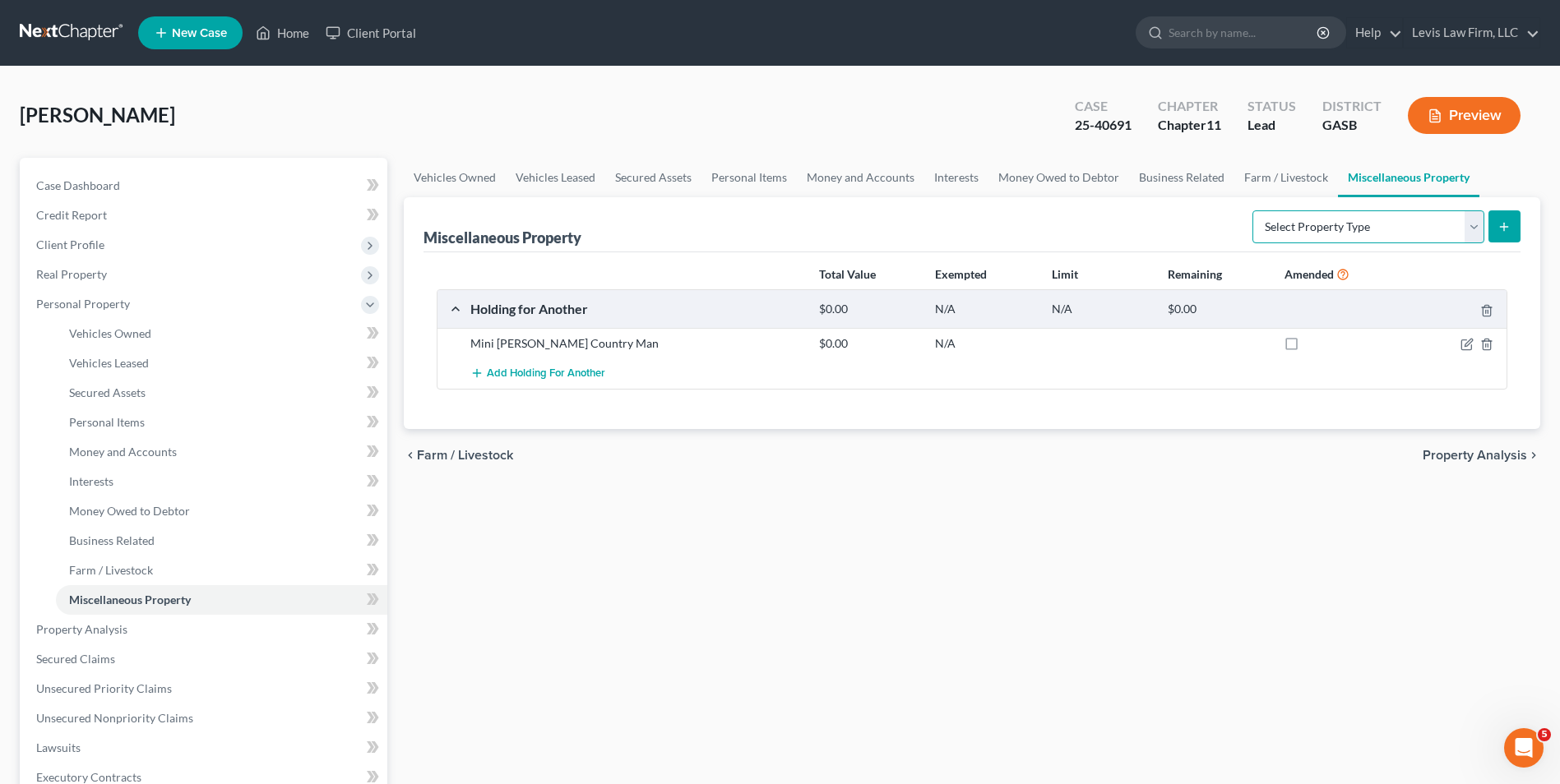
click at [1473, 227] on select "Select Property Type Assigned for Creditor Benefit Within 1 Year Holding for An…" at bounding box center [1368, 227] width 232 height 33
click at [289, 31] on link "Home" at bounding box center [283, 32] width 70 height 30
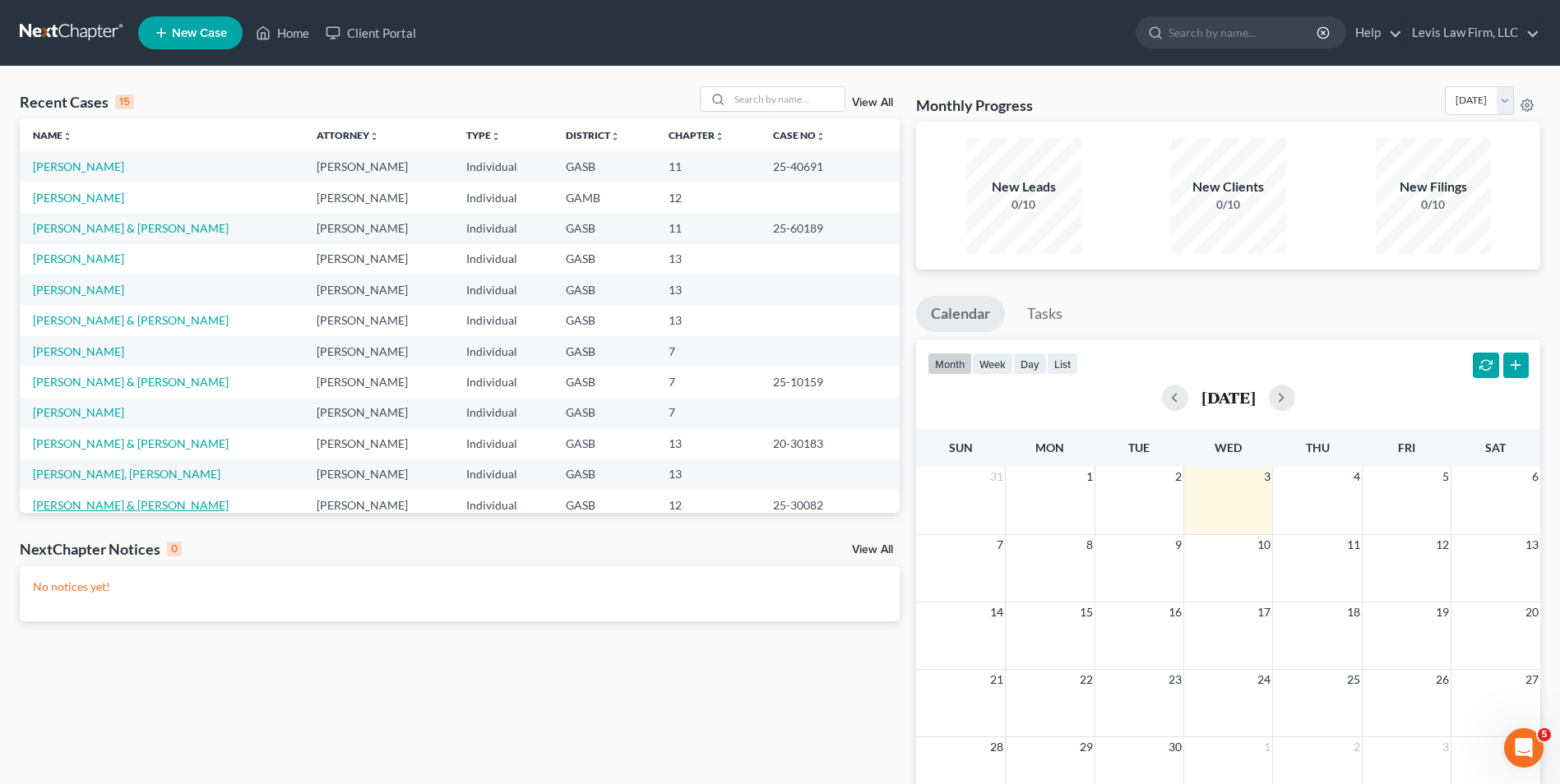
click at [124, 503] on link "Selph, Ernest & Pamela" at bounding box center [130, 505] width 195 height 14
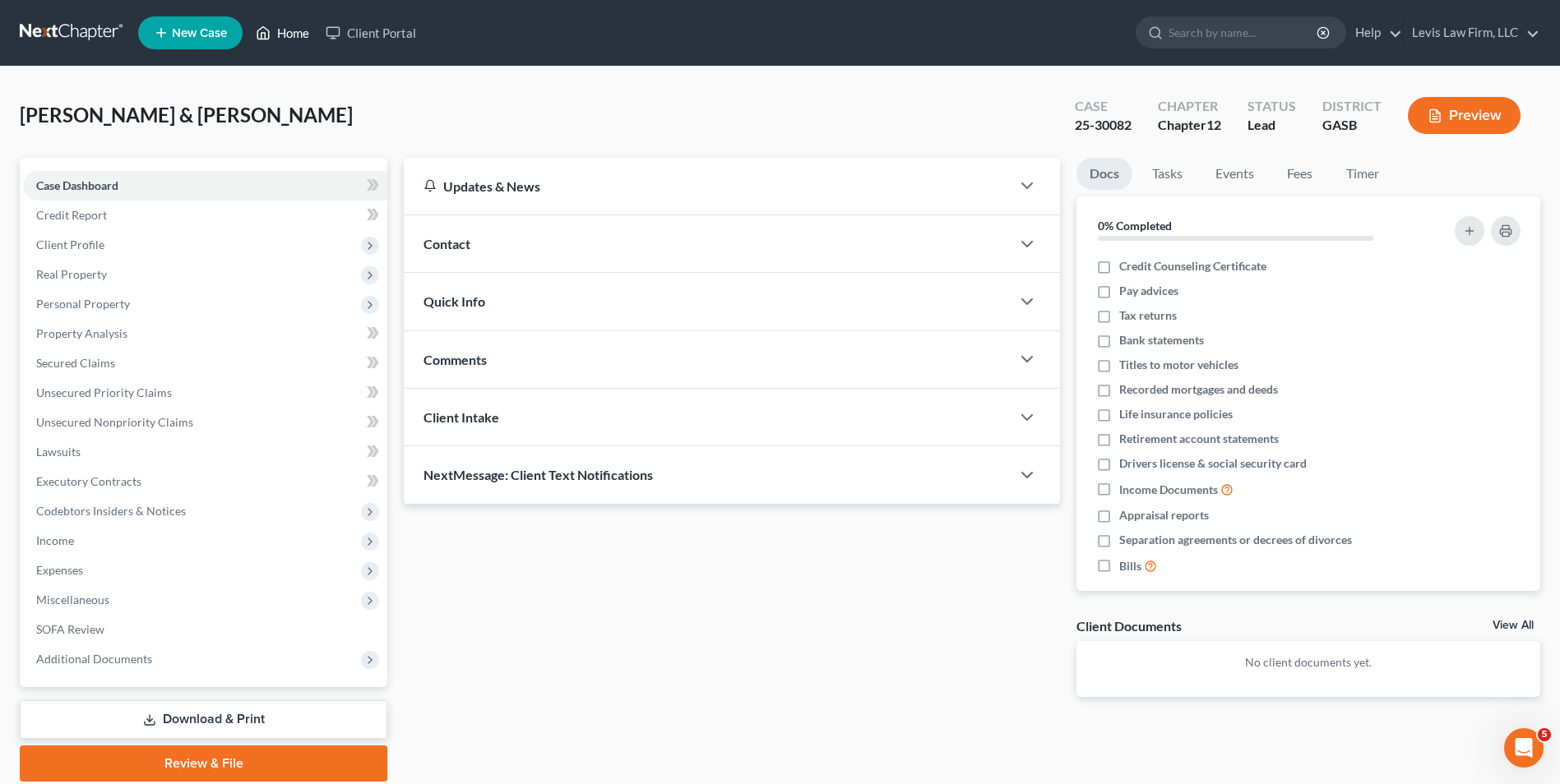
click at [295, 30] on link "Home" at bounding box center [283, 32] width 70 height 30
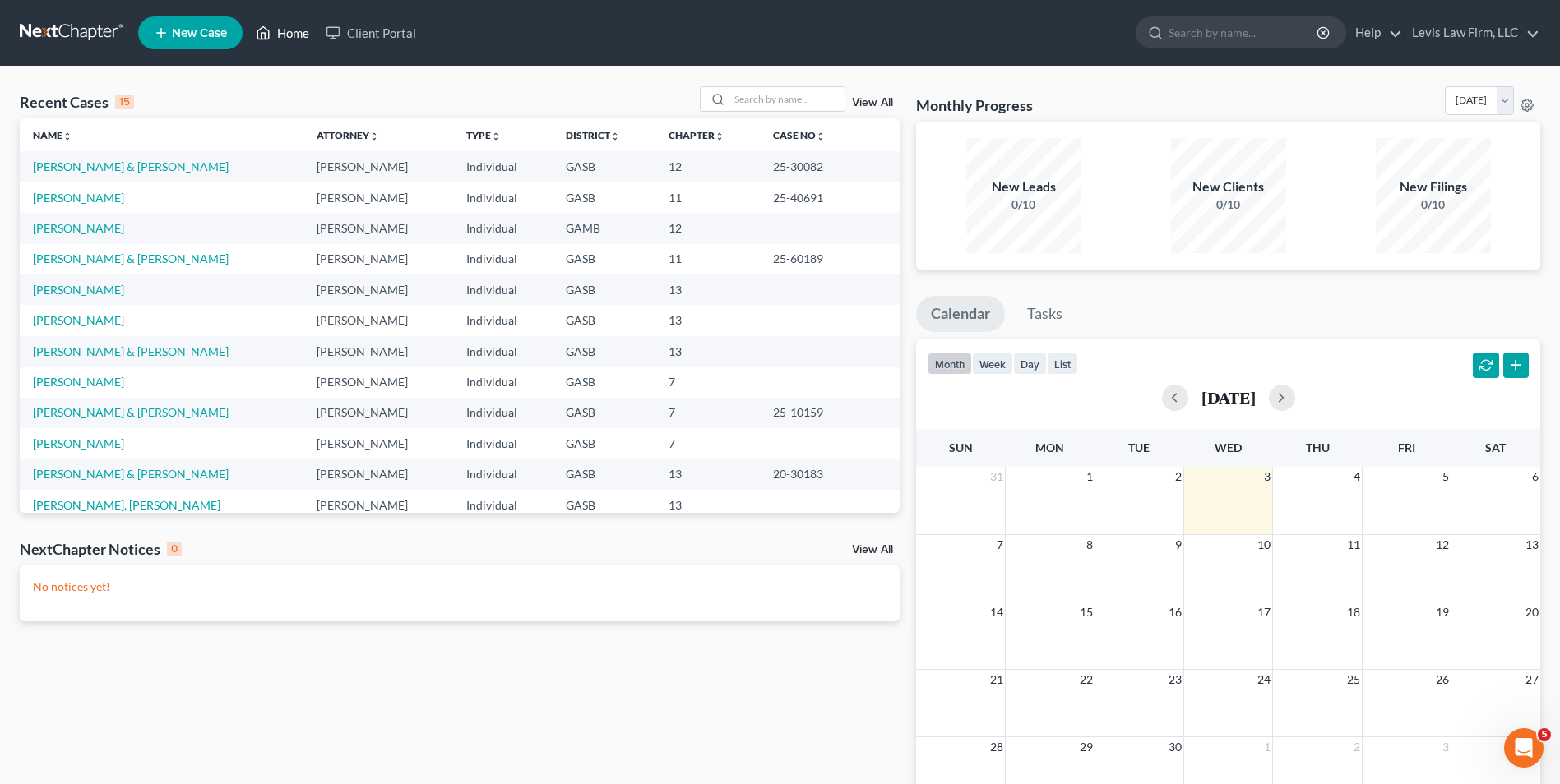
click at [294, 35] on link "Home" at bounding box center [283, 32] width 70 height 30
click at [276, 33] on link "Home" at bounding box center [283, 32] width 70 height 30
click at [1466, 27] on link "Levis Law Firm, LLC" at bounding box center [1471, 32] width 135 height 30
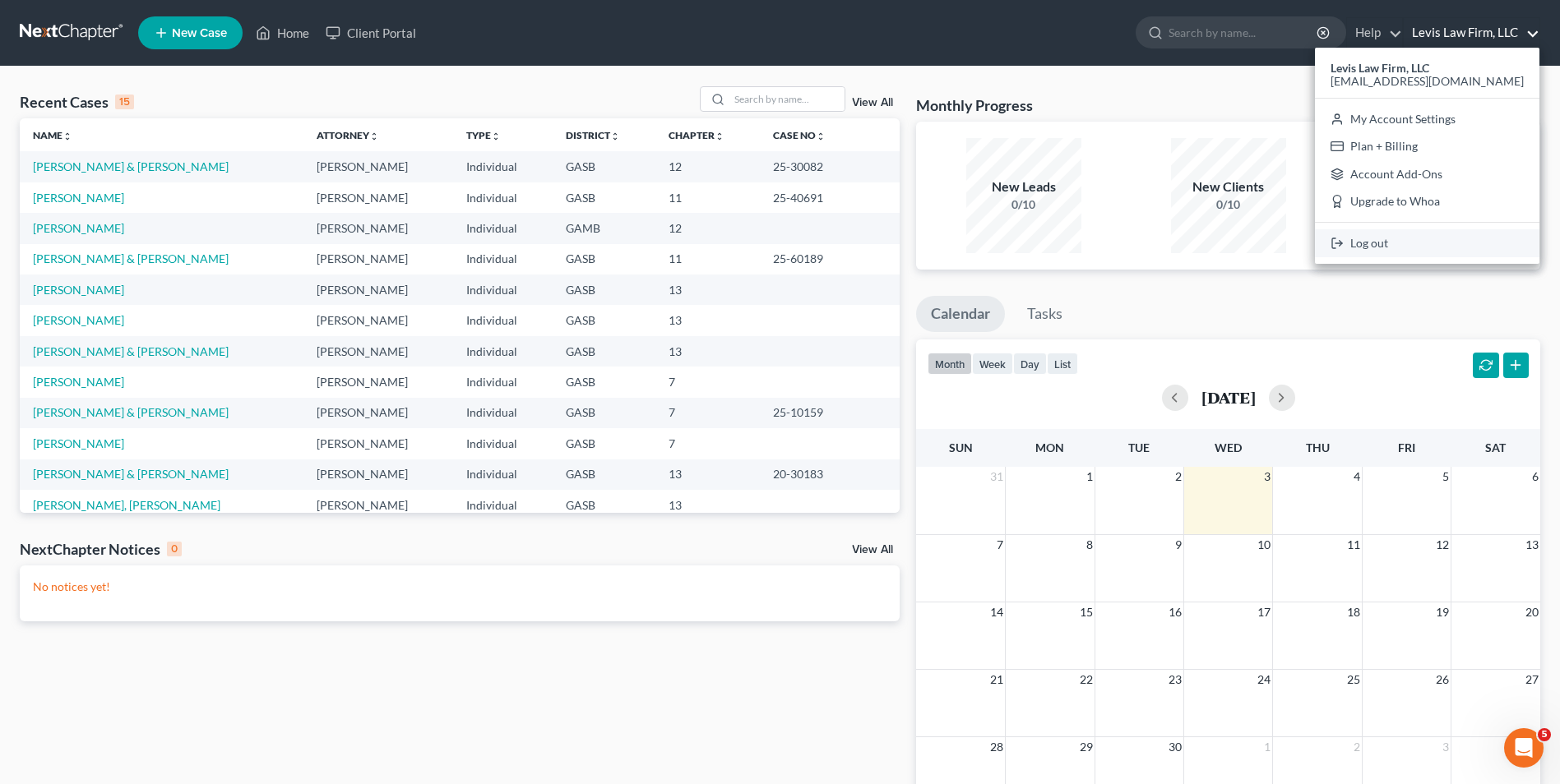
click at [1393, 244] on link "Log out" at bounding box center [1426, 243] width 224 height 28
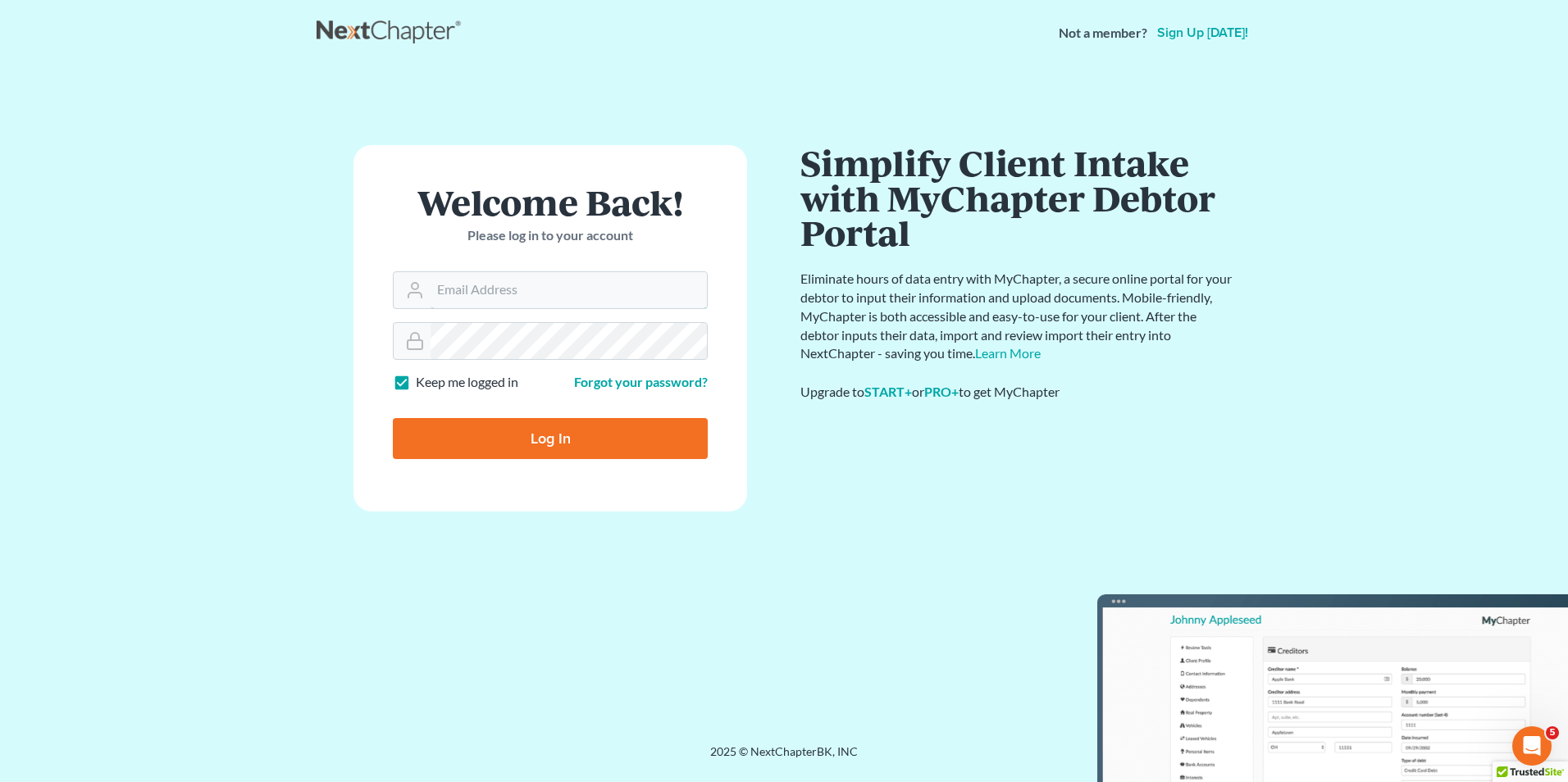
type input "[EMAIL_ADDRESS][DOMAIN_NAME]"
click at [541, 439] on input "Log In" at bounding box center [550, 439] width 315 height 41
type input "Thinking..."
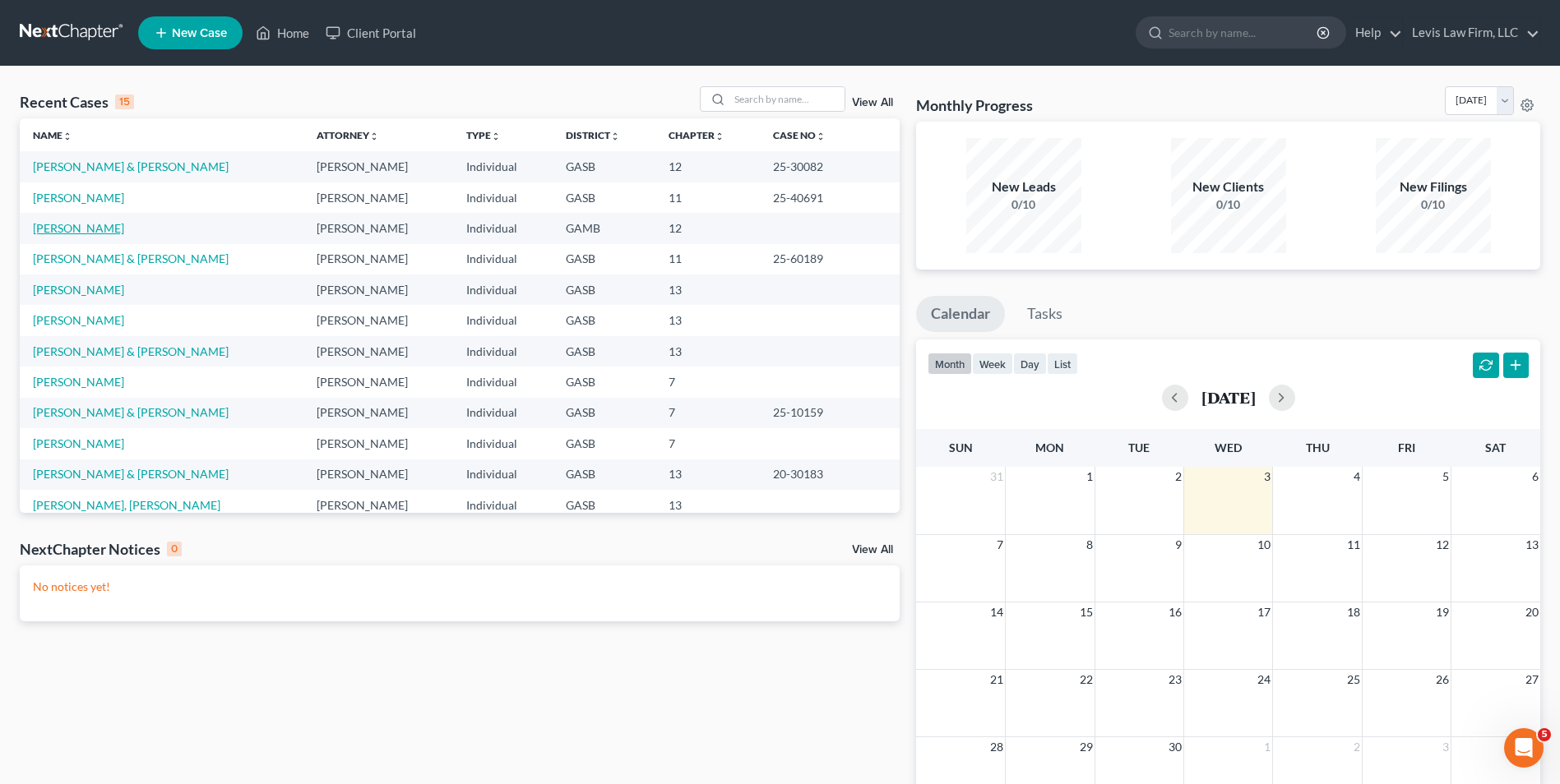
click at [88, 231] on link "Hall, Grayson" at bounding box center [79, 228] width 91 height 14
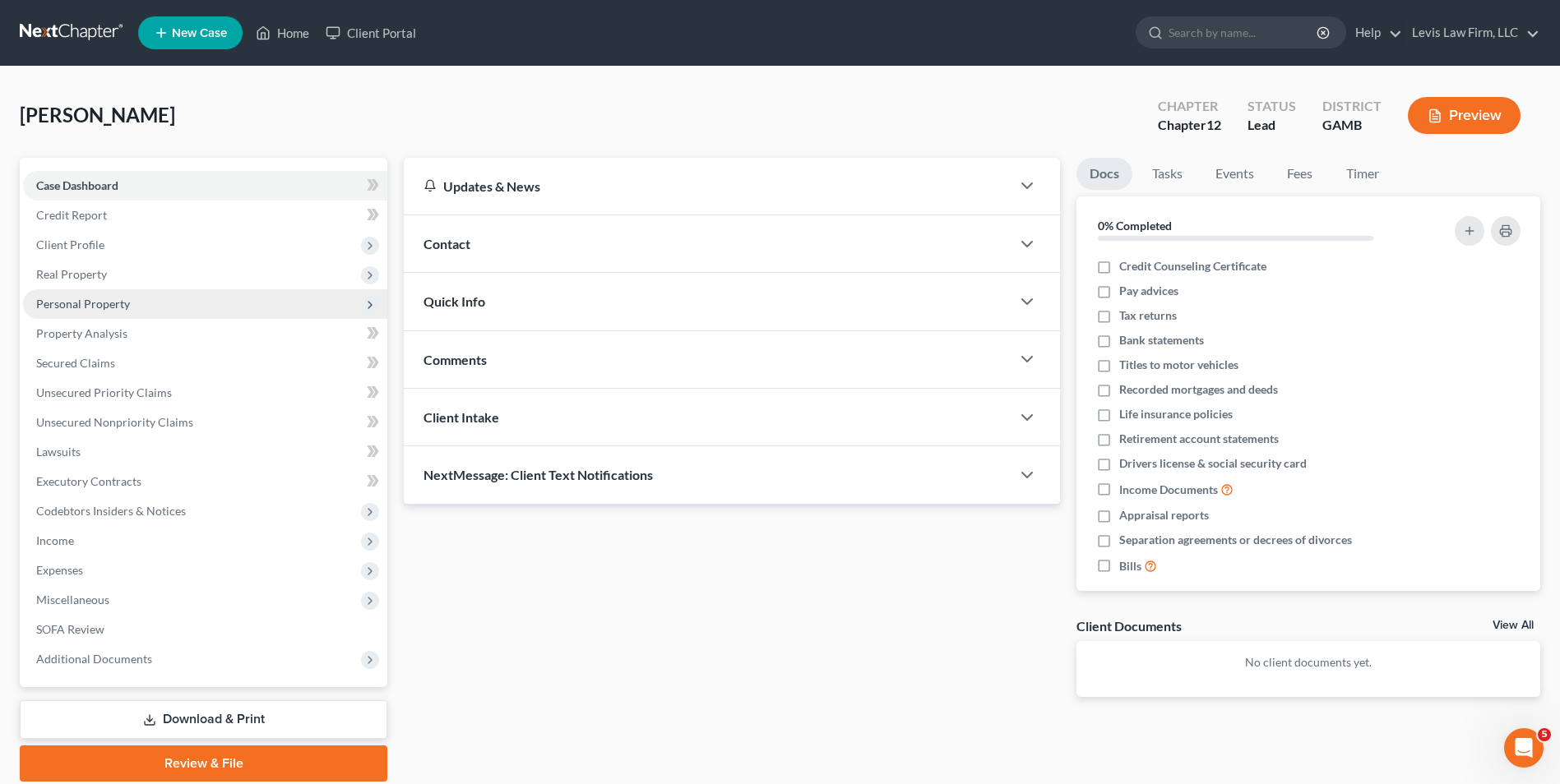
click at [105, 304] on span "Personal Property" at bounding box center [83, 304] width 94 height 14
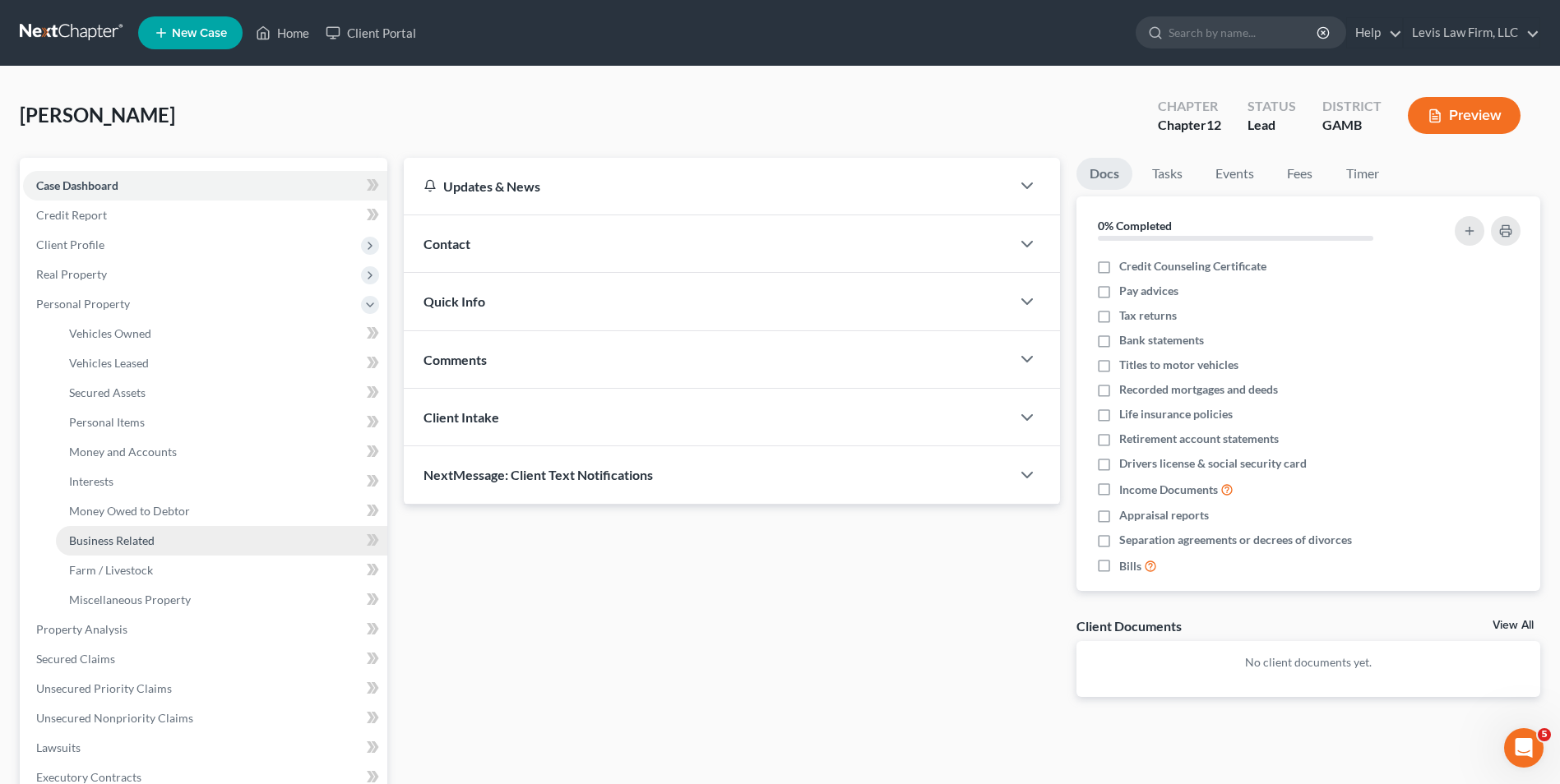
click at [122, 536] on span "Business Related" at bounding box center [112, 540] width 85 height 14
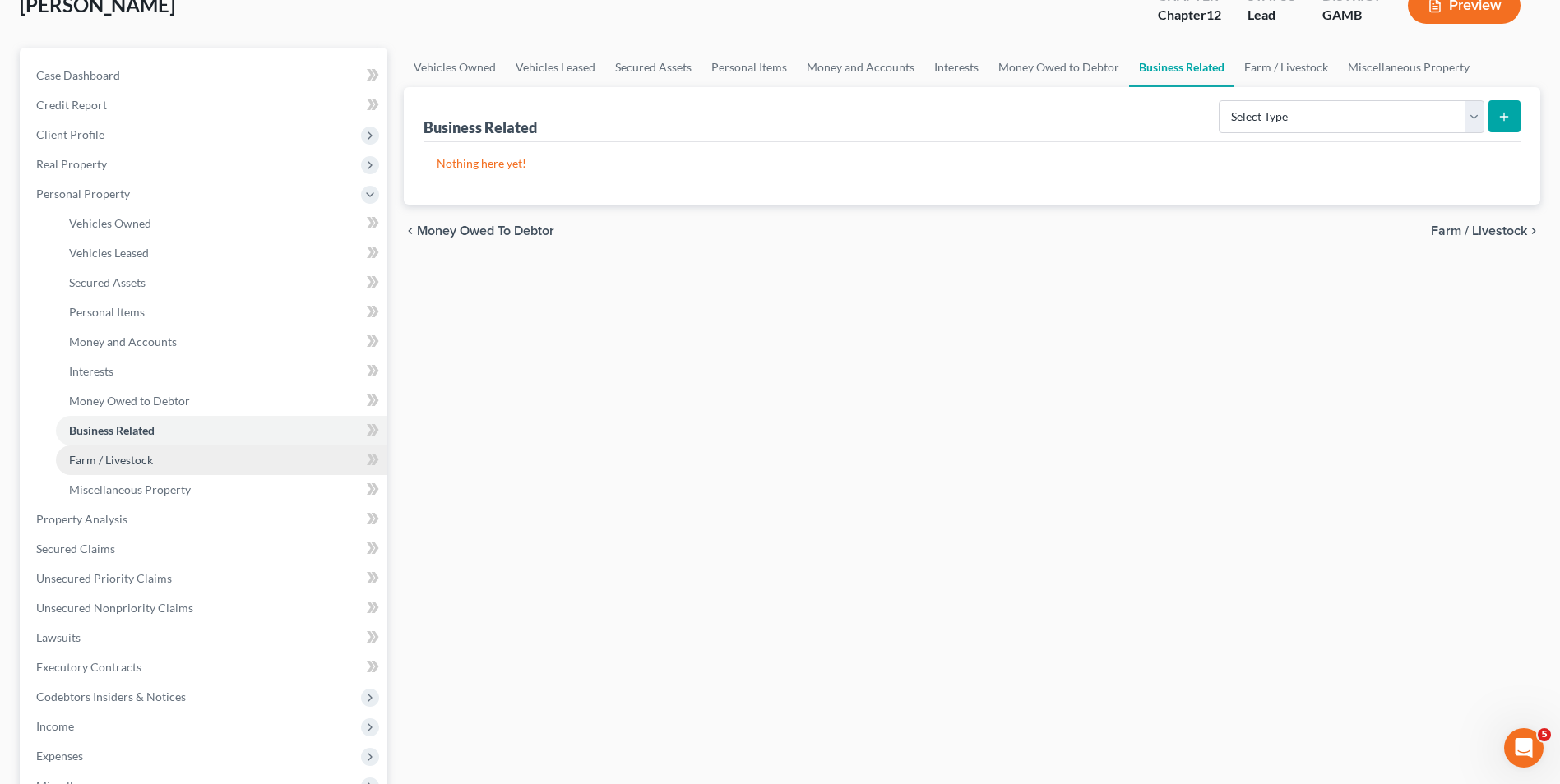
scroll to position [329, 0]
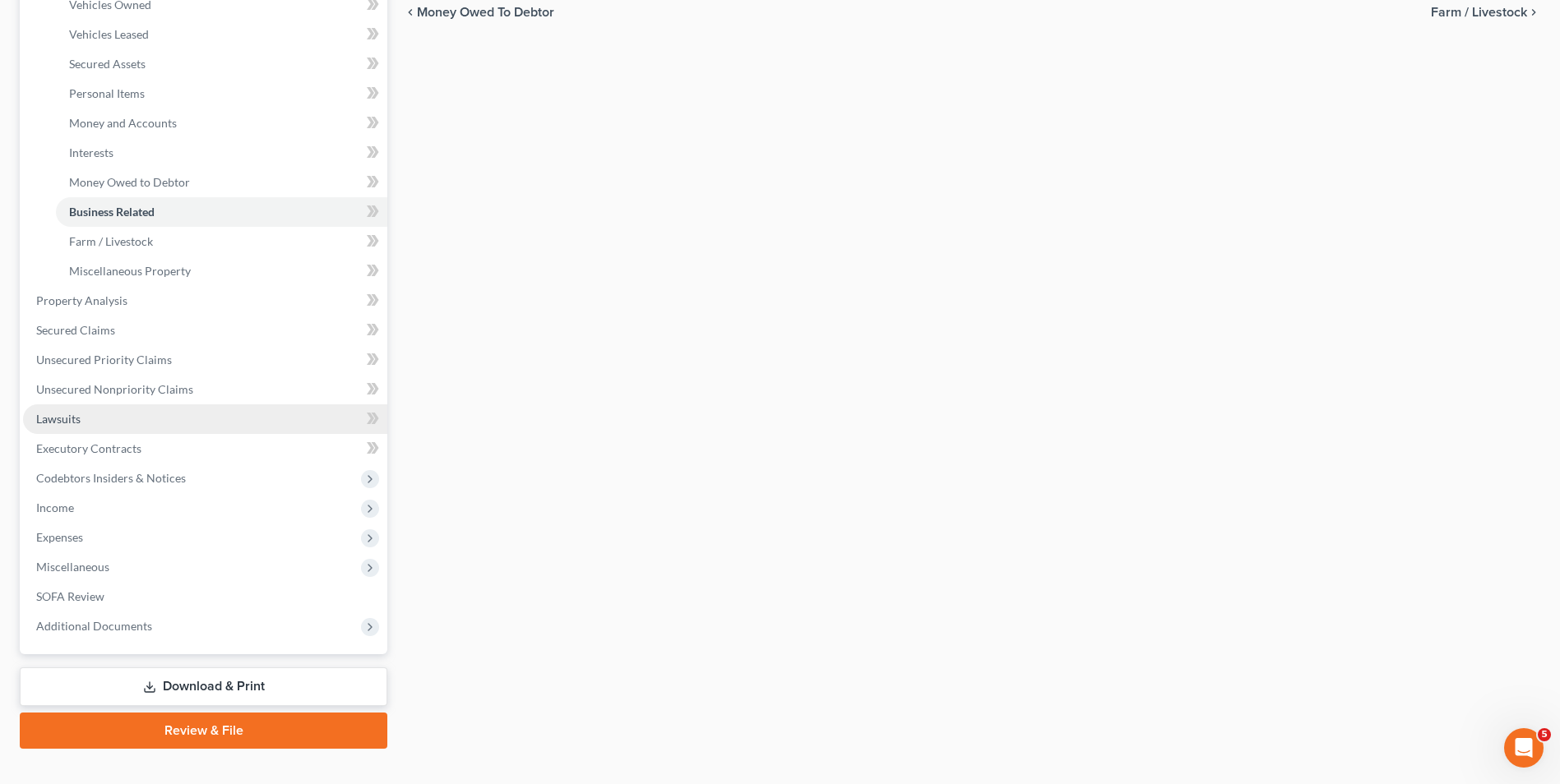
click at [65, 420] on span "Lawsuits" at bounding box center [58, 419] width 44 height 14
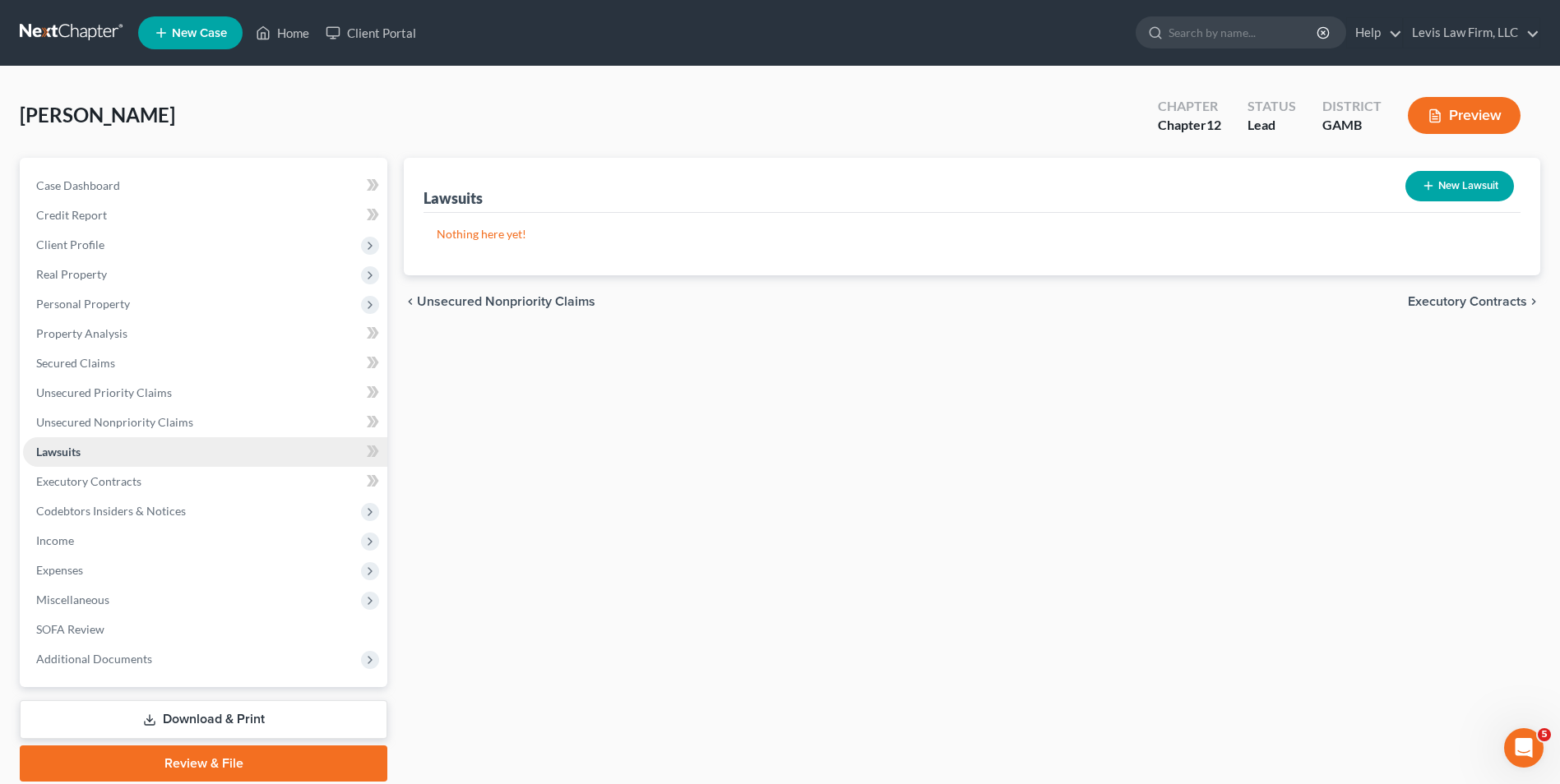
click at [67, 451] on span "Lawsuits" at bounding box center [58, 452] width 44 height 14
click at [88, 248] on span "Client Profile" at bounding box center [70, 244] width 69 height 14
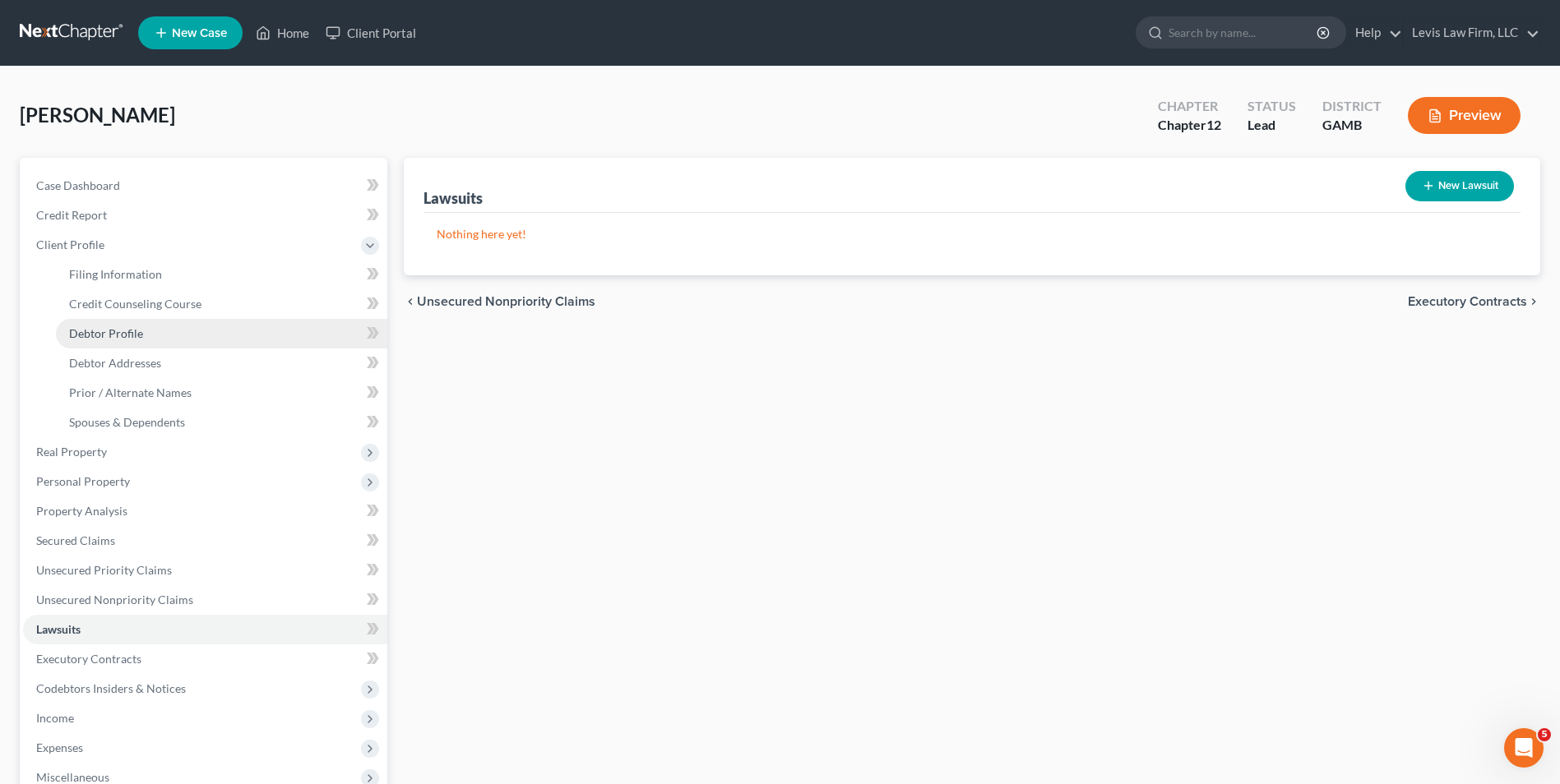
click at [133, 330] on span "Debtor Profile" at bounding box center [106, 333] width 74 height 14
select select "1"
select select "3"
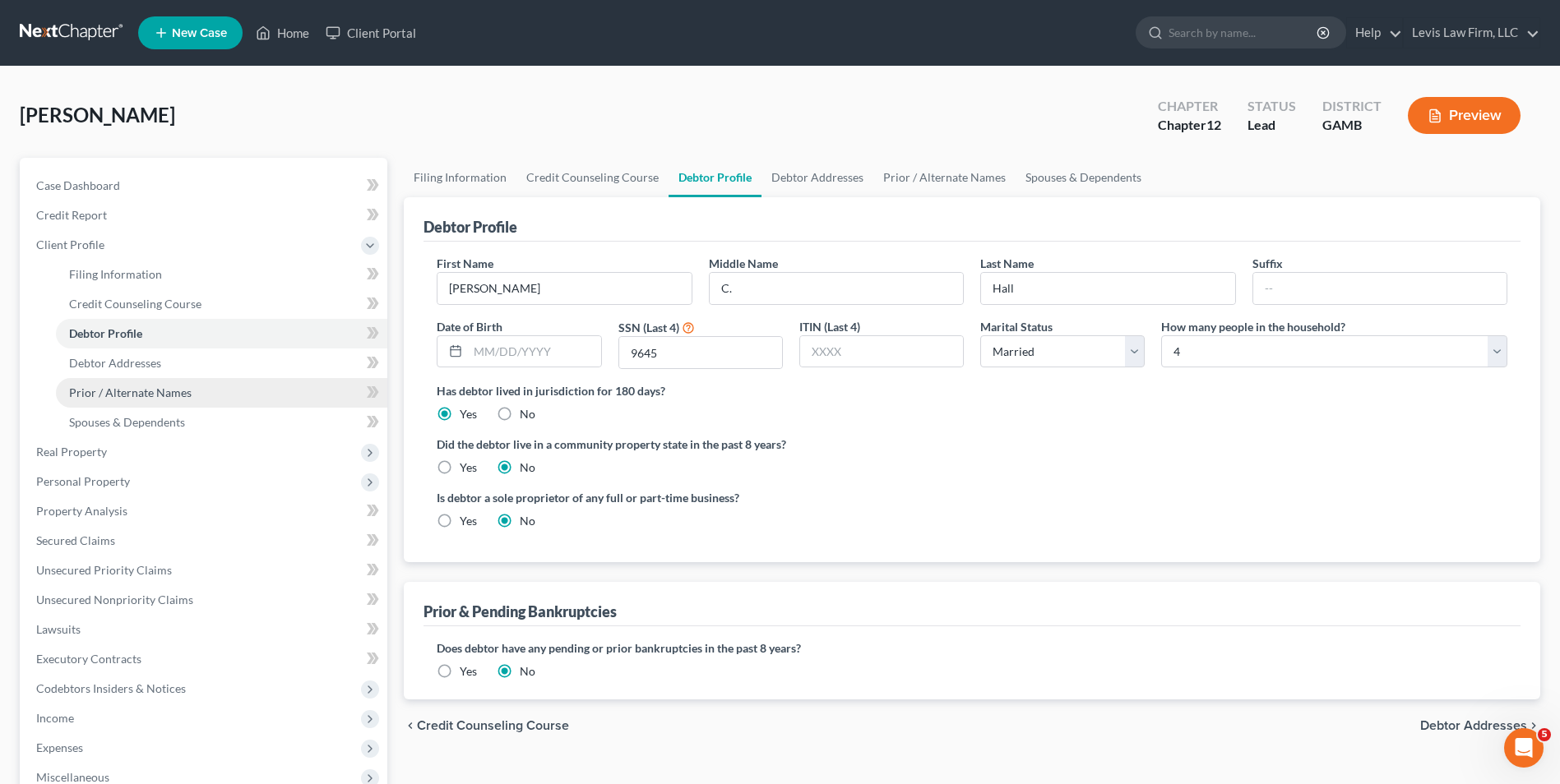
click at [138, 388] on span "Prior / Alternate Names" at bounding box center [130, 392] width 123 height 14
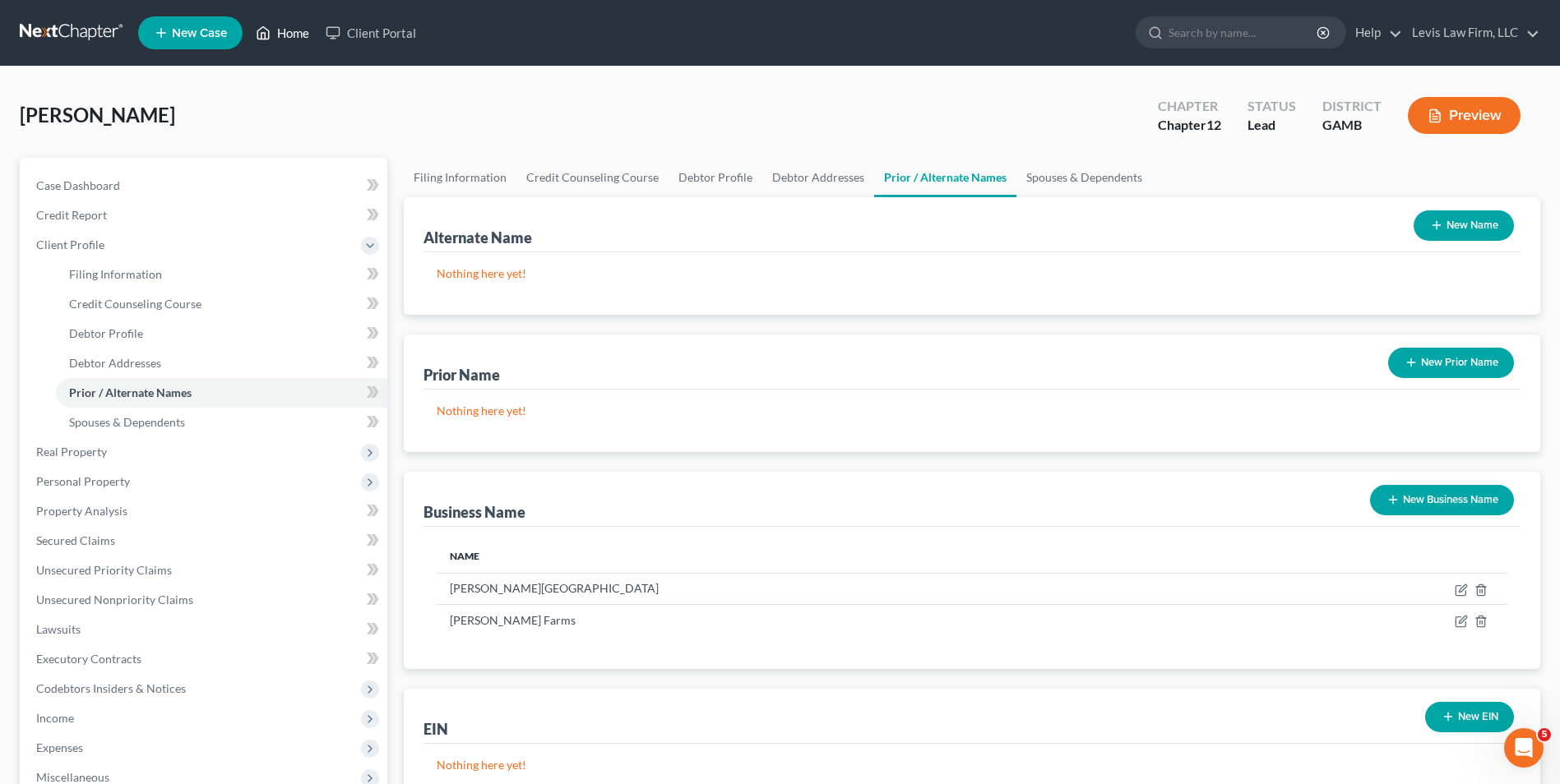
click at [294, 34] on link "Home" at bounding box center [283, 32] width 70 height 30
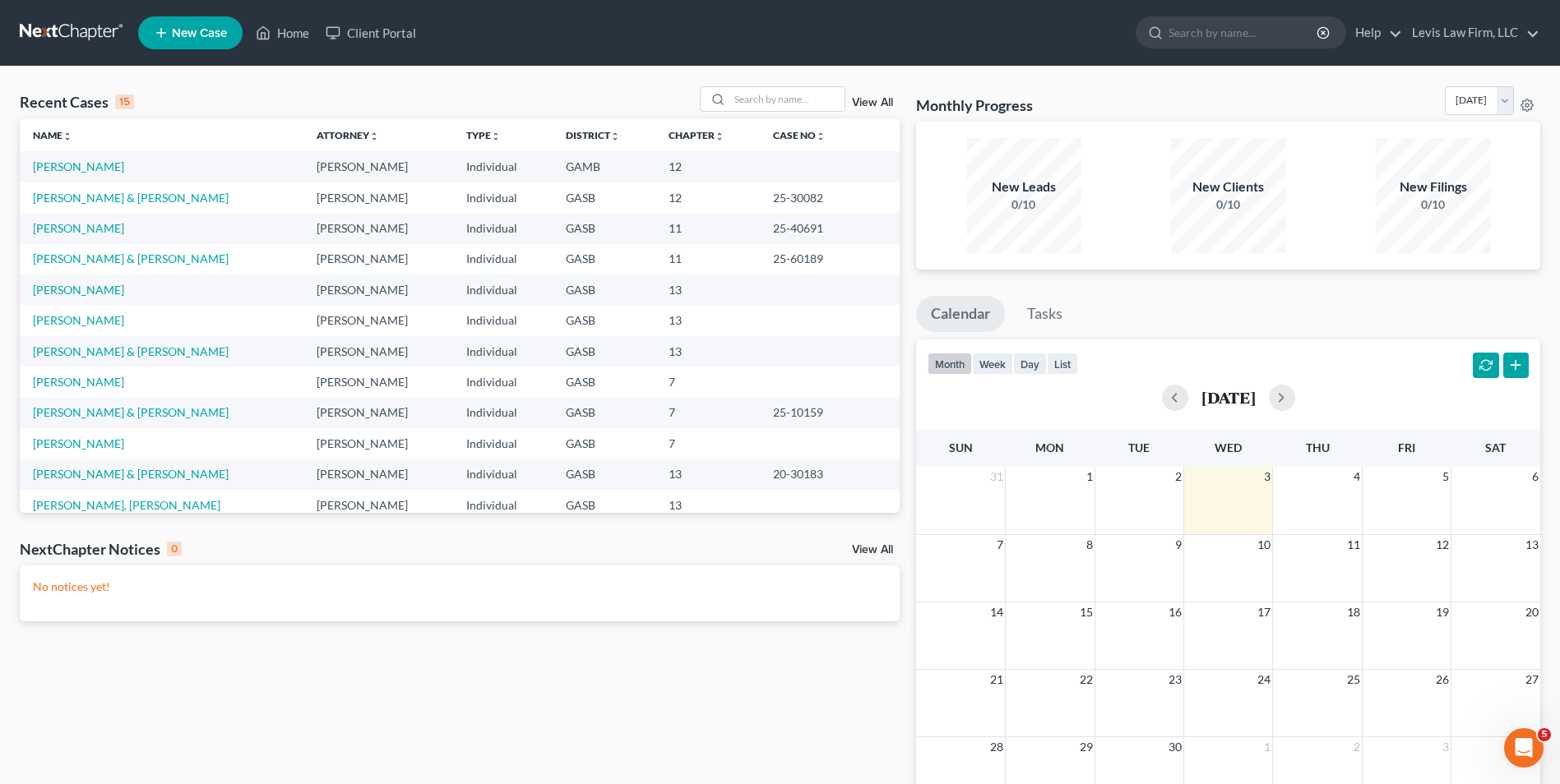
click at [877, 98] on link "View All" at bounding box center [872, 103] width 41 height 12
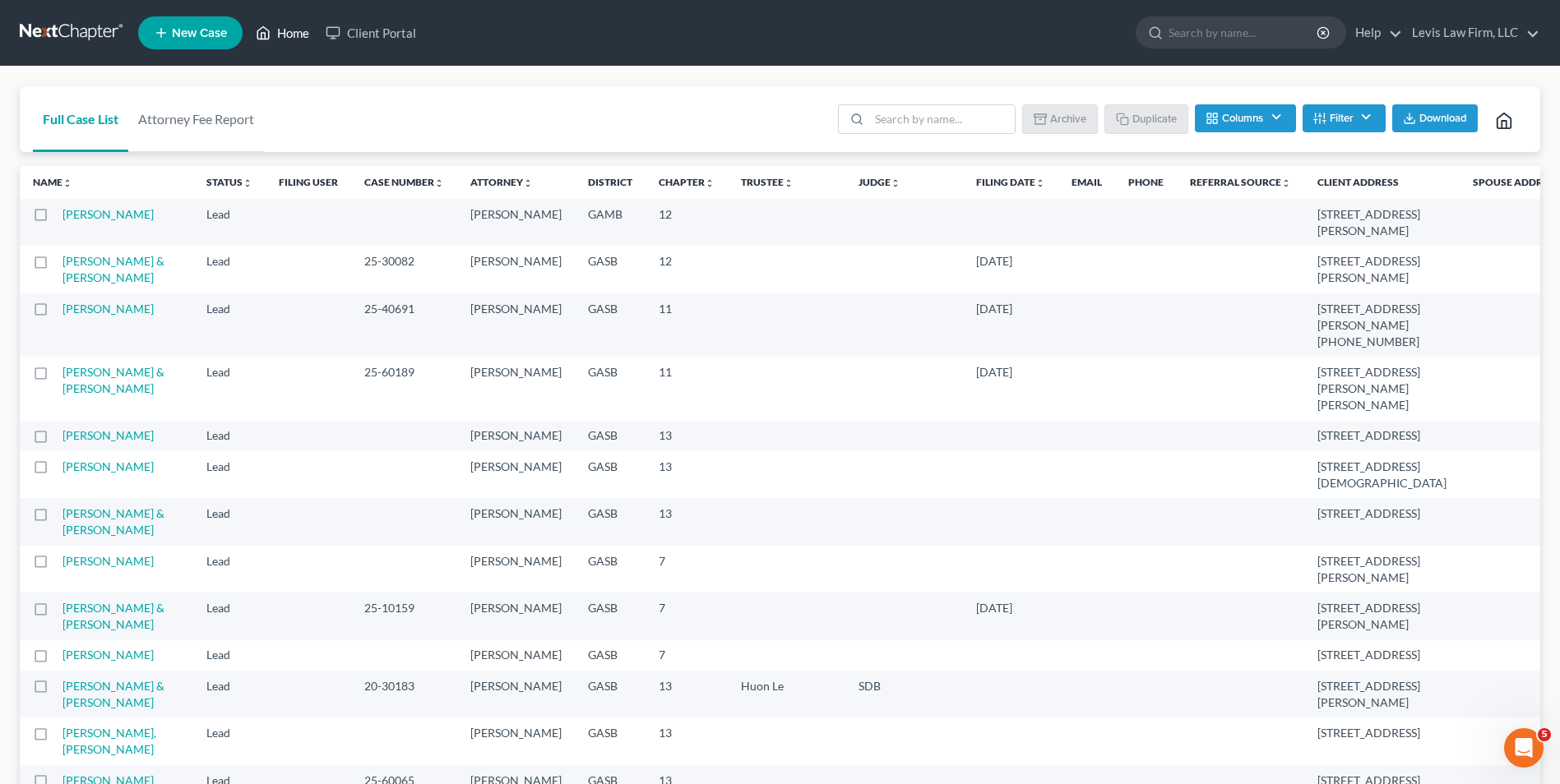
click at [290, 35] on link "Home" at bounding box center [283, 32] width 70 height 30
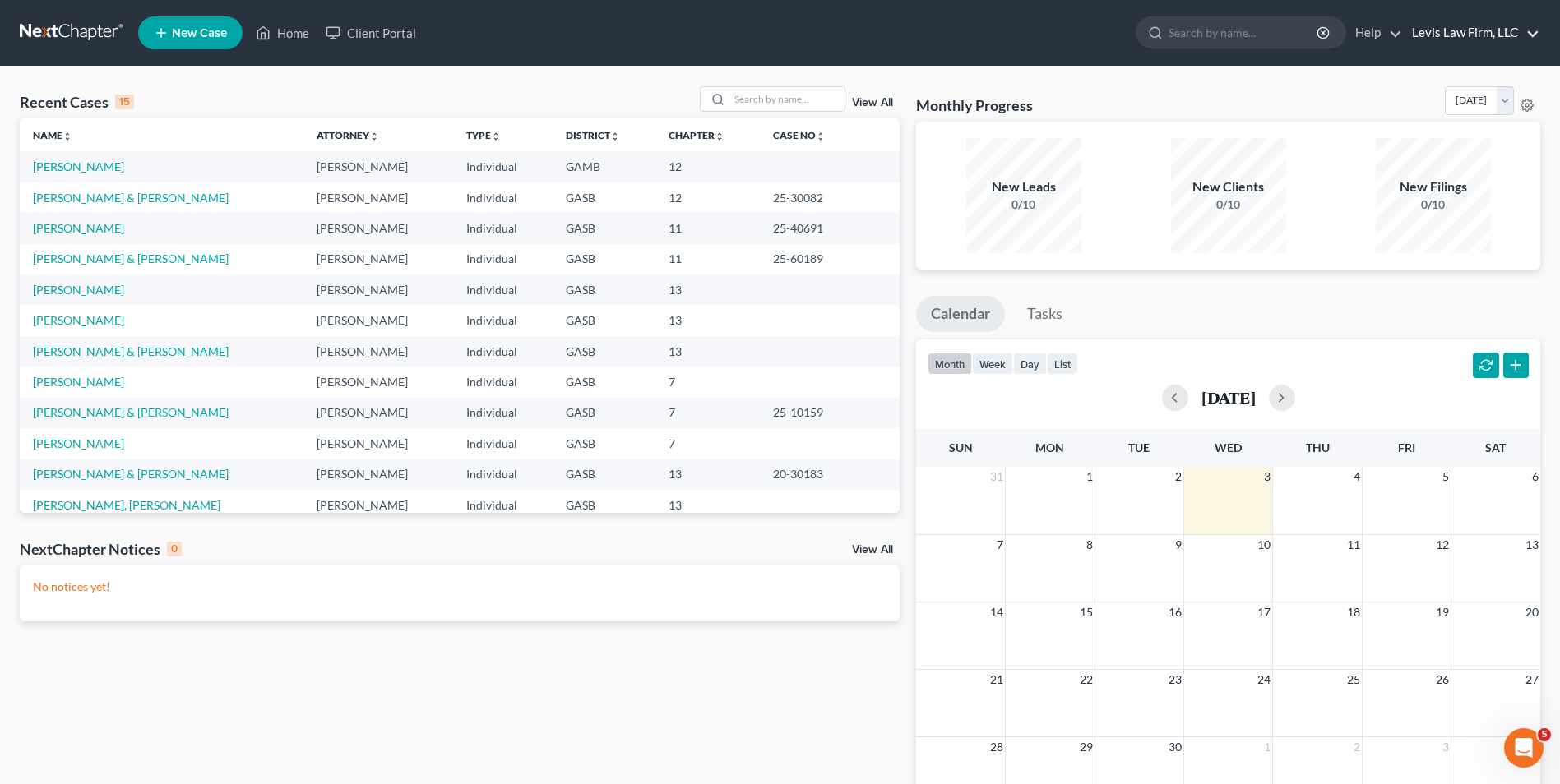
click at [1438, 29] on link "Levis Law Firm, LLC" at bounding box center [1471, 32] width 135 height 30
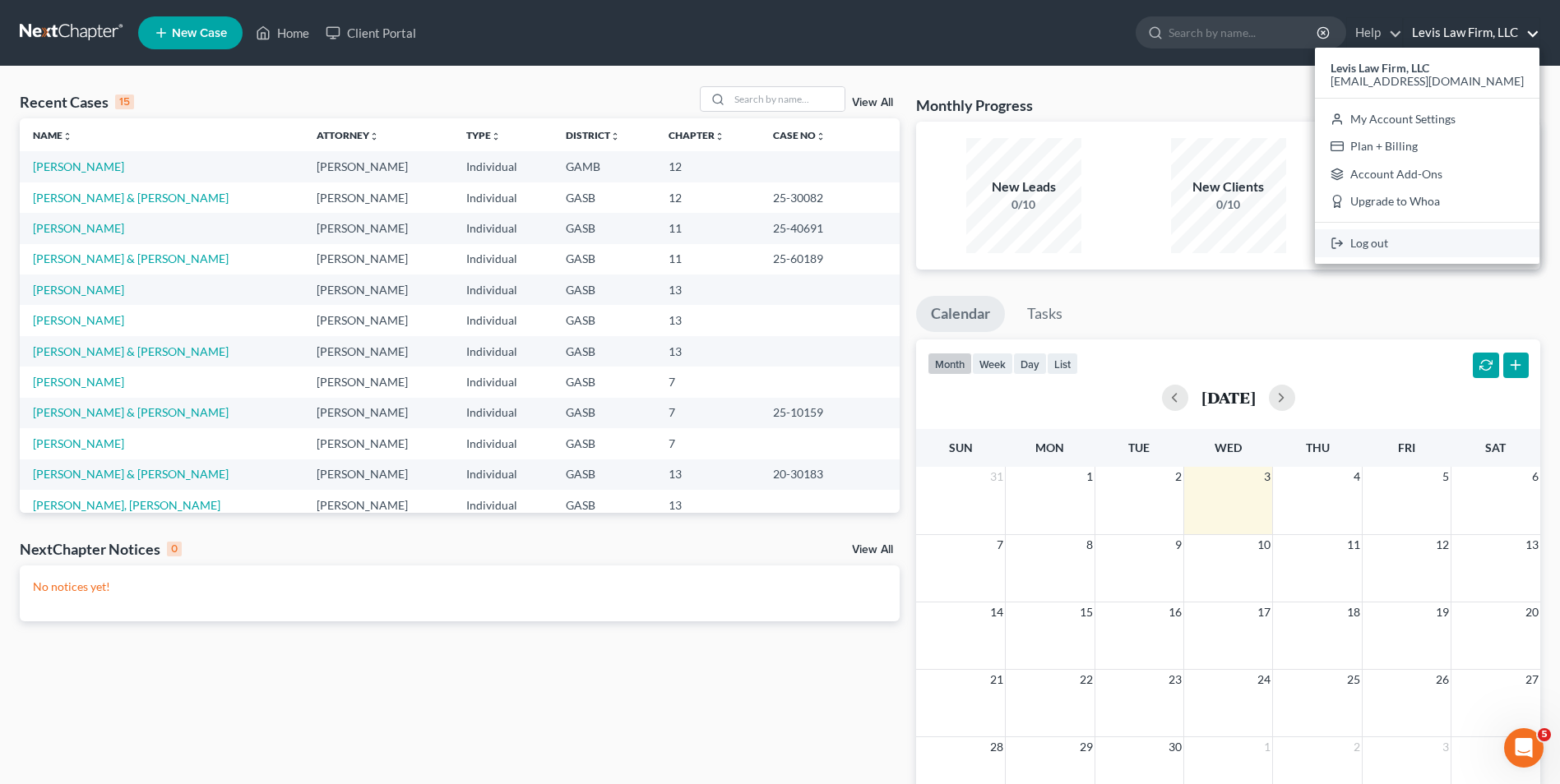
click at [1379, 244] on link "Log out" at bounding box center [1426, 243] width 224 height 28
